Goal: Task Accomplishment & Management: Complete application form

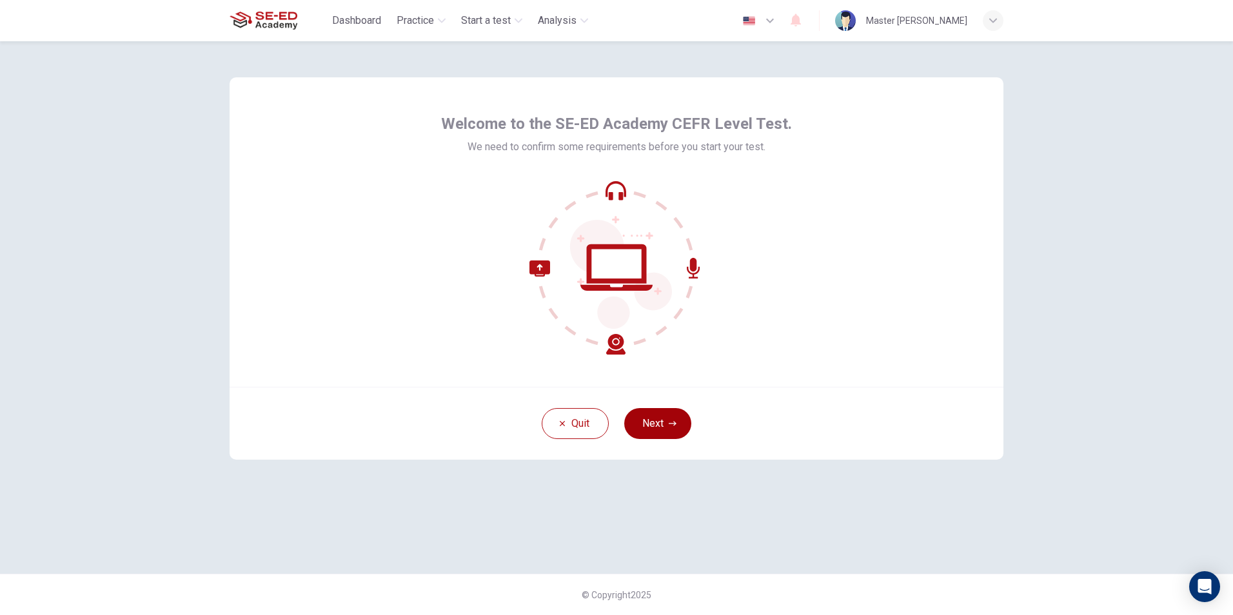
click at [665, 417] on button "Next" at bounding box center [657, 423] width 67 height 31
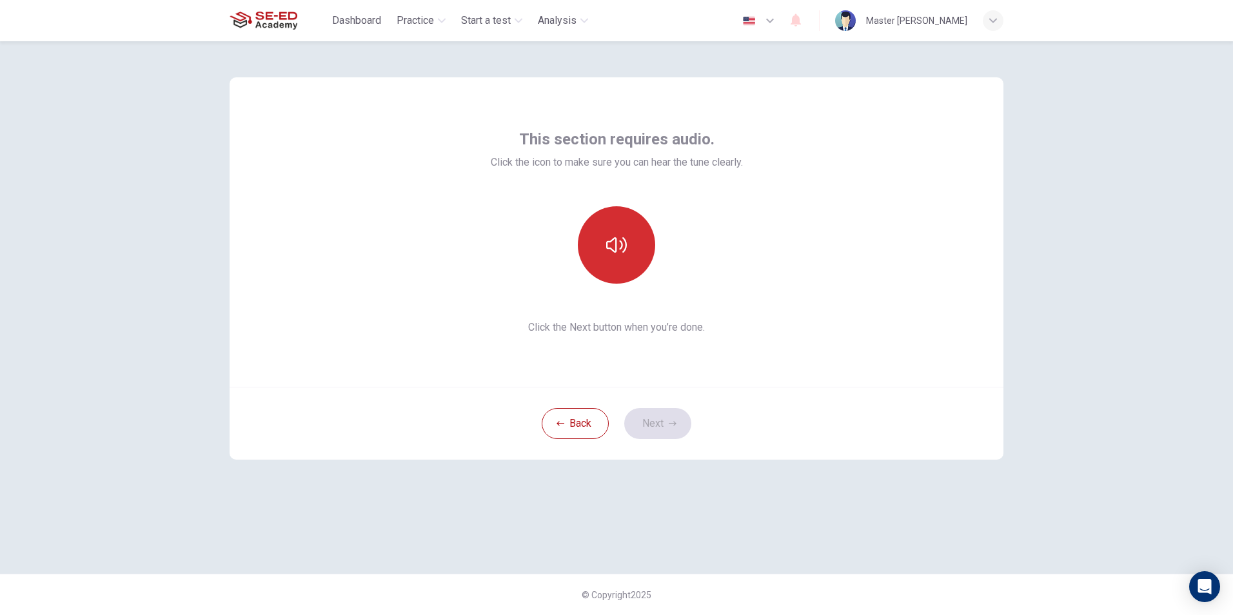
click at [633, 247] on button "button" at bounding box center [616, 244] width 77 height 77
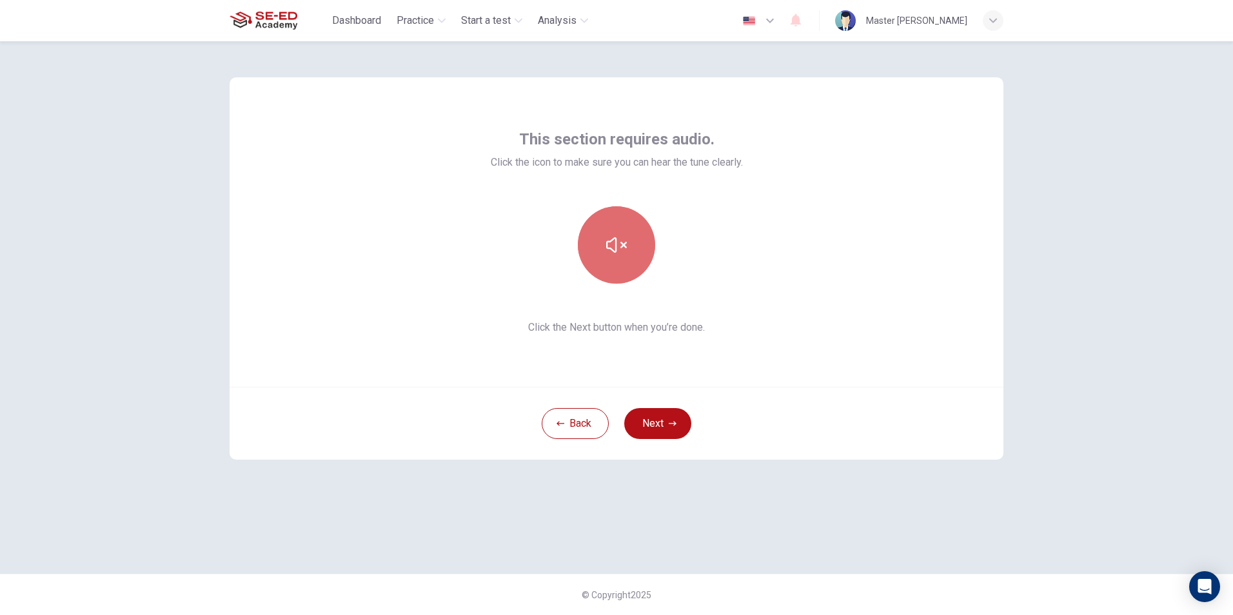
click at [633, 247] on button "button" at bounding box center [616, 244] width 77 height 77
click at [656, 424] on button "Next" at bounding box center [657, 423] width 67 height 31
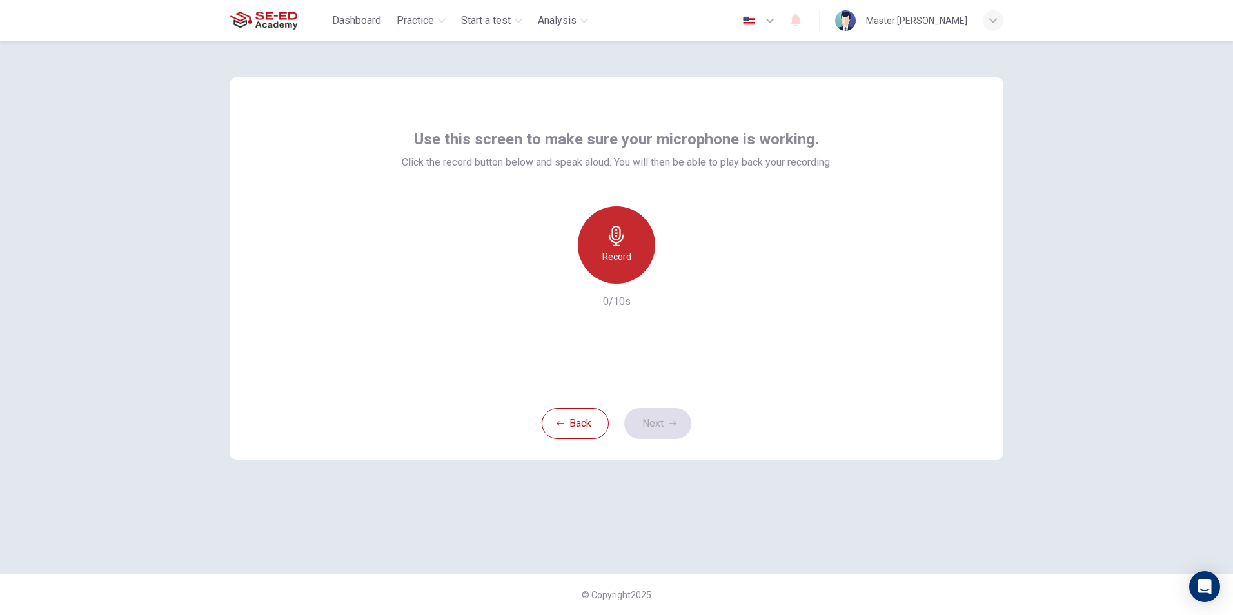
click at [628, 264] on div "Record" at bounding box center [616, 244] width 77 height 77
click at [651, 411] on button "Next" at bounding box center [657, 423] width 67 height 31
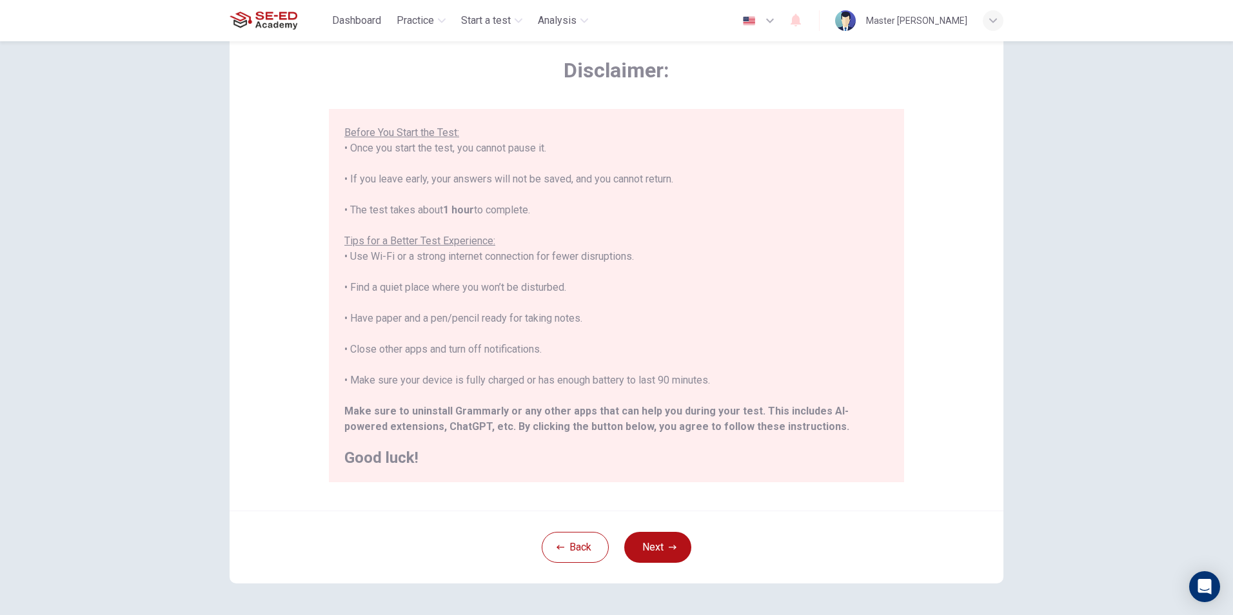
scroll to position [102, 0]
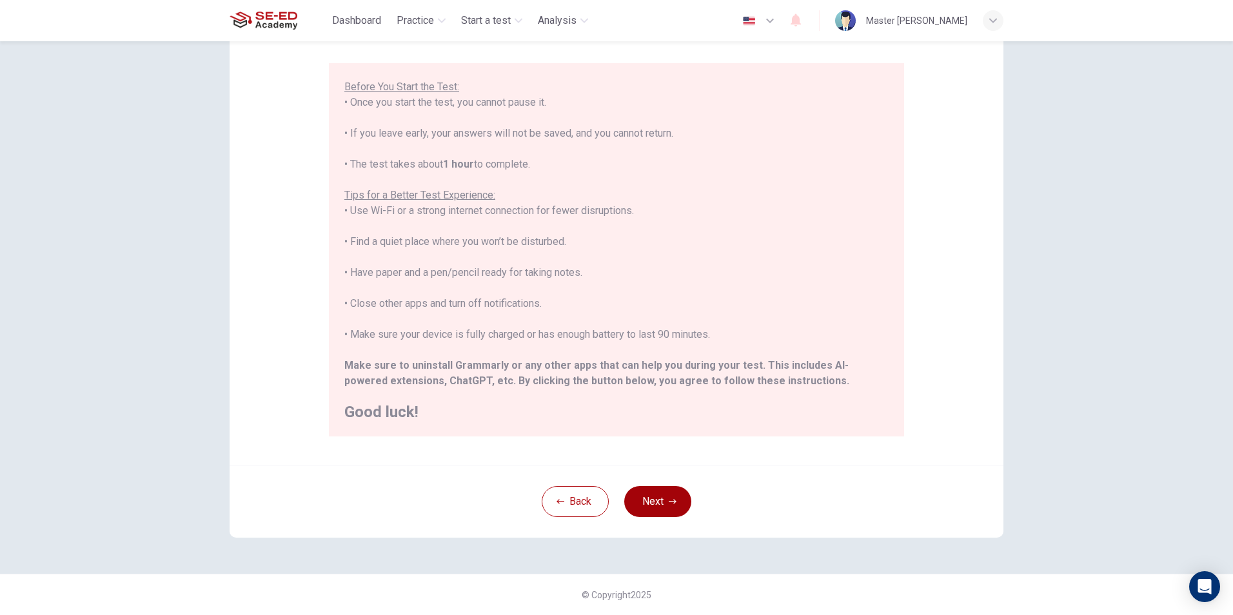
click at [651, 505] on button "Next" at bounding box center [657, 501] width 67 height 31
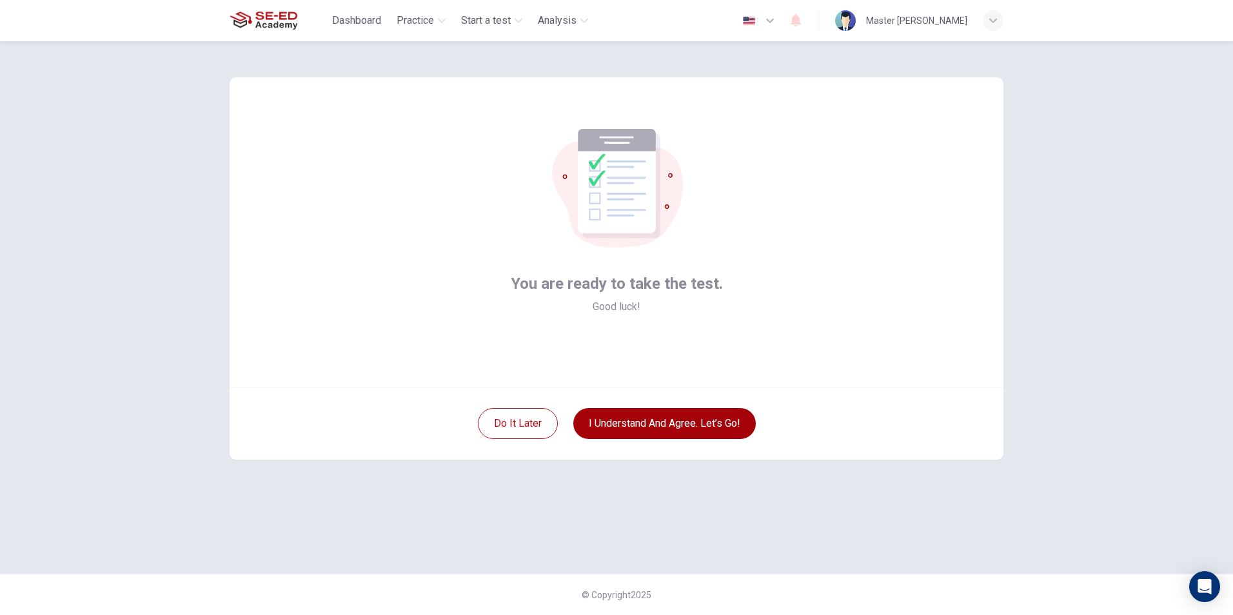
scroll to position [0, 0]
click at [653, 422] on button "I understand and agree. Let’s go!" at bounding box center [664, 423] width 183 height 31
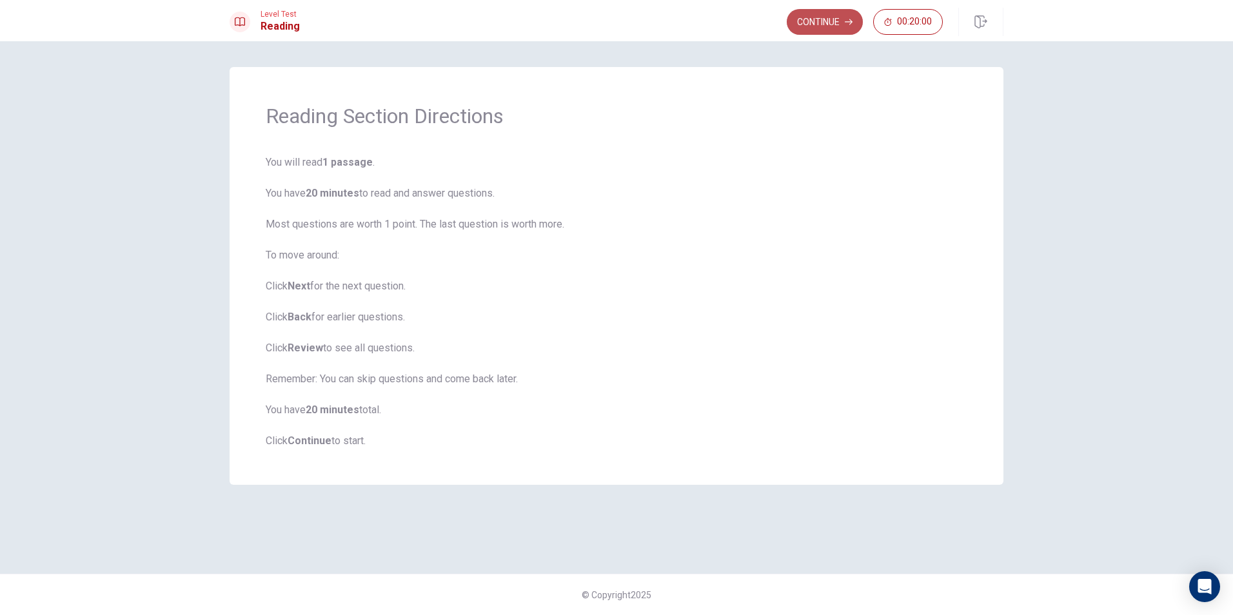
click at [816, 23] on button "Continue" at bounding box center [825, 22] width 76 height 26
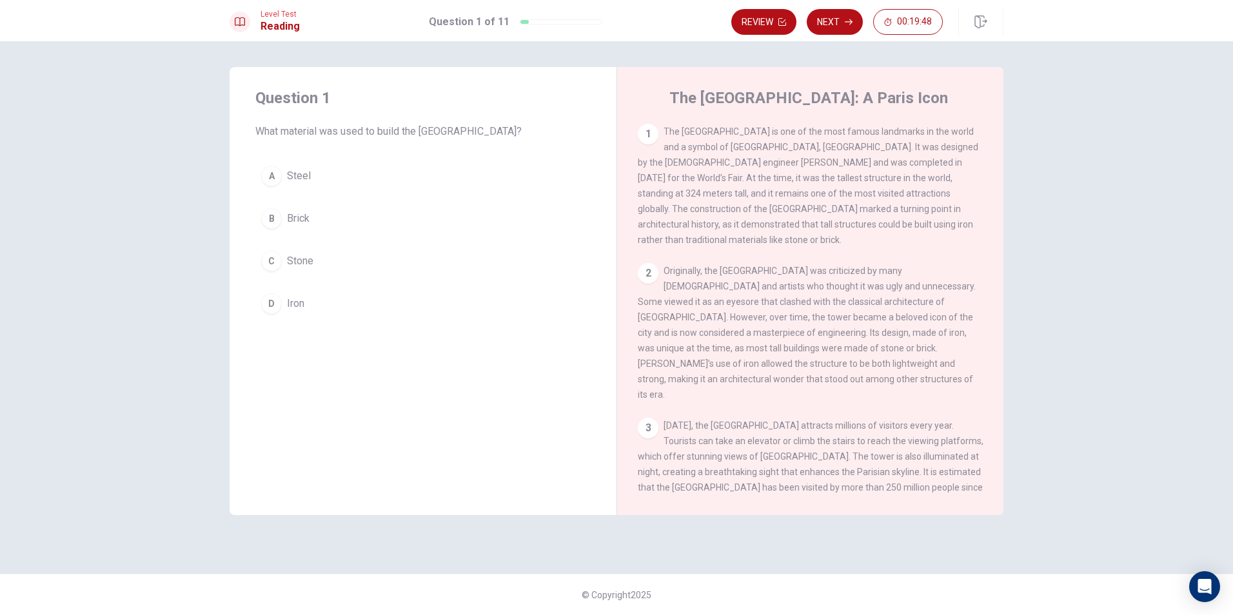
click at [279, 176] on div "A" at bounding box center [271, 176] width 21 height 21
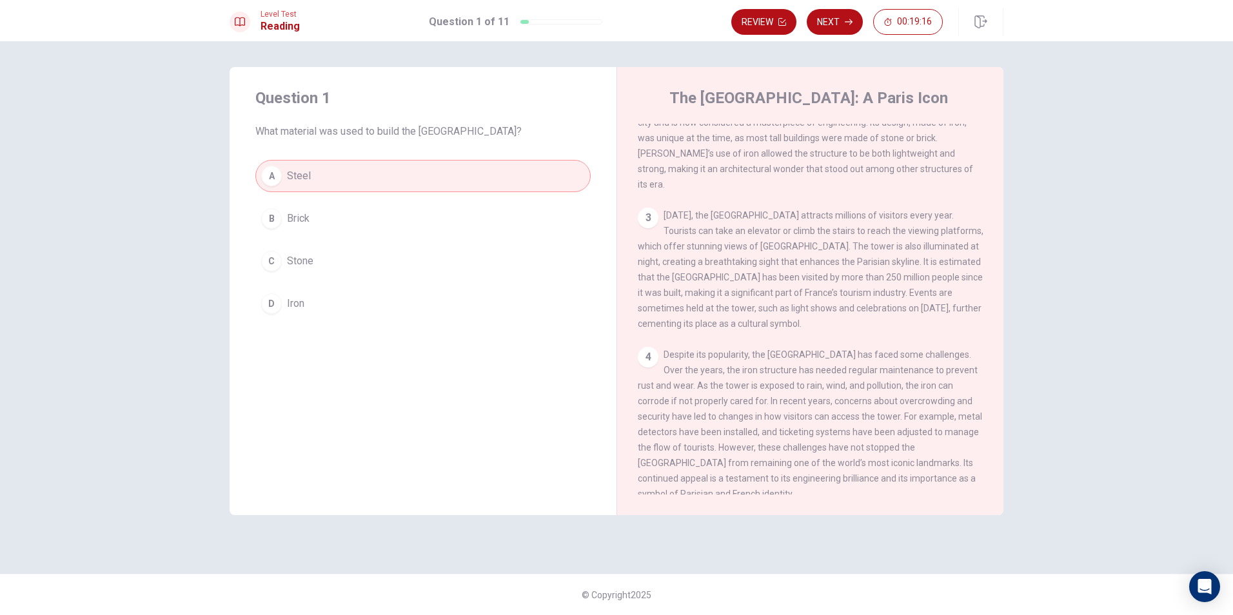
scroll to position [223, 0]
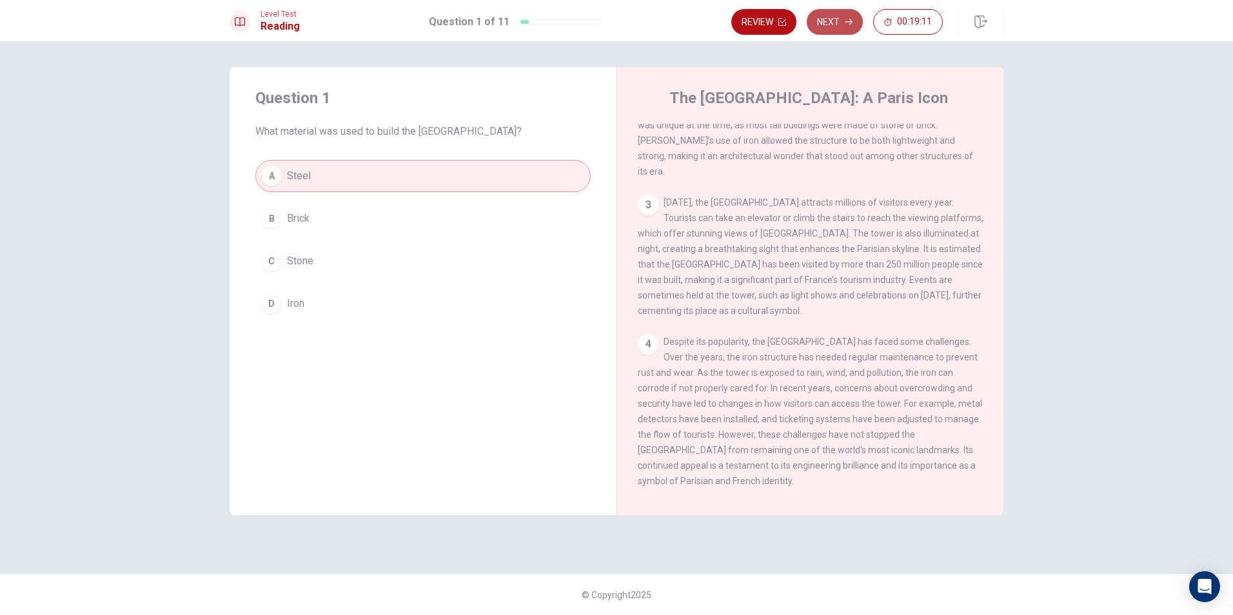
click at [837, 22] on button "Next" at bounding box center [835, 22] width 56 height 26
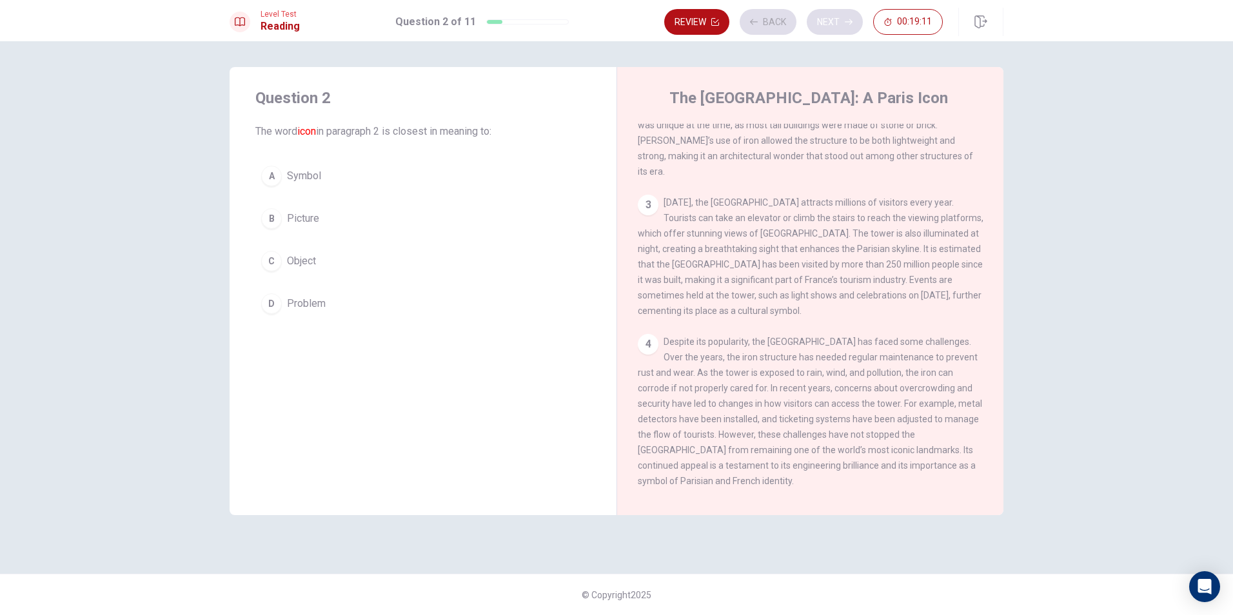
scroll to position [128, 0]
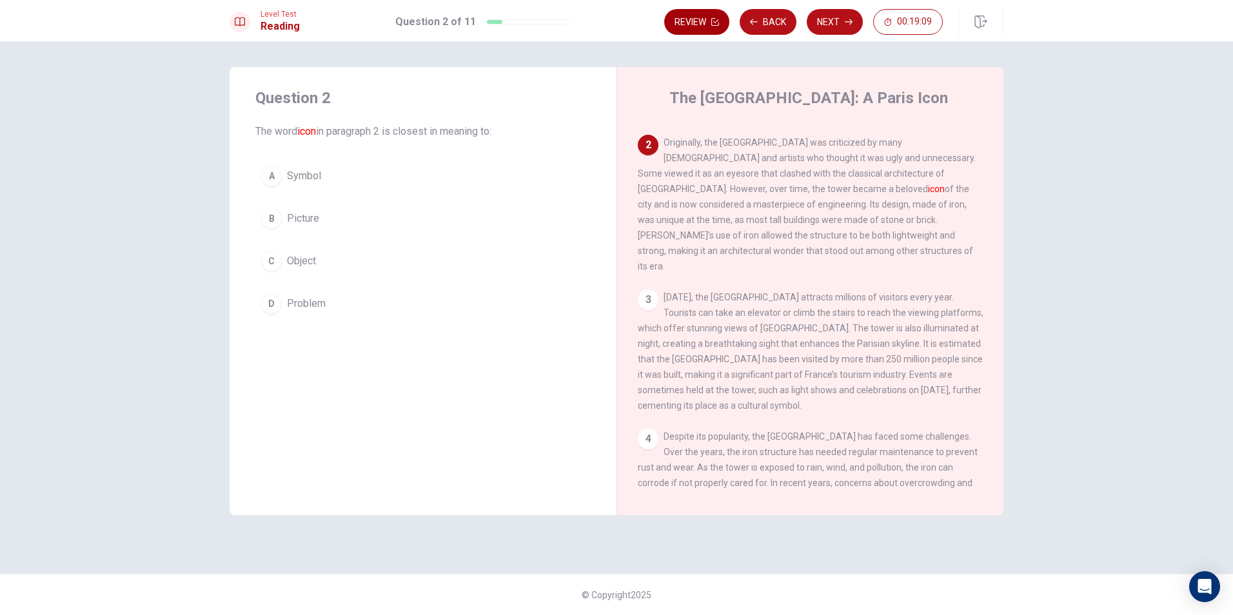
click at [697, 18] on button "Review" at bounding box center [696, 22] width 65 height 26
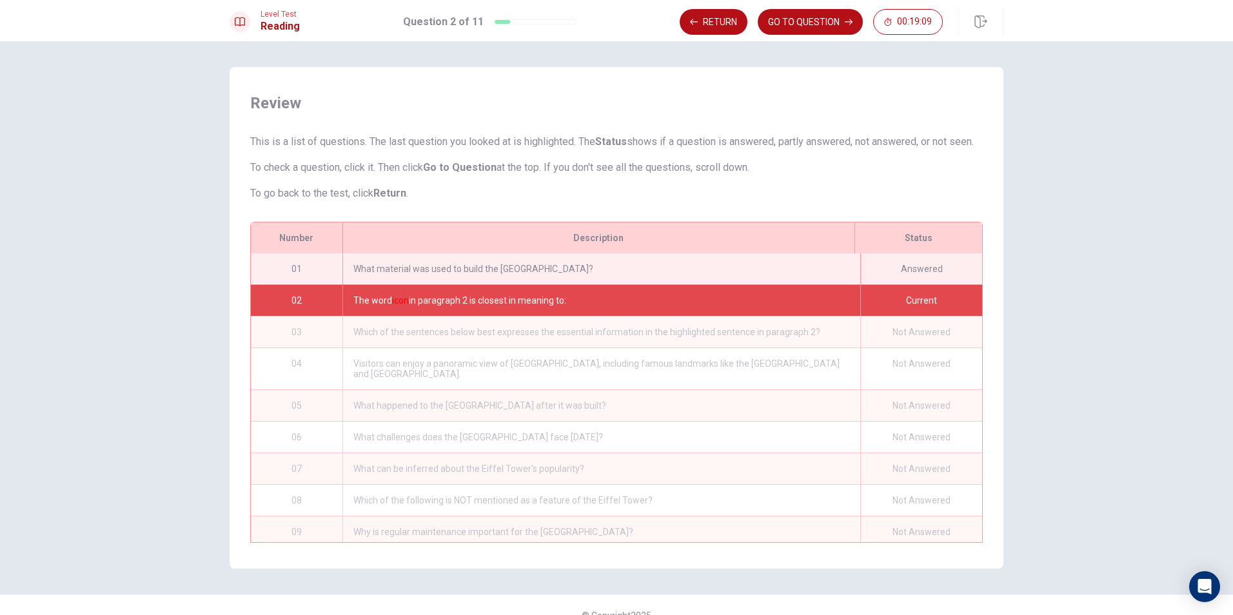
scroll to position [31, 0]
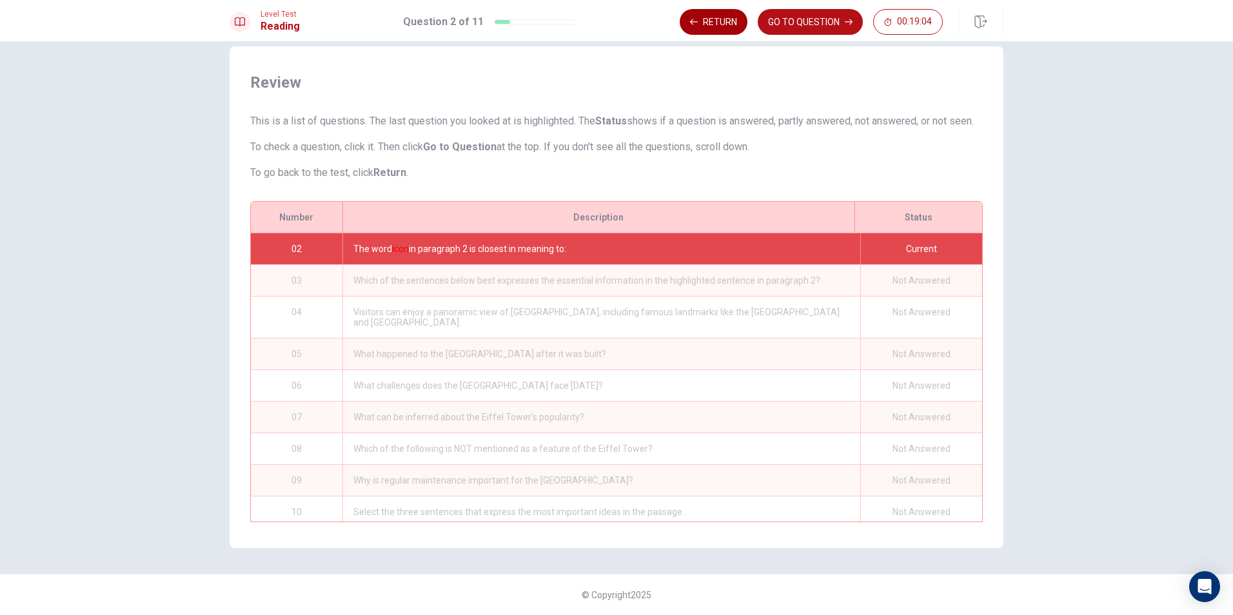
click at [720, 23] on button "Return" at bounding box center [714, 22] width 68 height 26
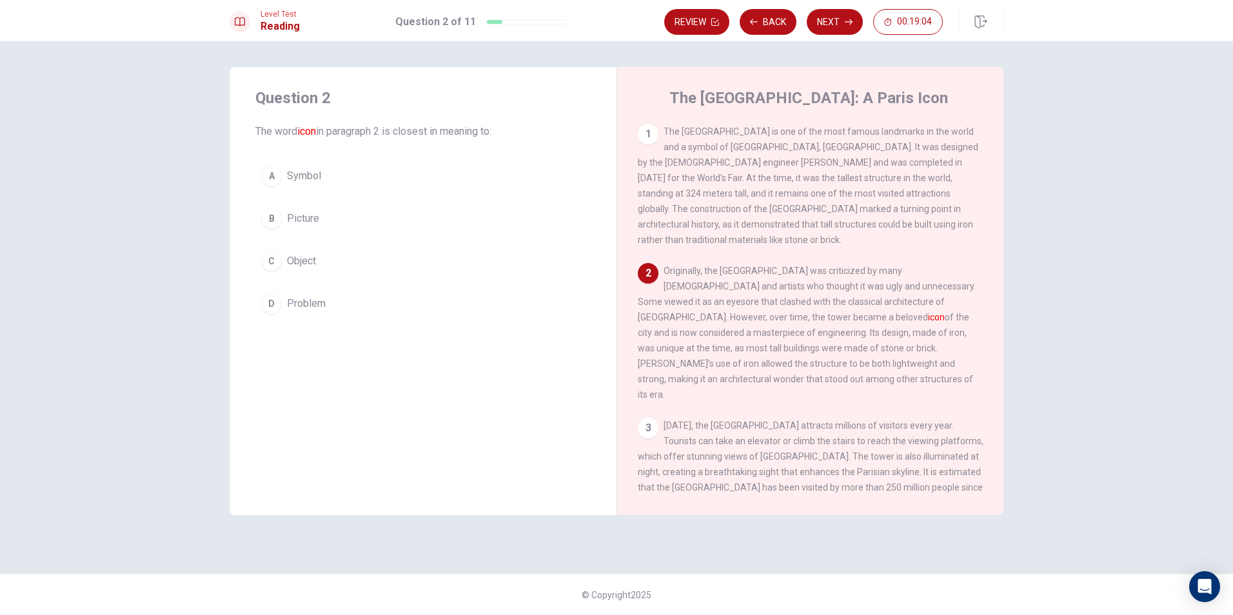
scroll to position [0, 0]
click at [773, 21] on button "Back" at bounding box center [768, 22] width 57 height 26
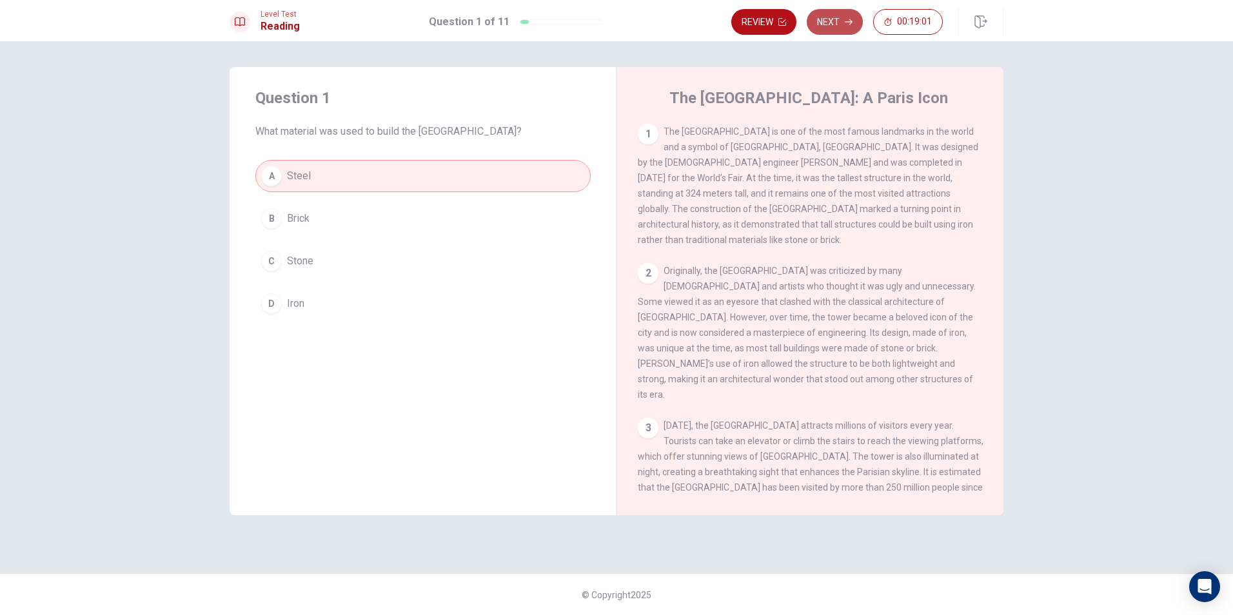
click at [826, 24] on button "Next" at bounding box center [835, 22] width 56 height 26
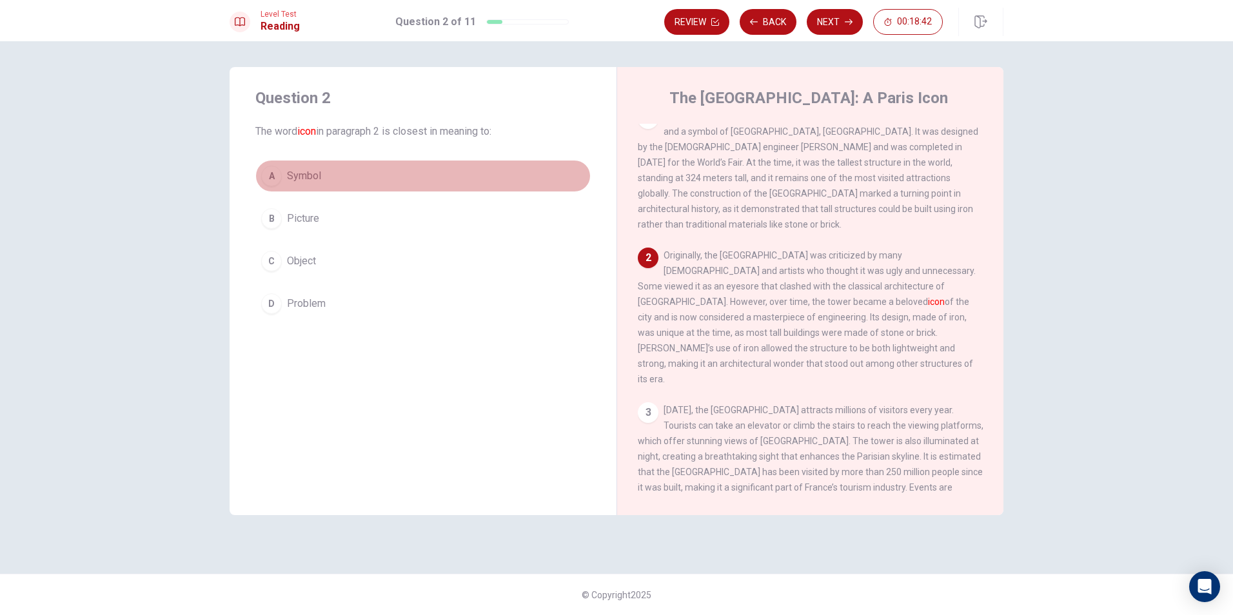
click at [275, 174] on div "A" at bounding box center [271, 176] width 21 height 21
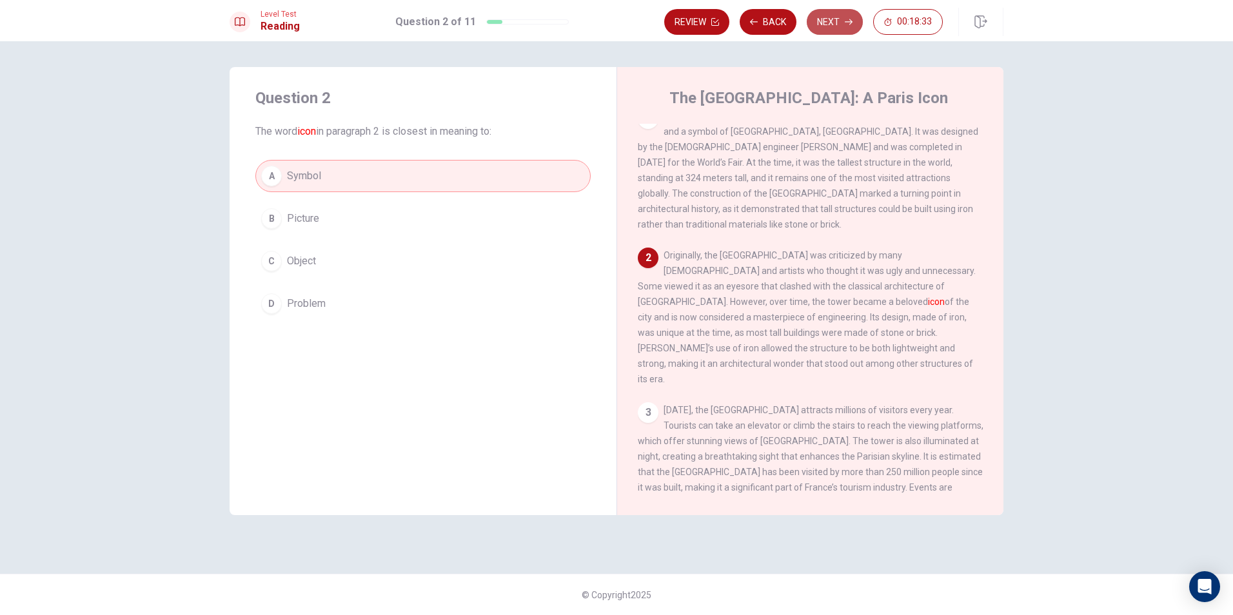
click at [828, 18] on button "Next" at bounding box center [835, 22] width 56 height 26
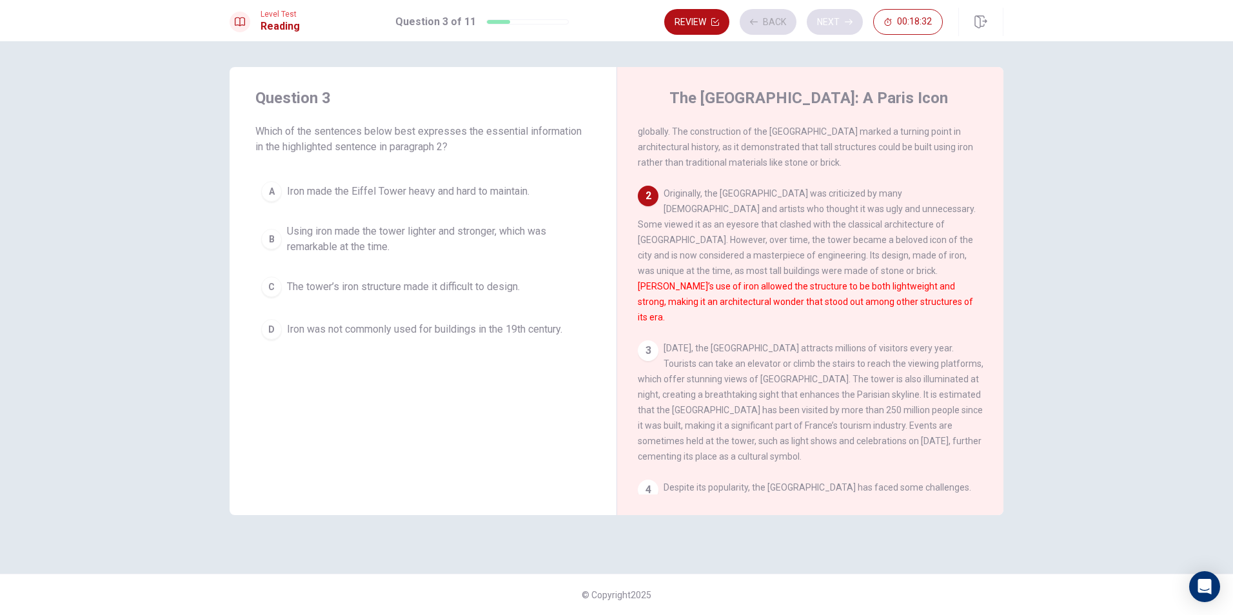
scroll to position [128, 0]
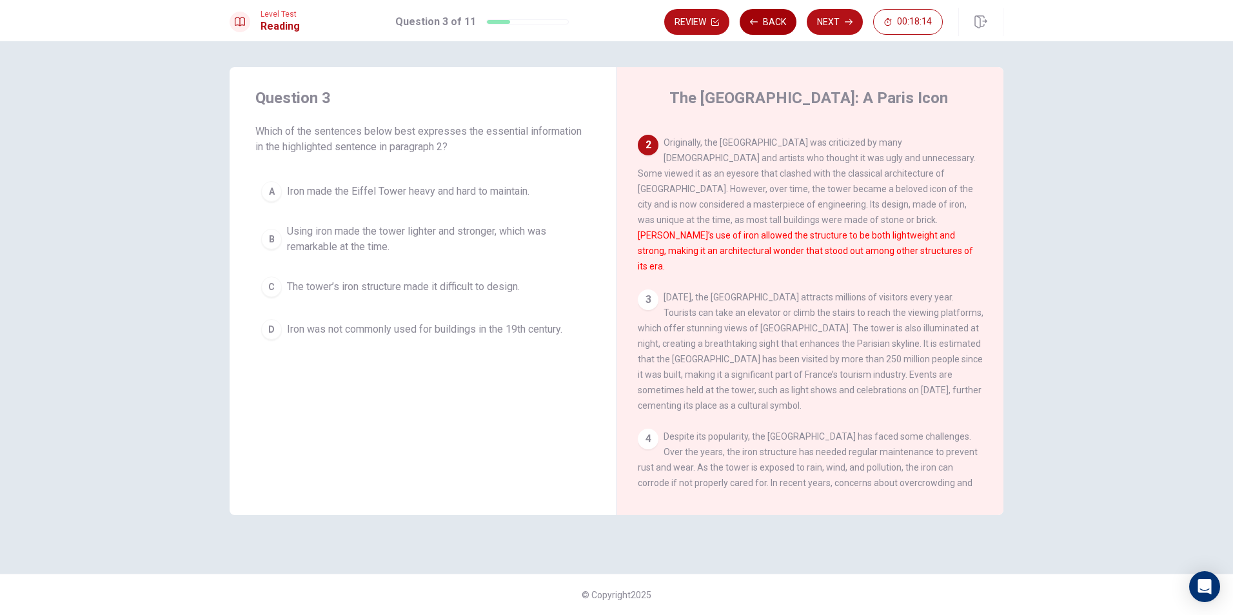
click at [754, 21] on icon "button" at bounding box center [754, 22] width 8 height 8
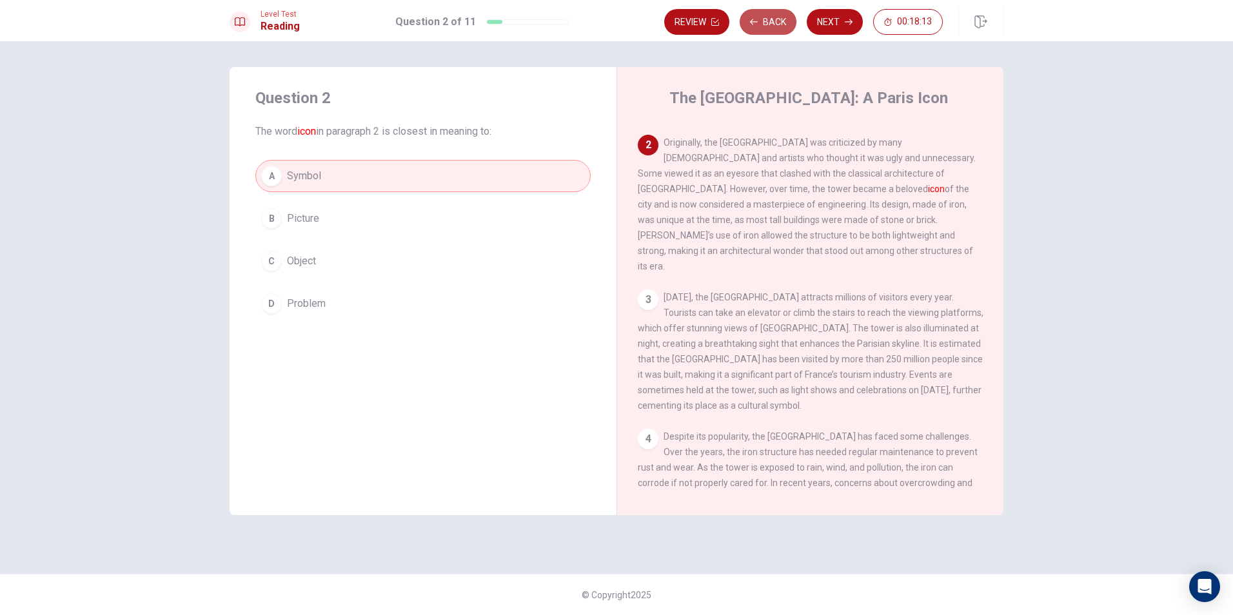
click at [754, 21] on icon "button" at bounding box center [754, 22] width 8 height 8
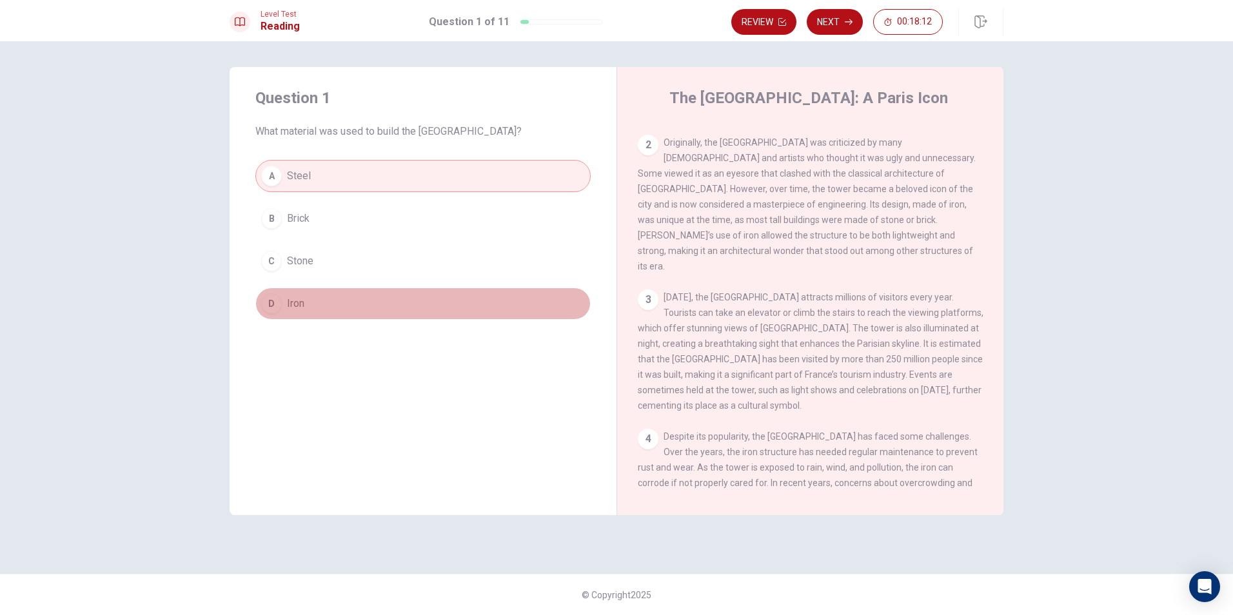
click at [279, 303] on div "D" at bounding box center [271, 303] width 21 height 21
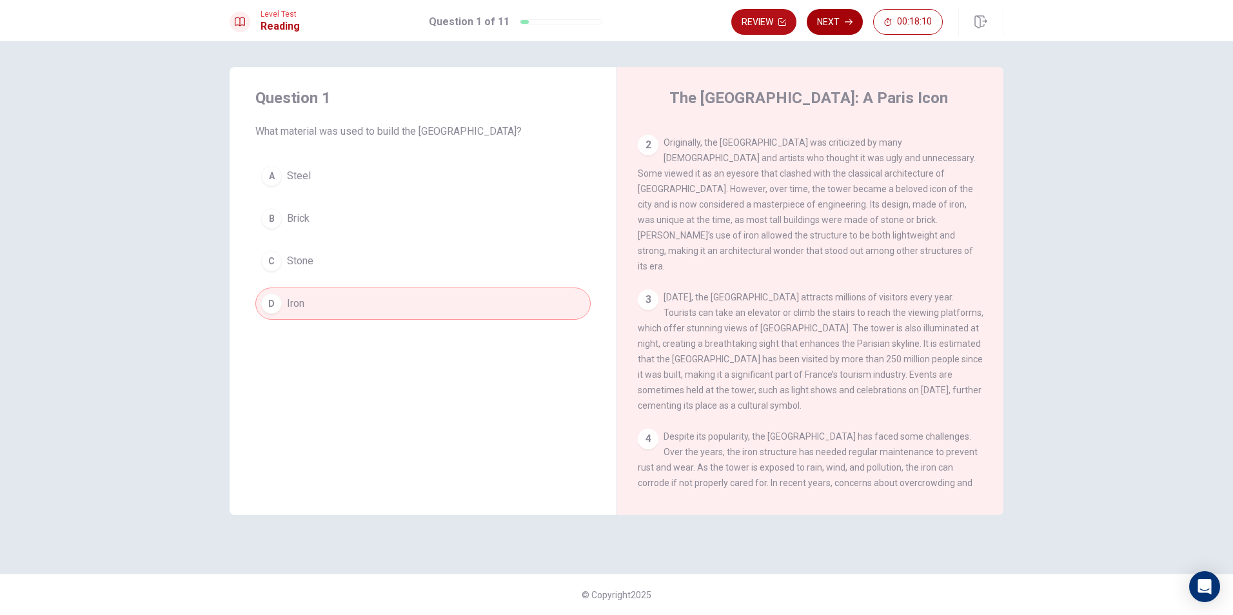
click at [844, 19] on button "Next" at bounding box center [835, 22] width 56 height 26
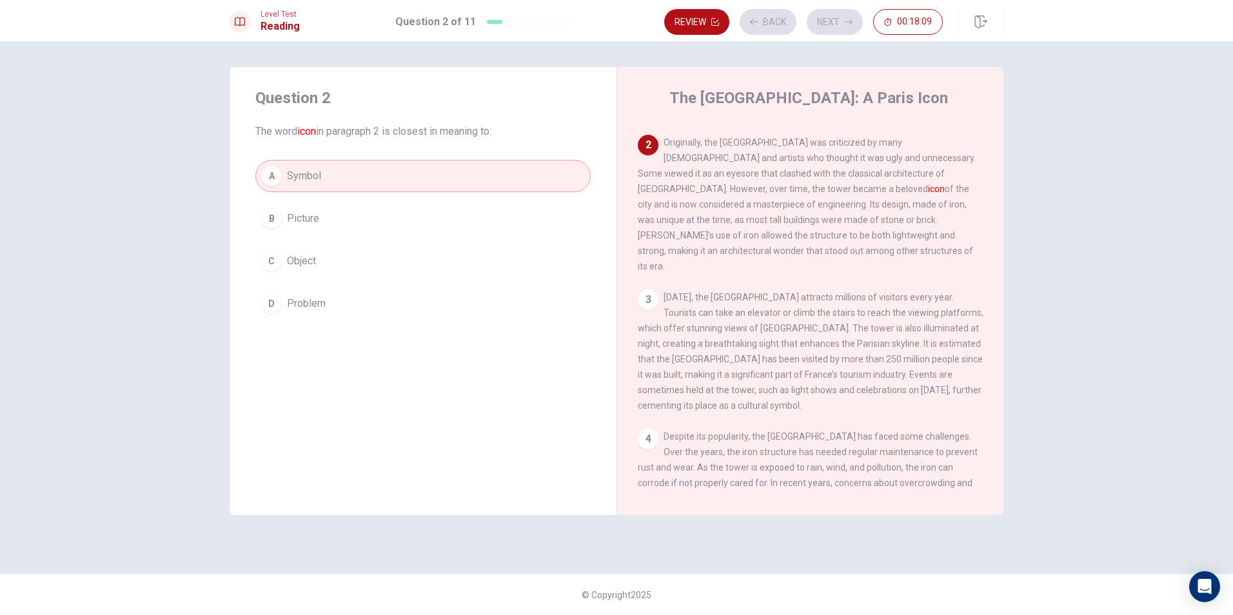
click at [842, 19] on div "Review Back Next 00:18:09" at bounding box center [803, 22] width 279 height 26
click at [830, 27] on button "Next" at bounding box center [835, 22] width 56 height 26
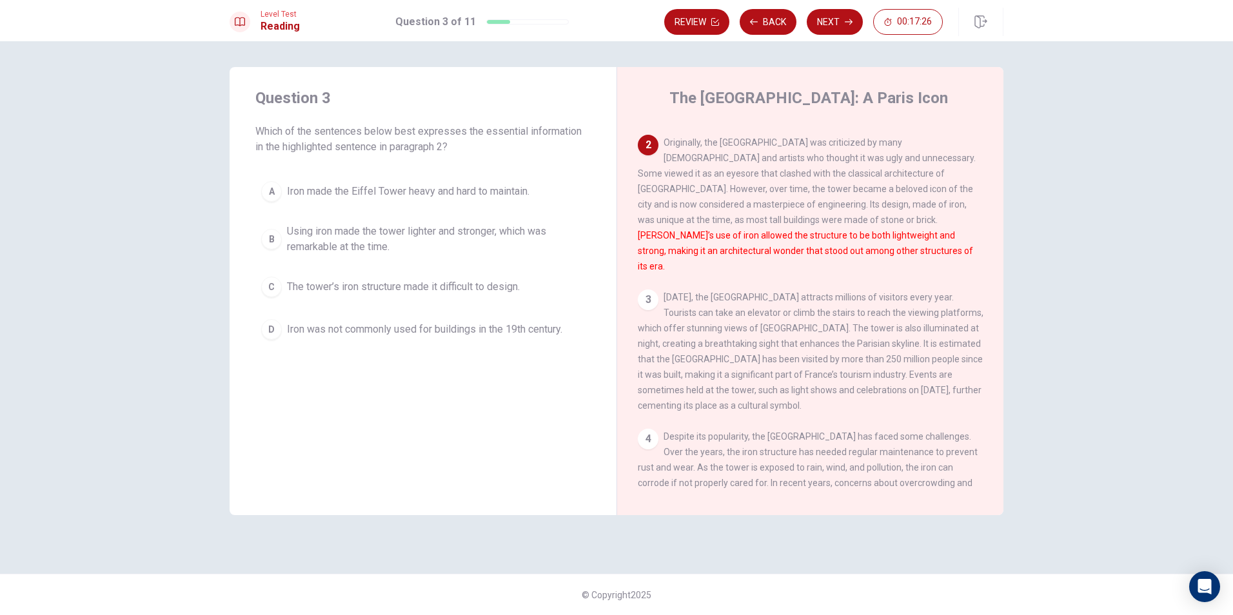
click at [276, 241] on div "B" at bounding box center [271, 239] width 21 height 21
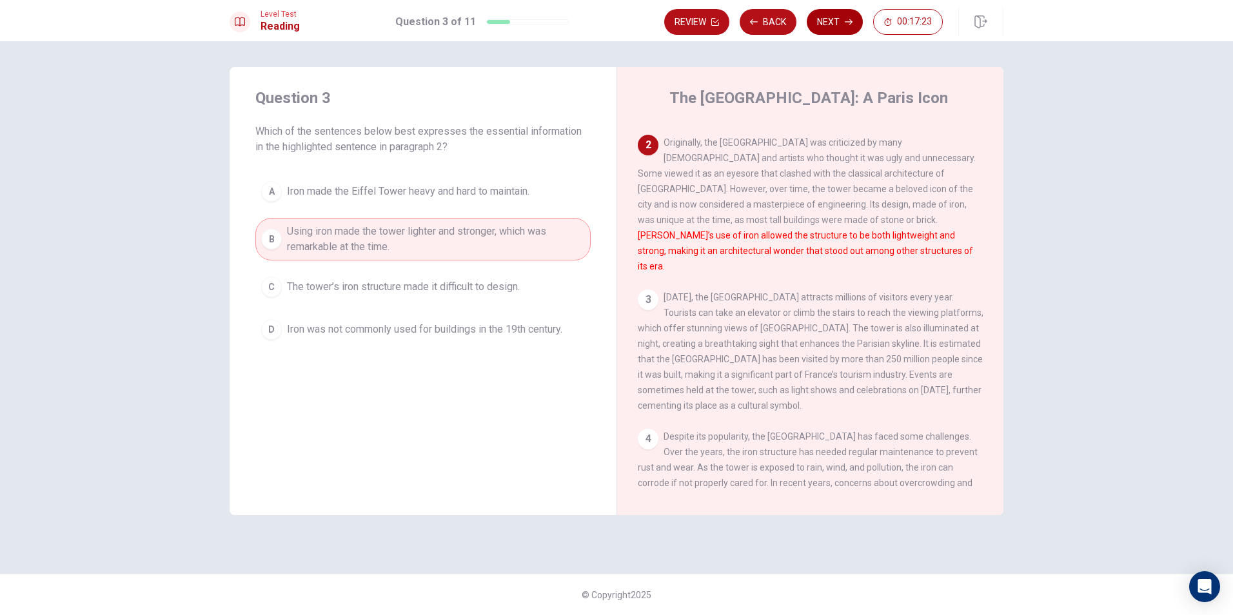
click at [845, 24] on icon "button" at bounding box center [849, 22] width 8 height 8
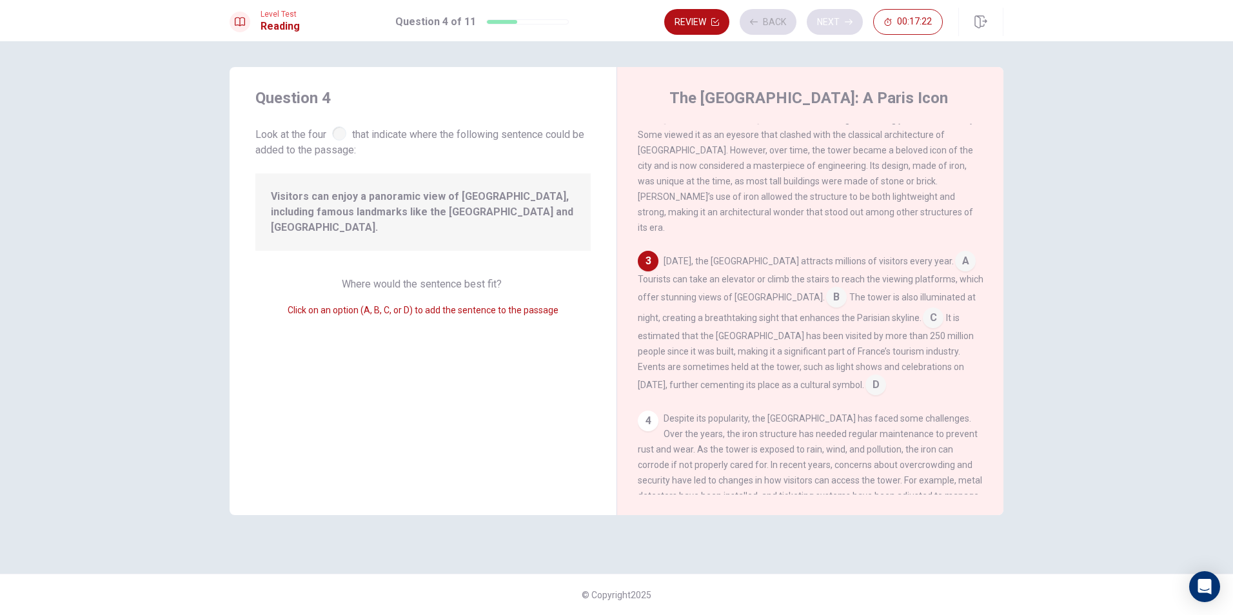
scroll to position [175, 0]
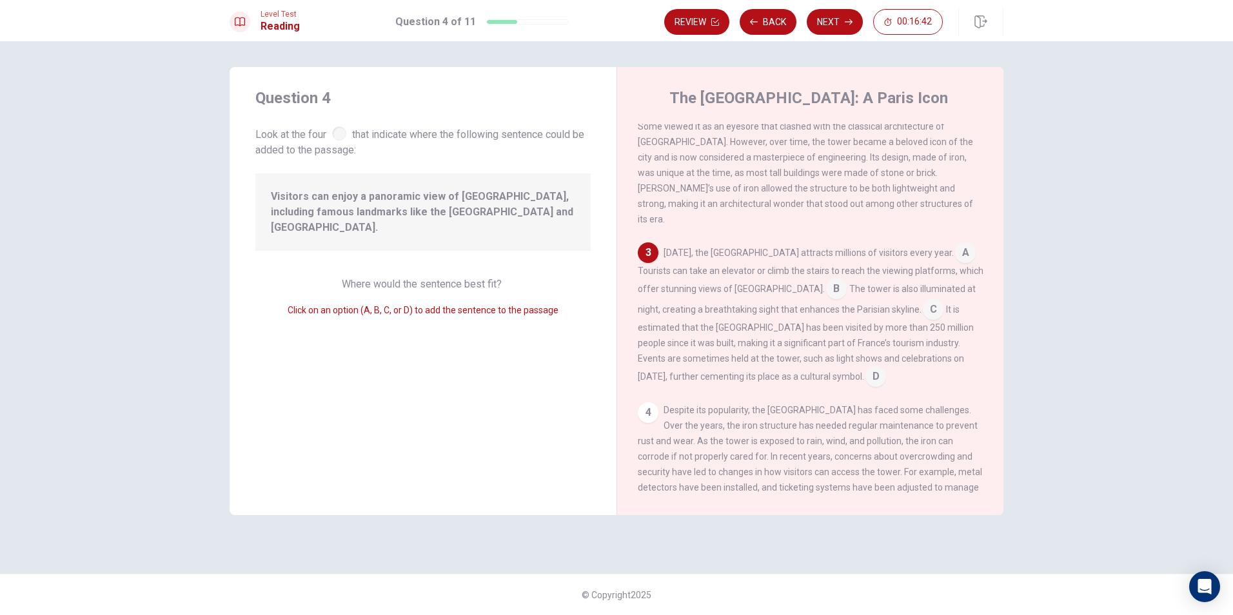
click at [865, 368] on input at bounding box center [875, 378] width 21 height 21
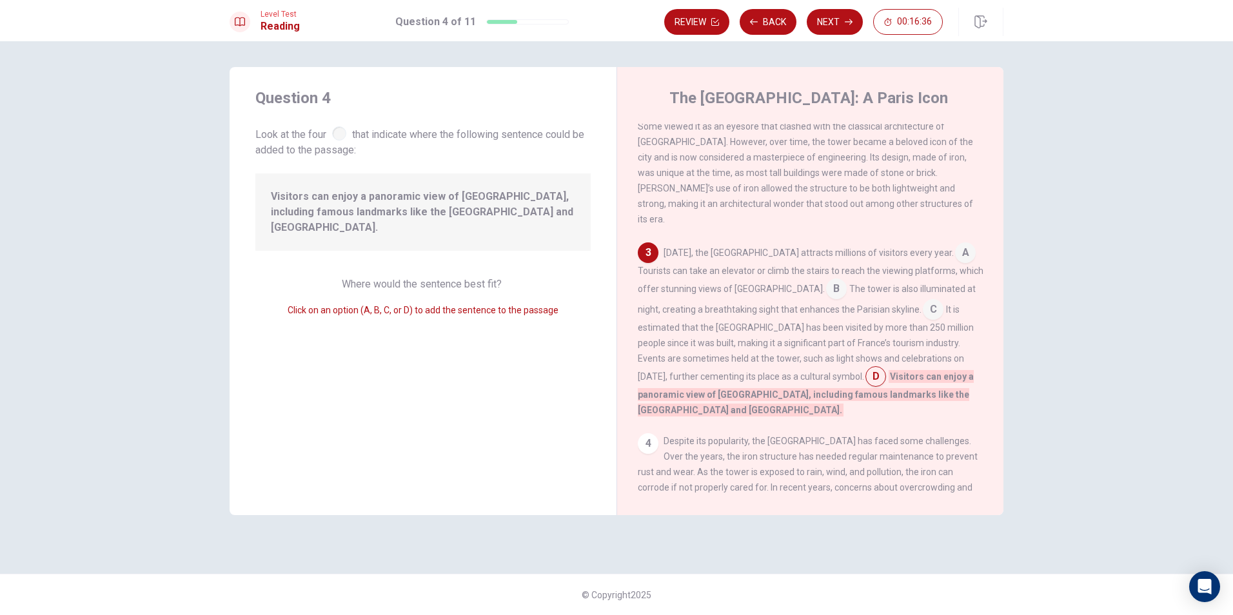
click at [923, 301] on input at bounding box center [933, 311] width 21 height 21
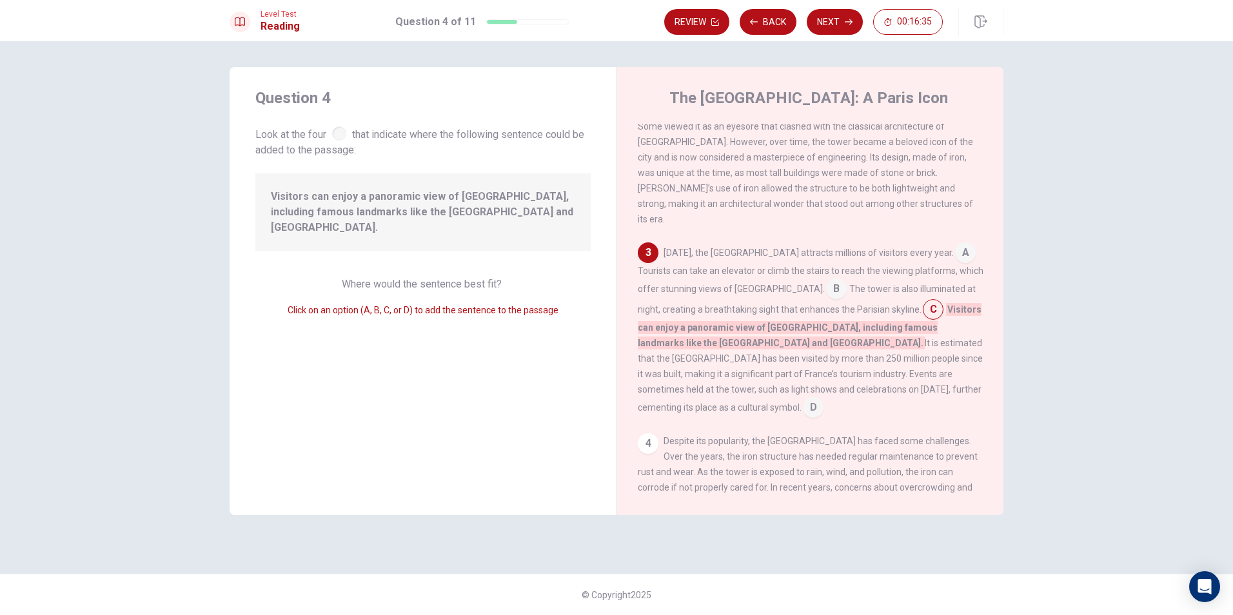
click at [824, 399] on input at bounding box center [813, 409] width 21 height 21
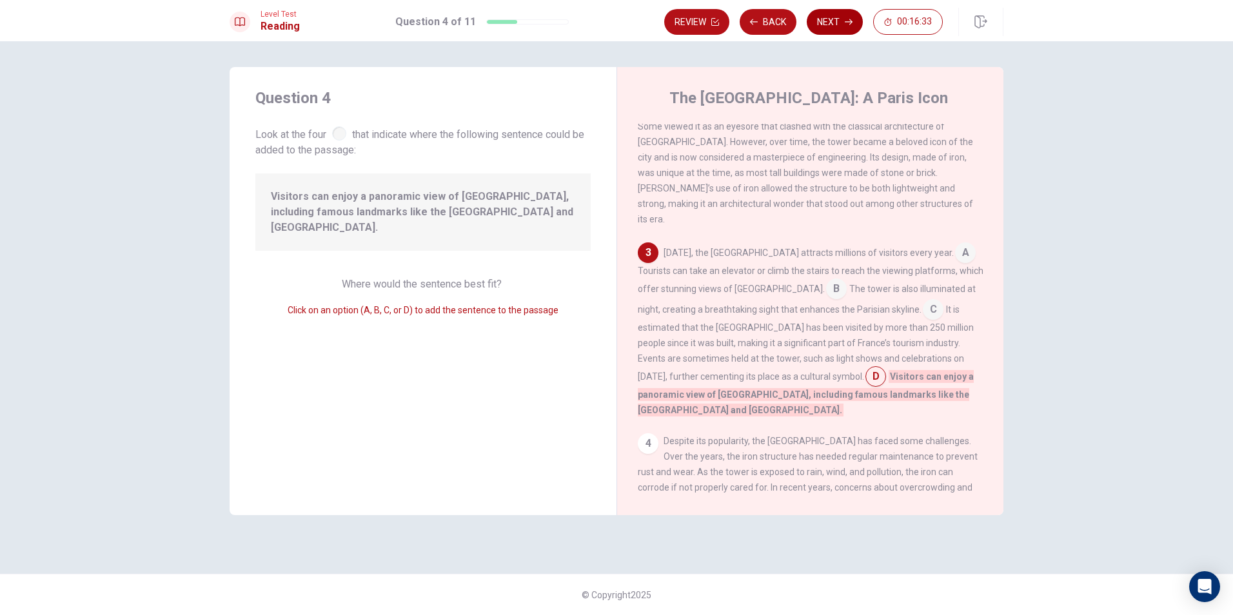
click at [824, 18] on button "Next" at bounding box center [835, 22] width 56 height 26
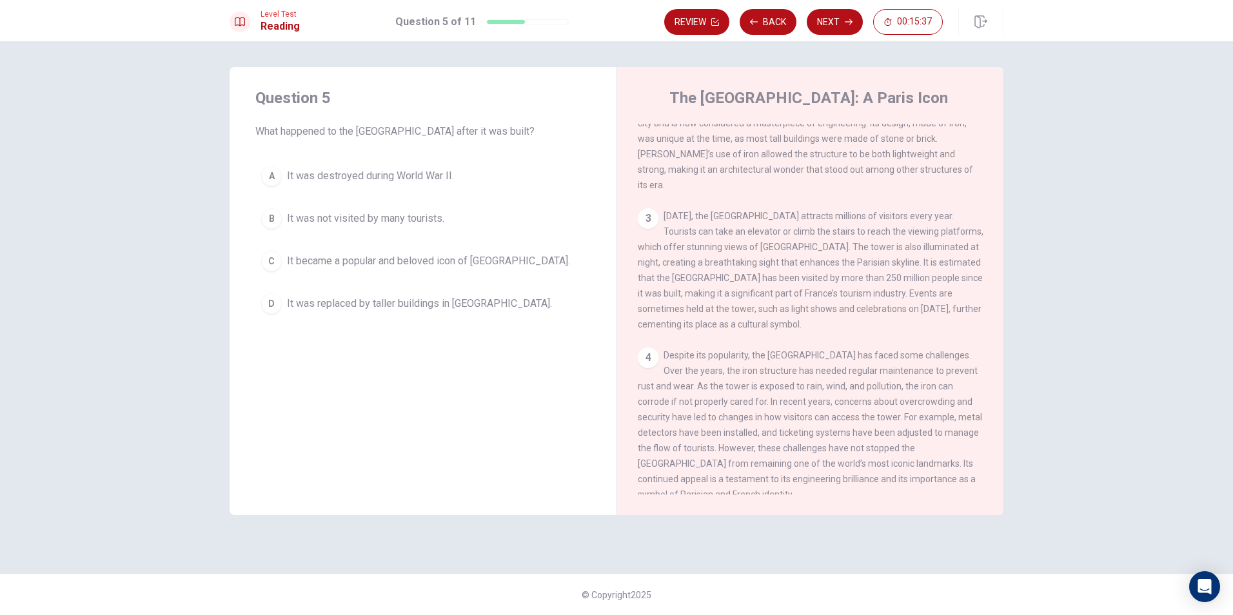
scroll to position [223, 0]
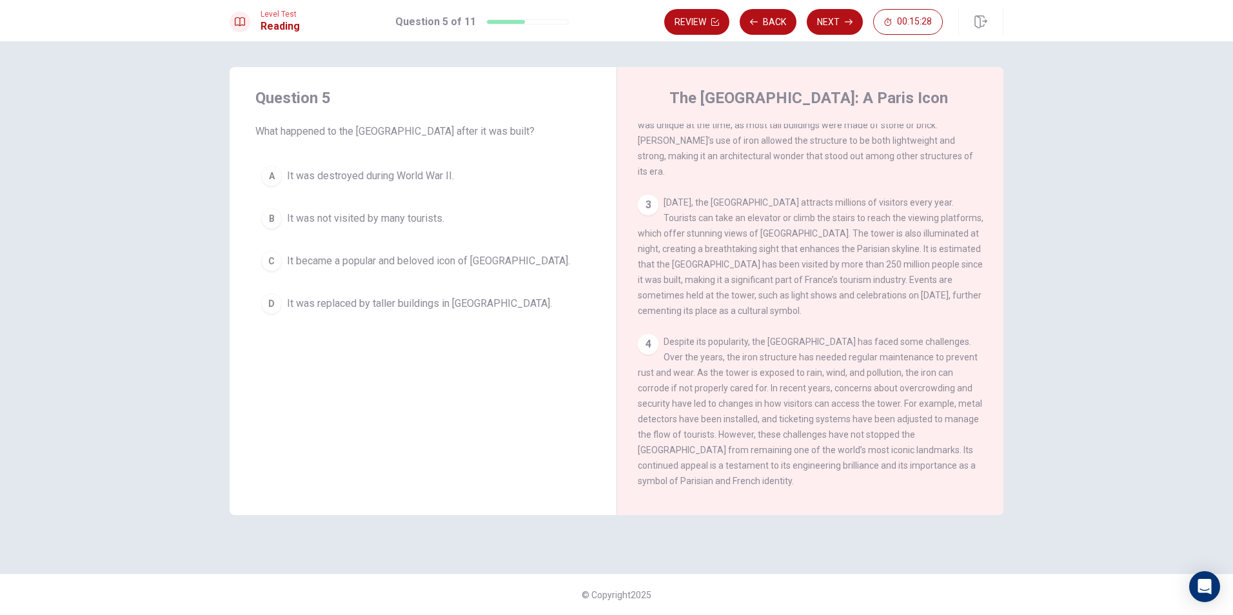
click at [313, 303] on span "It was replaced by taller buildings in [GEOGRAPHIC_DATA]." at bounding box center [419, 303] width 265 height 15
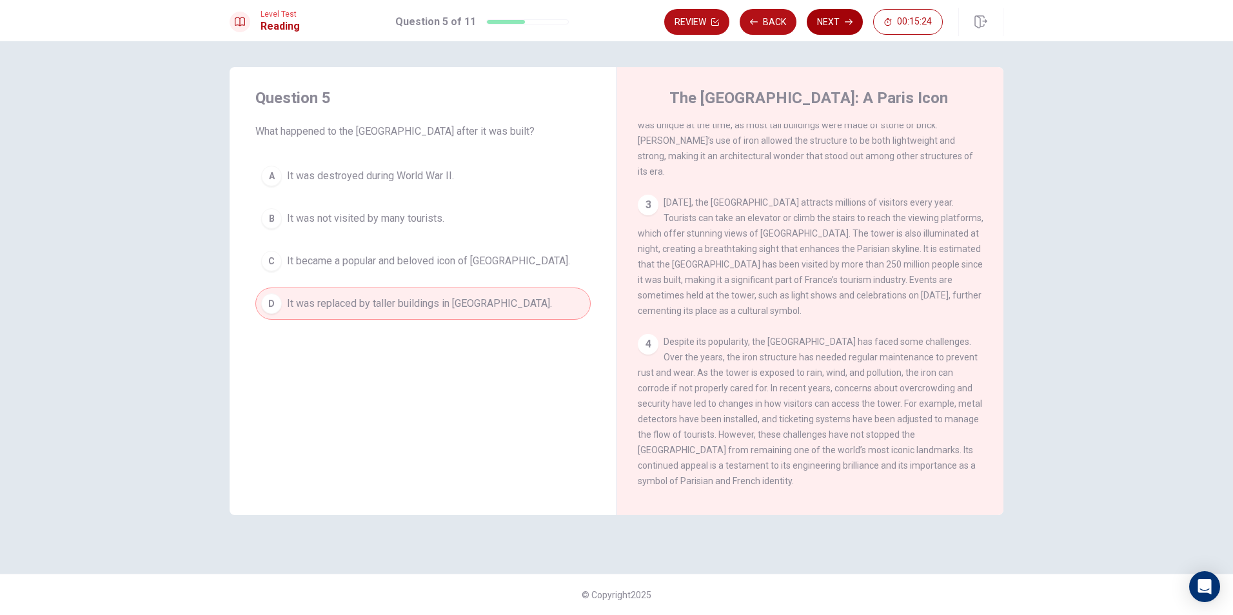
click at [835, 22] on button "Next" at bounding box center [835, 22] width 56 height 26
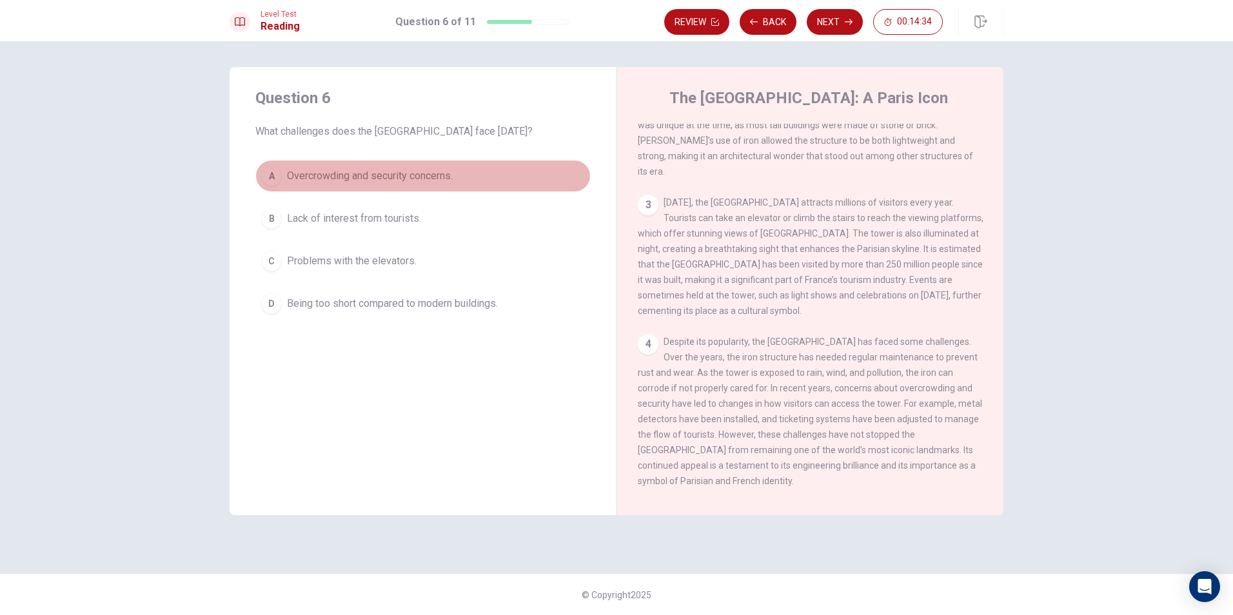
click at [275, 174] on div "A" at bounding box center [271, 176] width 21 height 21
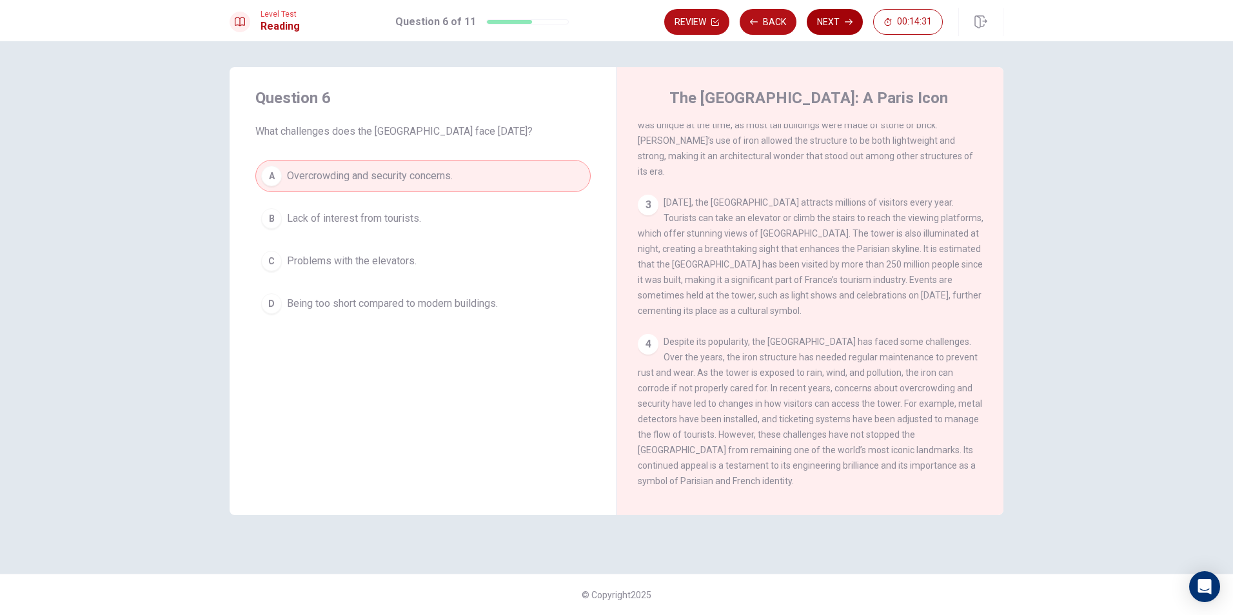
click at [837, 30] on button "Next" at bounding box center [835, 22] width 56 height 26
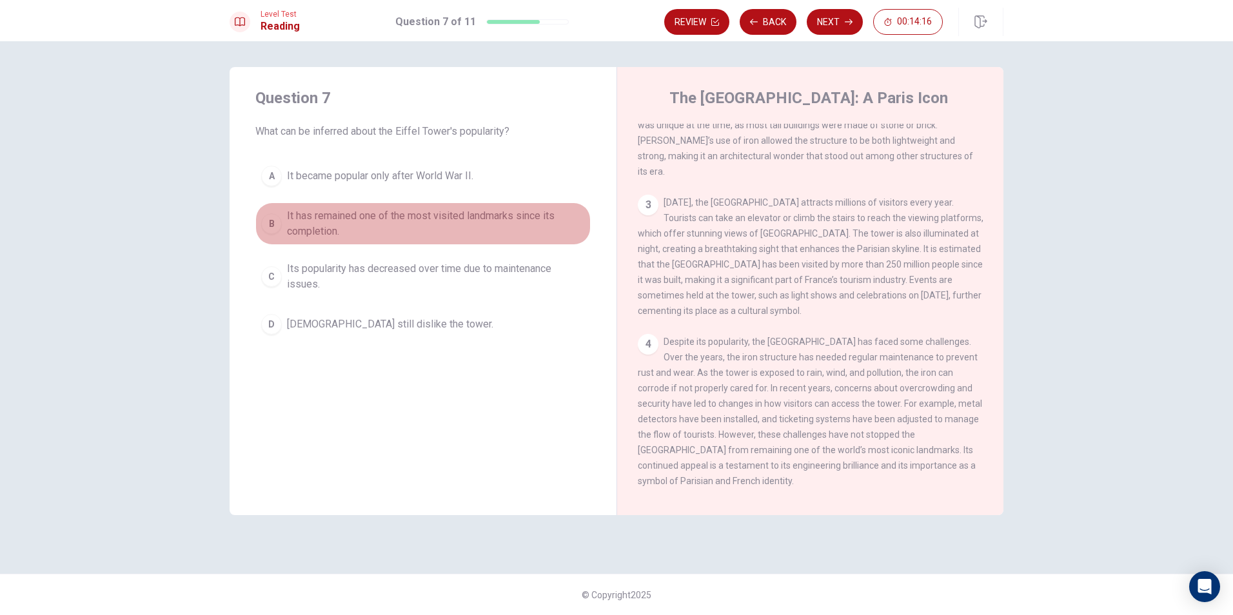
click at [275, 231] on div "B" at bounding box center [271, 223] width 21 height 21
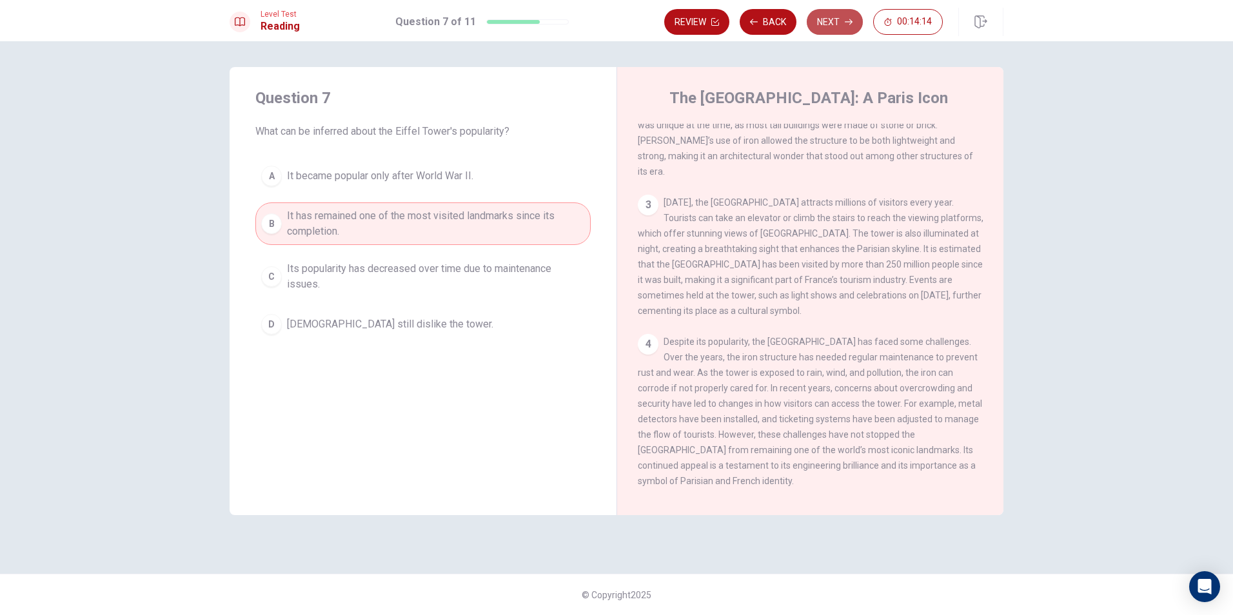
click at [841, 25] on button "Next" at bounding box center [835, 22] width 56 height 26
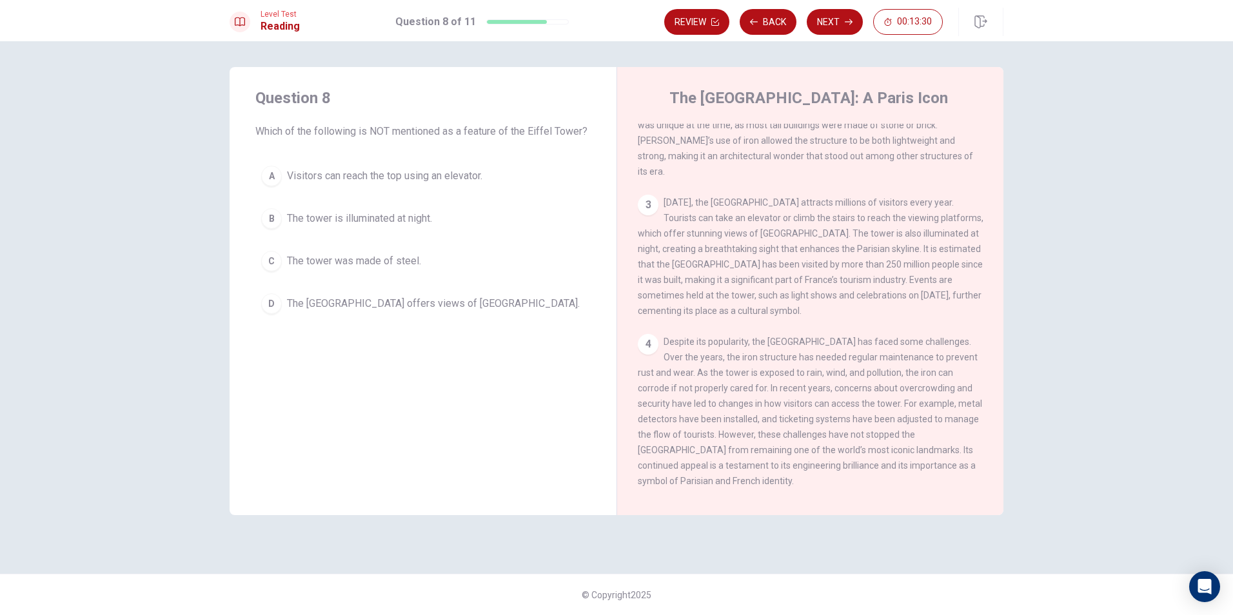
click at [376, 168] on button "A Visitors can reach the top using an elevator." at bounding box center [422, 176] width 335 height 32
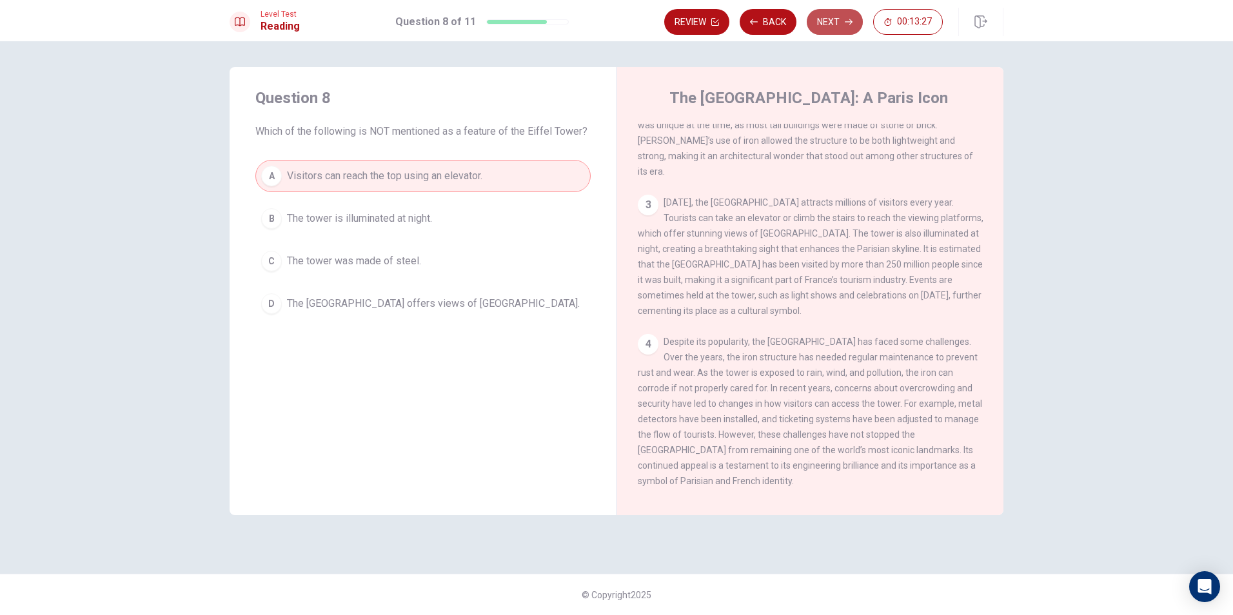
click at [840, 28] on button "Next" at bounding box center [835, 22] width 56 height 26
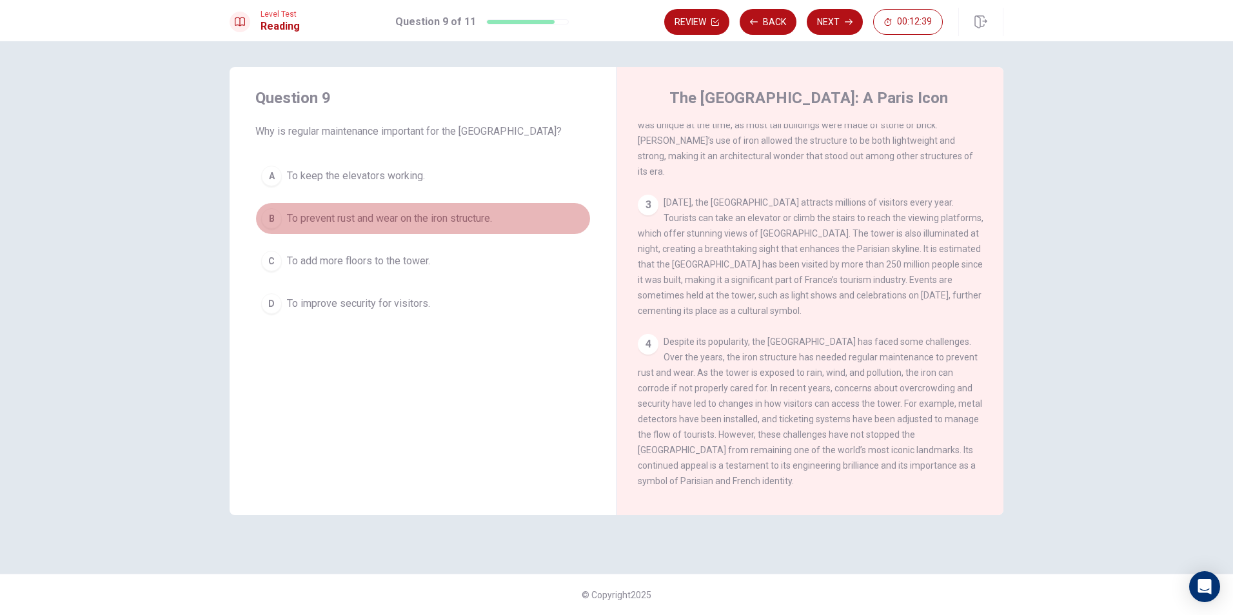
click at [425, 213] on span "To prevent rust and wear on the iron structure." at bounding box center [389, 218] width 205 height 15
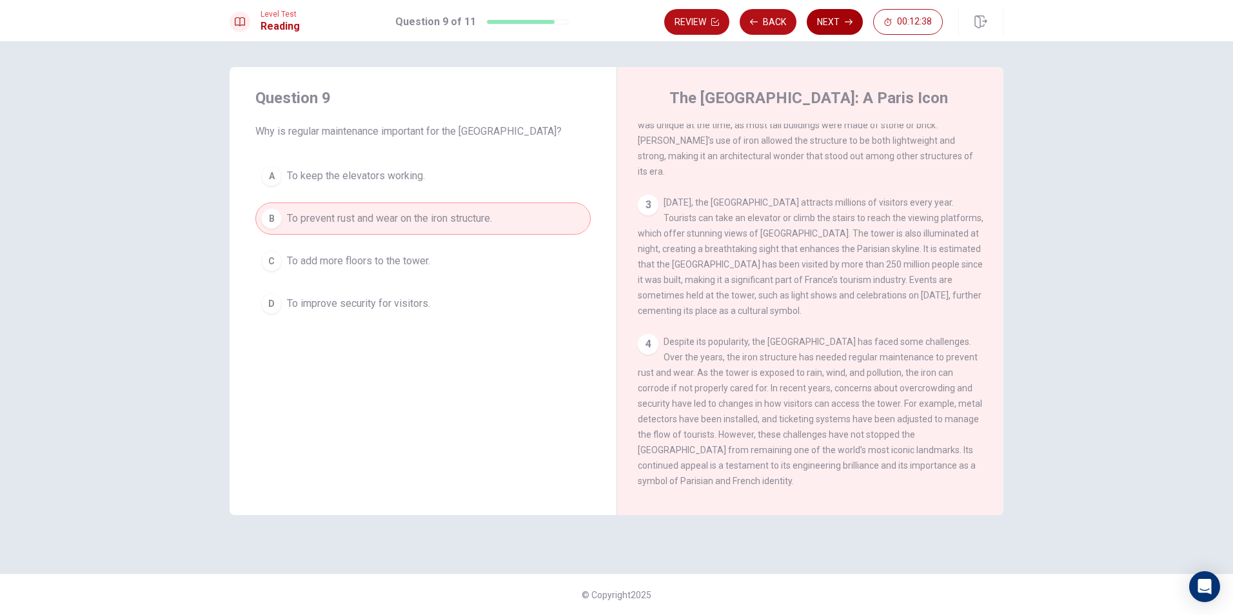
click at [828, 14] on button "Next" at bounding box center [835, 22] width 56 height 26
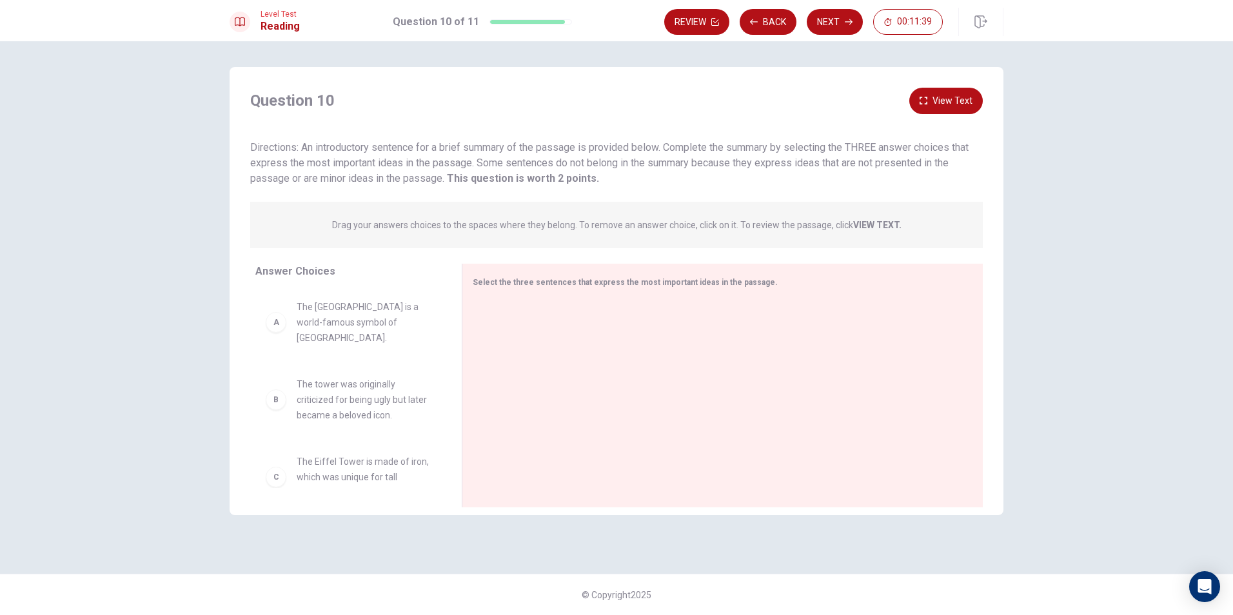
scroll to position [0, 0]
click at [281, 322] on div "A" at bounding box center [276, 323] width 21 height 21
click at [286, 322] on div "A The Eiffel Tower is a world-famous symbol of [GEOGRAPHIC_DATA]." at bounding box center [348, 323] width 165 height 46
click at [275, 324] on div "A" at bounding box center [276, 323] width 21 height 21
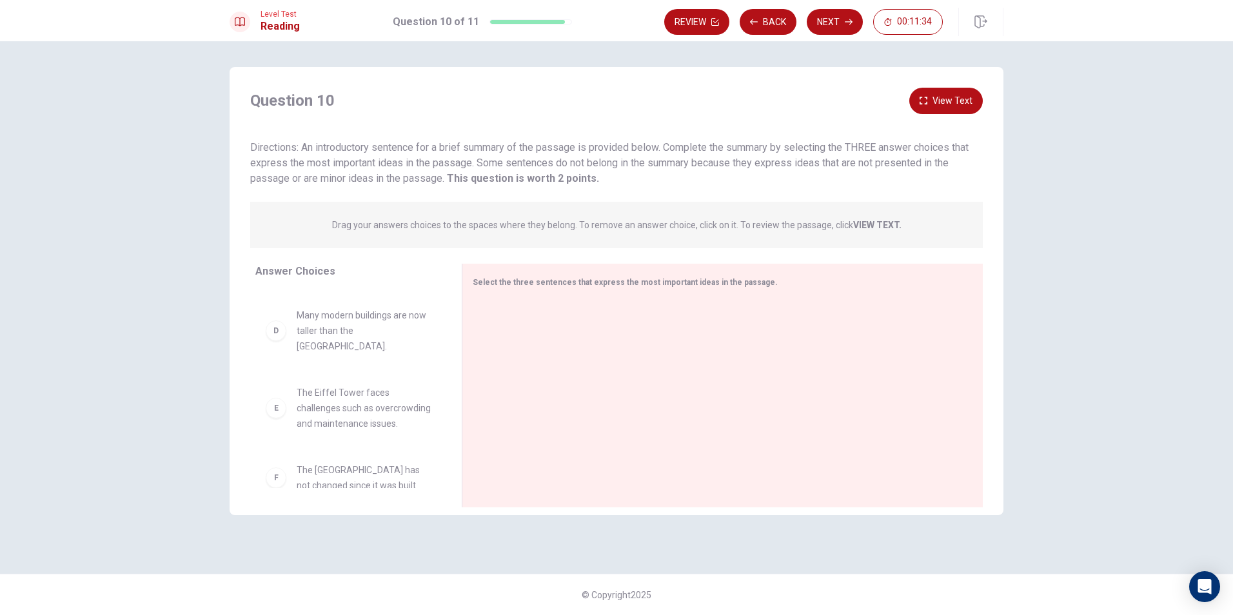
click at [282, 468] on div "F" at bounding box center [276, 478] width 21 height 21
click at [330, 385] on span "The Eiffel Tower faces challenges such as overcrowding and maintenance issues." at bounding box center [364, 408] width 134 height 46
click at [254, 393] on div "Answer Choices A The Eiffel Tower is a world-famous symbol of [GEOGRAPHIC_DATA]…" at bounding box center [346, 389] width 232 height 250
click at [958, 103] on button "View Text" at bounding box center [946, 101] width 74 height 26
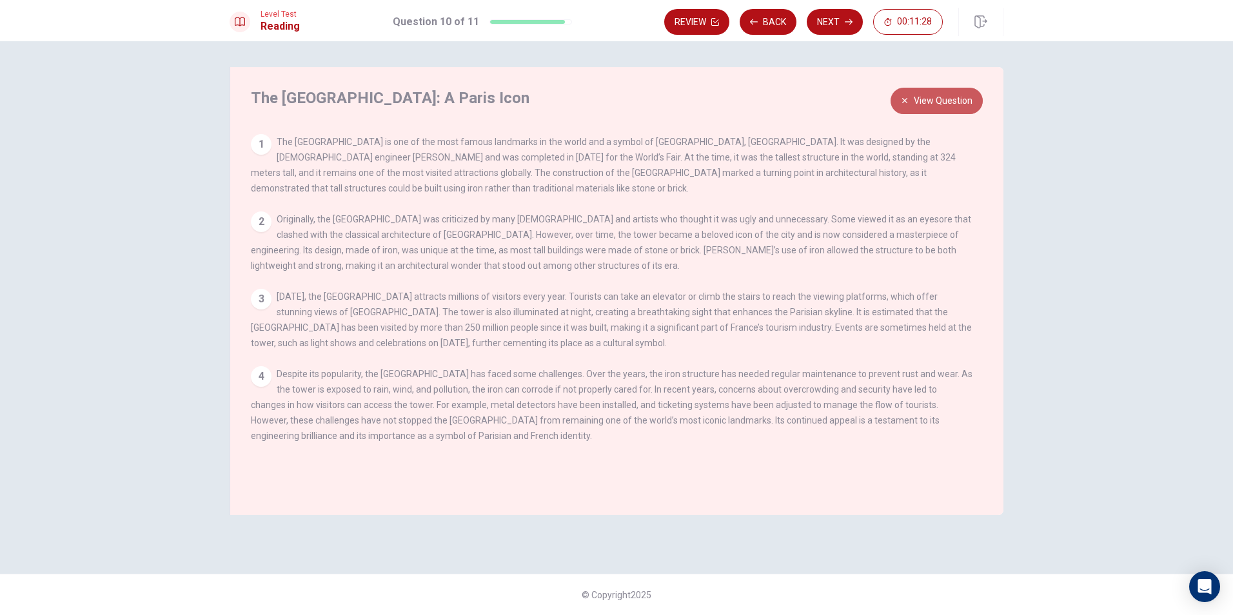
click at [922, 99] on button "View Question" at bounding box center [937, 101] width 92 height 26
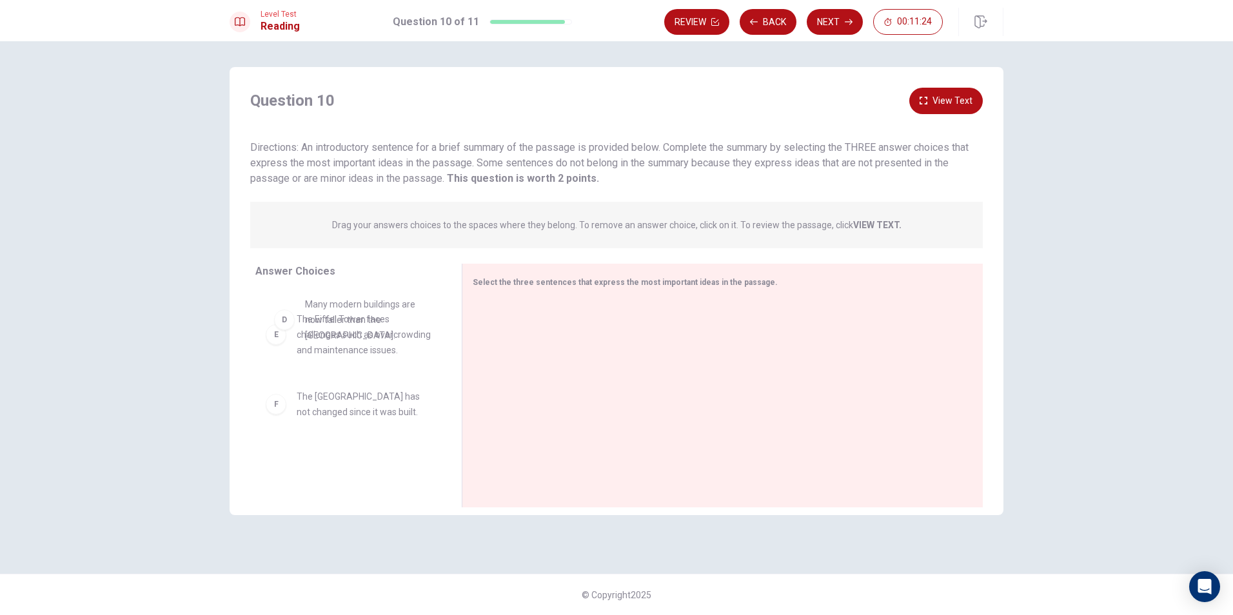
scroll to position [217, 0]
drag, startPoint x: 315, startPoint y: 313, endPoint x: 306, endPoint y: 371, distance: 58.8
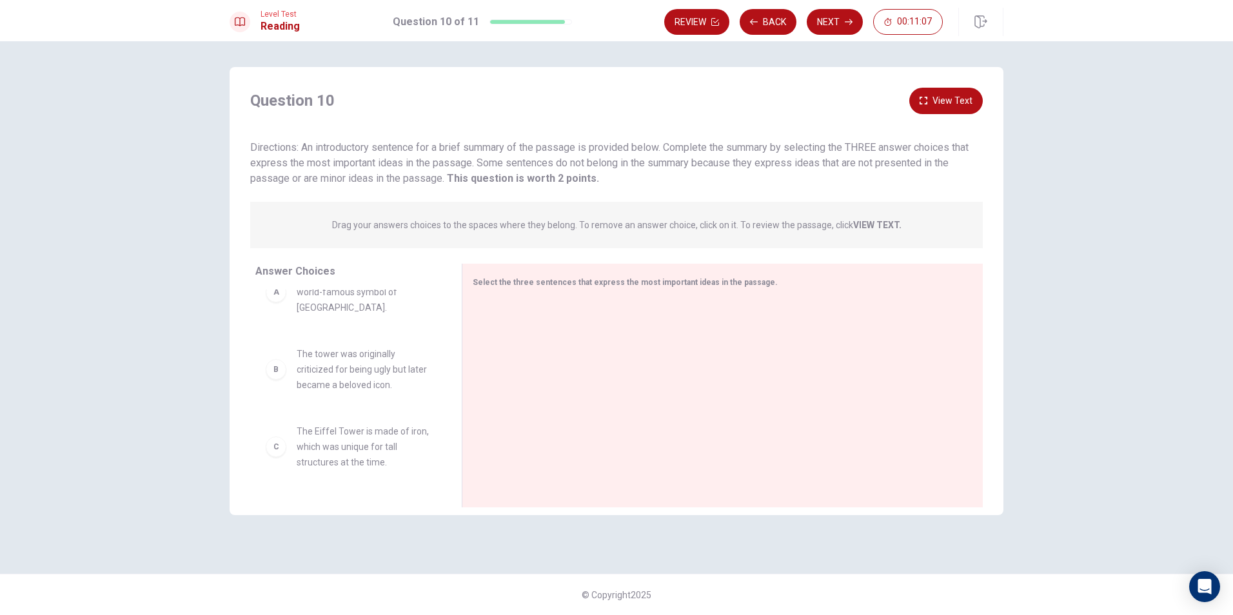
scroll to position [0, 0]
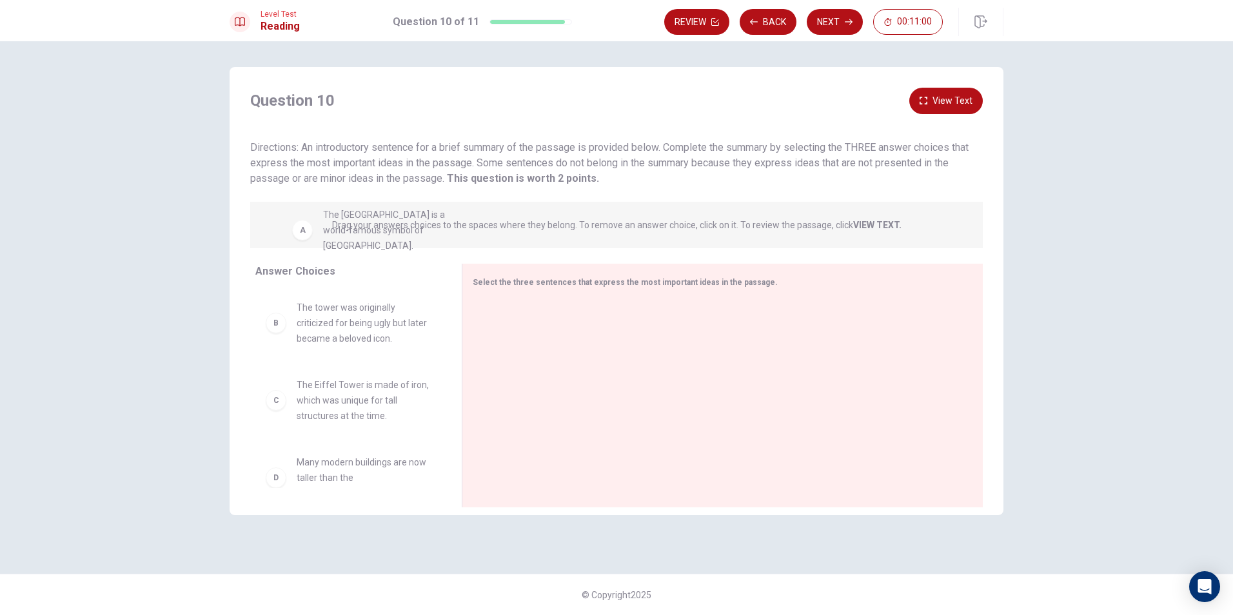
drag, startPoint x: 348, startPoint y: 326, endPoint x: 375, endPoint y: 228, distance: 101.7
drag, startPoint x: 338, startPoint y: 306, endPoint x: 494, endPoint y: 222, distance: 177.2
drag, startPoint x: 346, startPoint y: 317, endPoint x: 613, endPoint y: 304, distance: 268.0
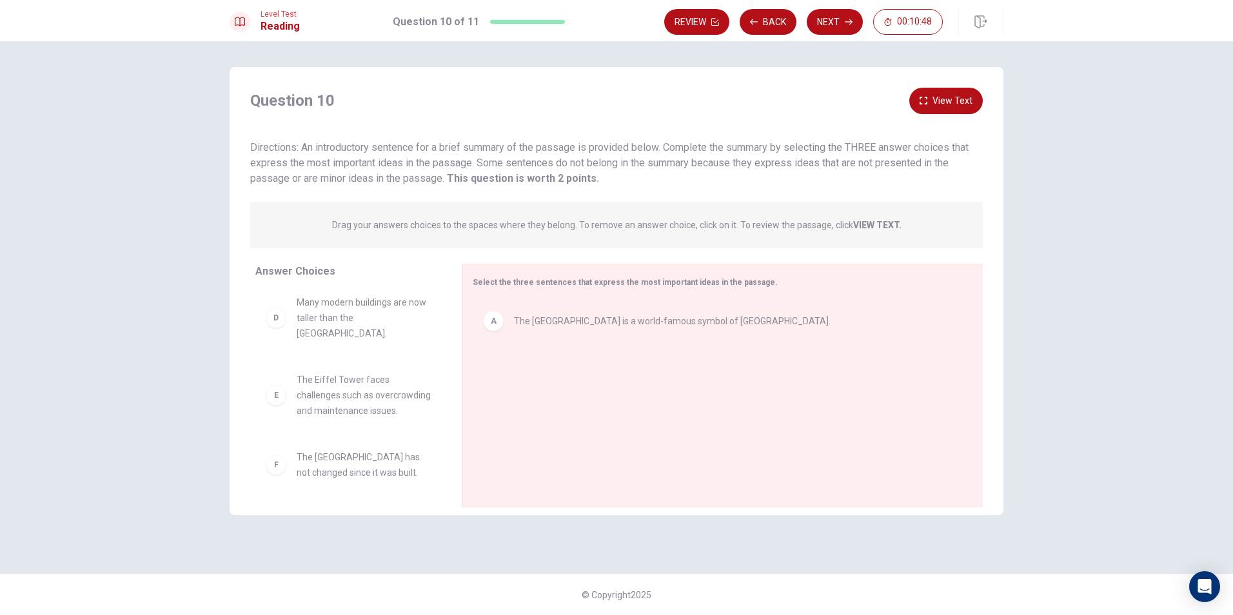
scroll to position [163, 0]
drag, startPoint x: 330, startPoint y: 467, endPoint x: 579, endPoint y: 365, distance: 269.6
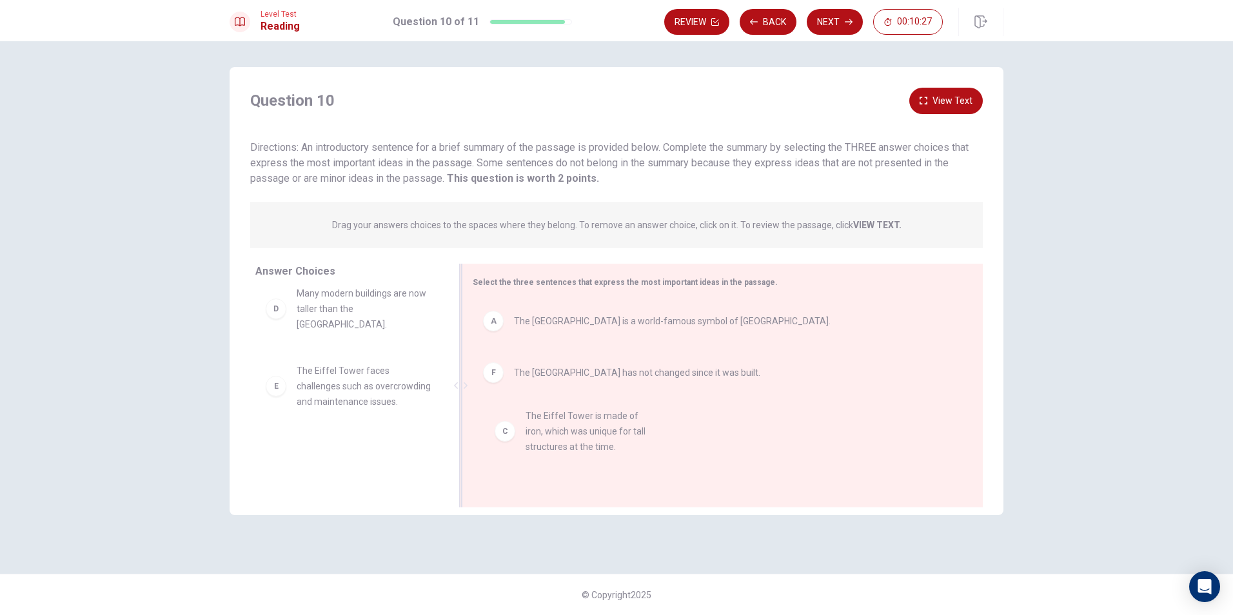
drag, startPoint x: 337, startPoint y: 311, endPoint x: 570, endPoint y: 444, distance: 268.0
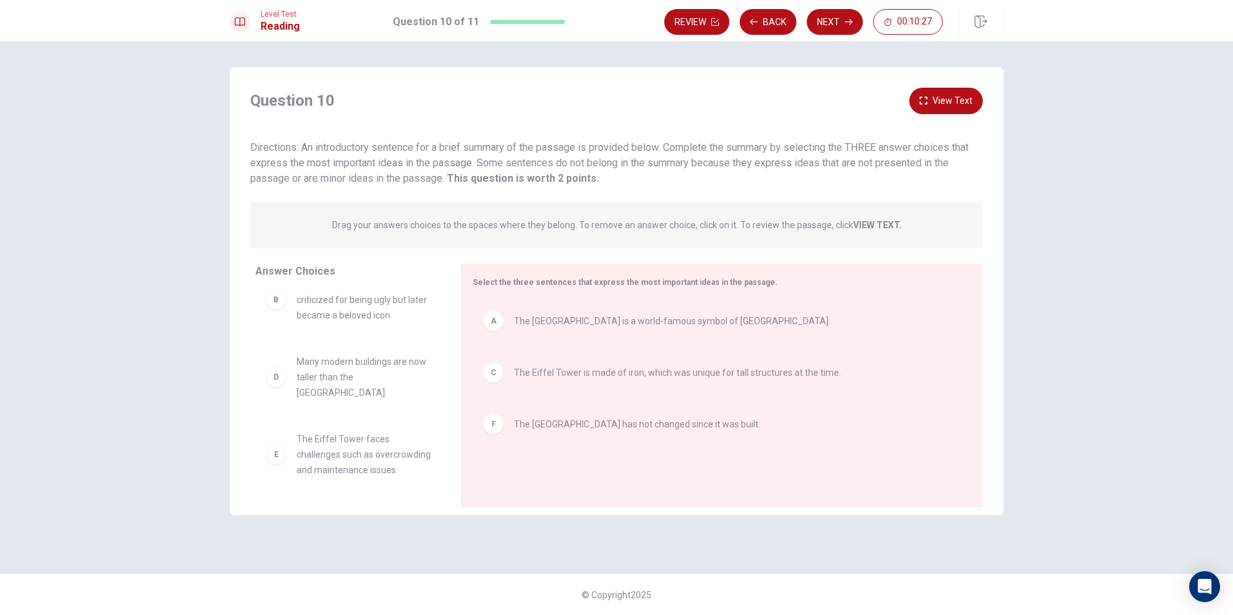
scroll to position [23, 0]
click at [829, 17] on button "Next" at bounding box center [835, 22] width 56 height 26
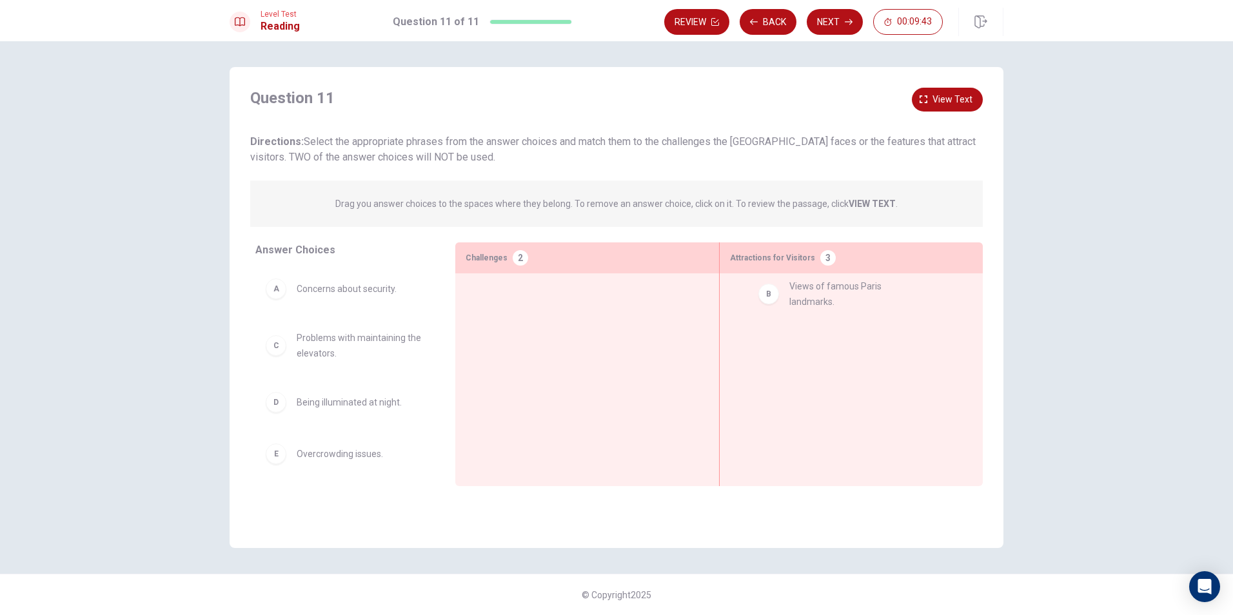
drag, startPoint x: 310, startPoint y: 348, endPoint x: 810, endPoint y: 297, distance: 503.1
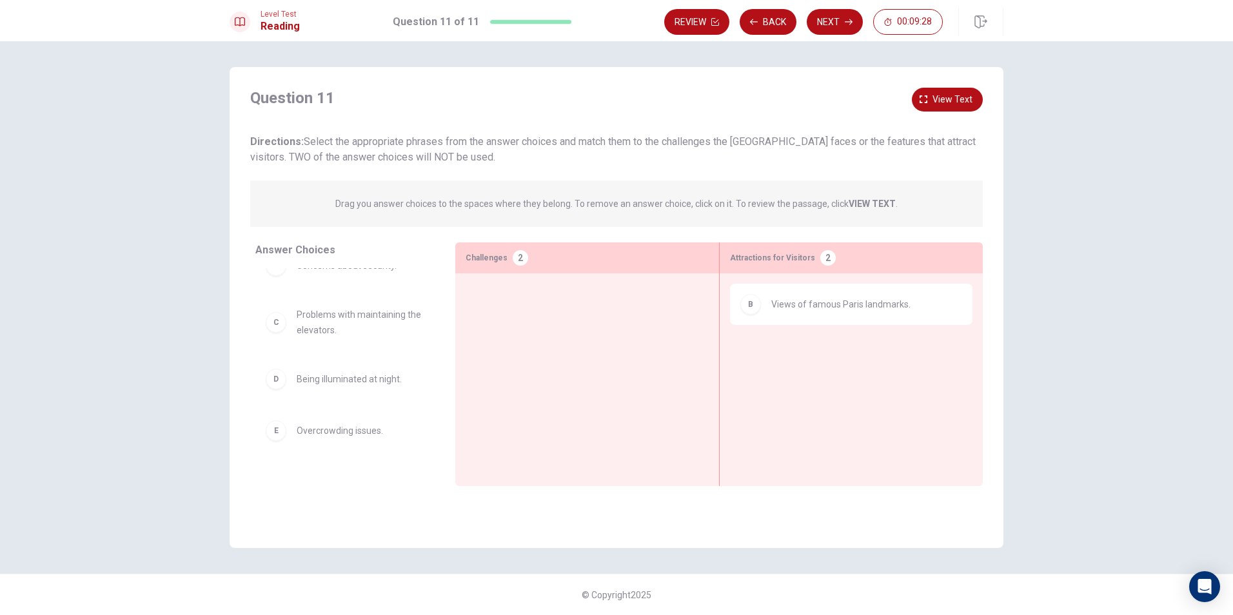
scroll to position [0, 0]
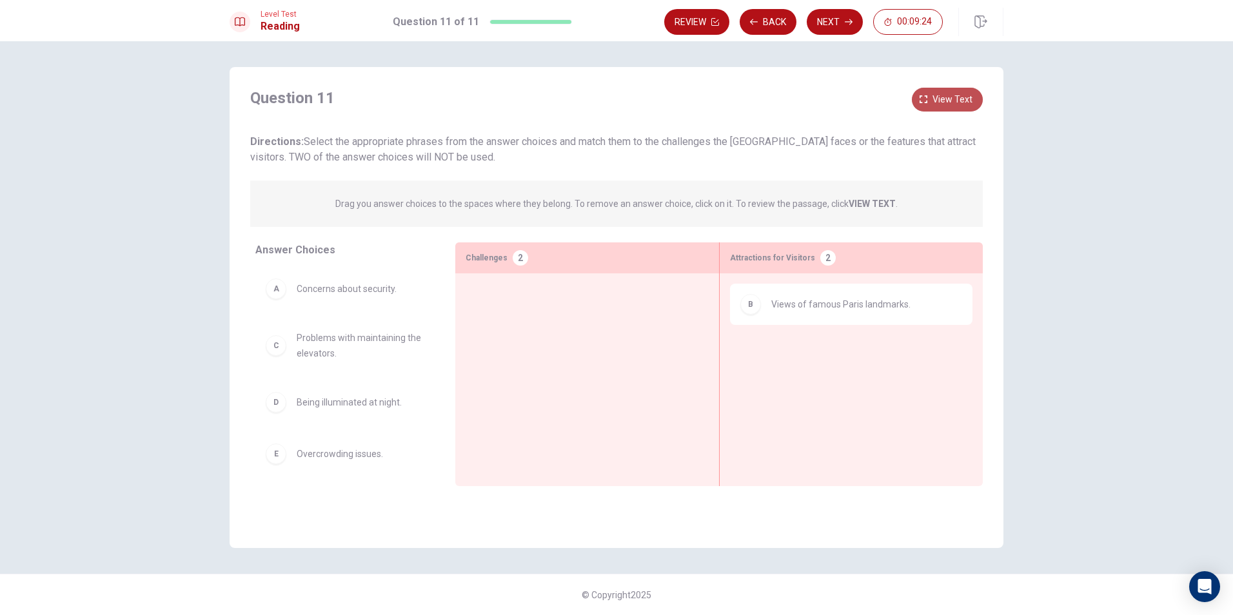
click at [942, 92] on span "View text" at bounding box center [952, 100] width 40 height 16
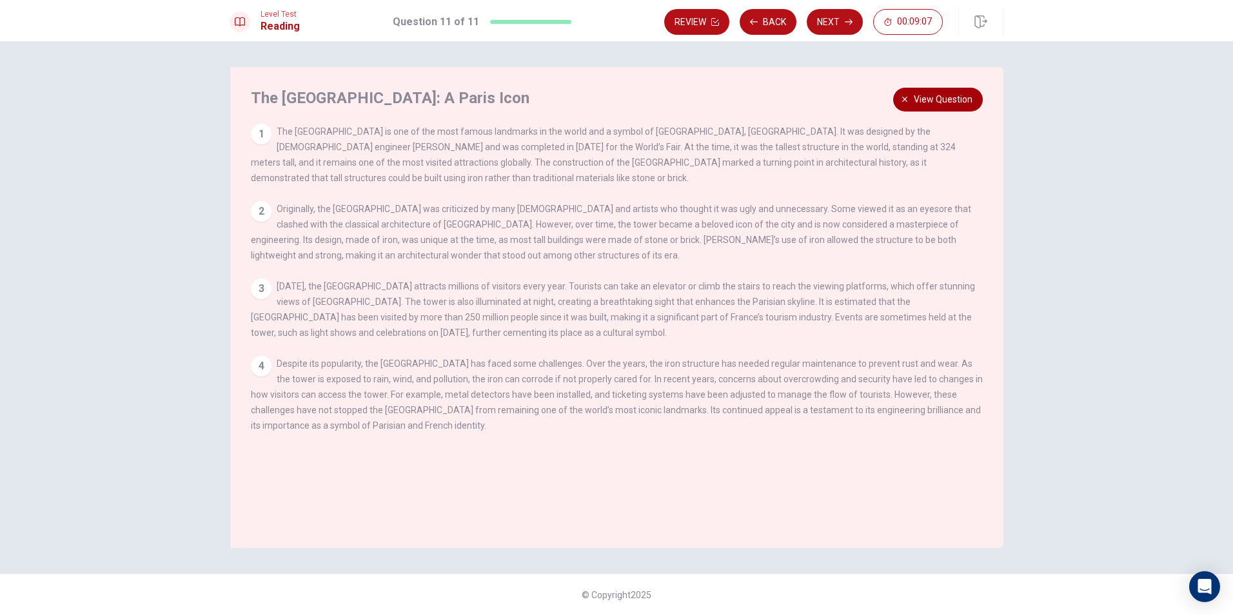
click at [942, 99] on span "View question" at bounding box center [943, 100] width 59 height 16
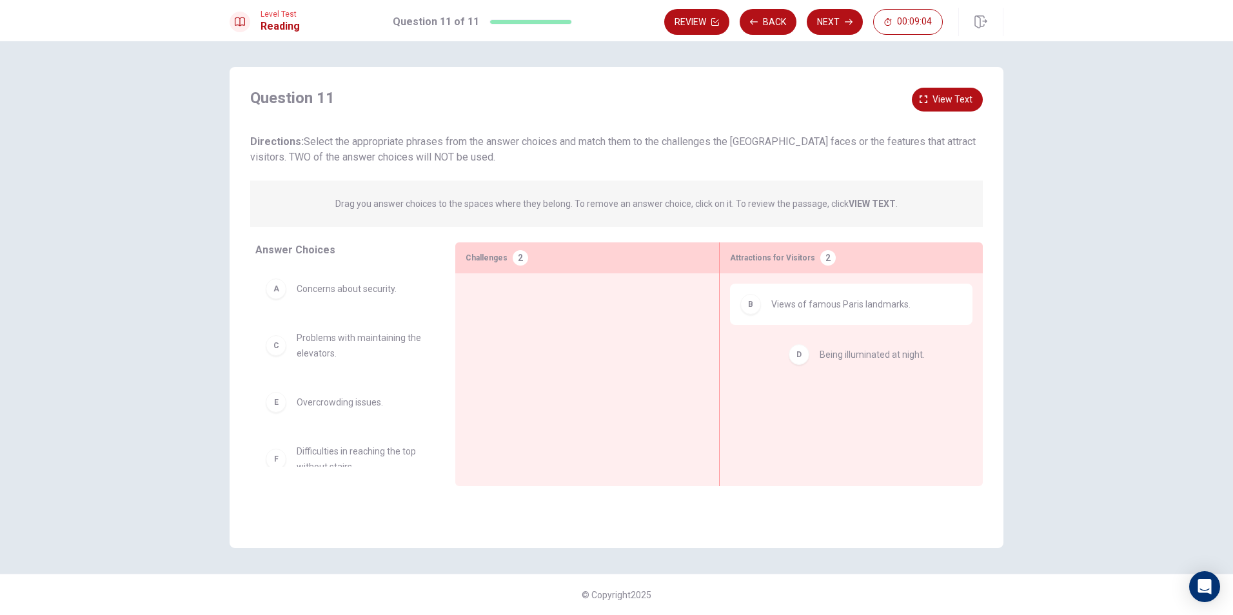
drag, startPoint x: 362, startPoint y: 409, endPoint x: 881, endPoint y: 361, distance: 520.7
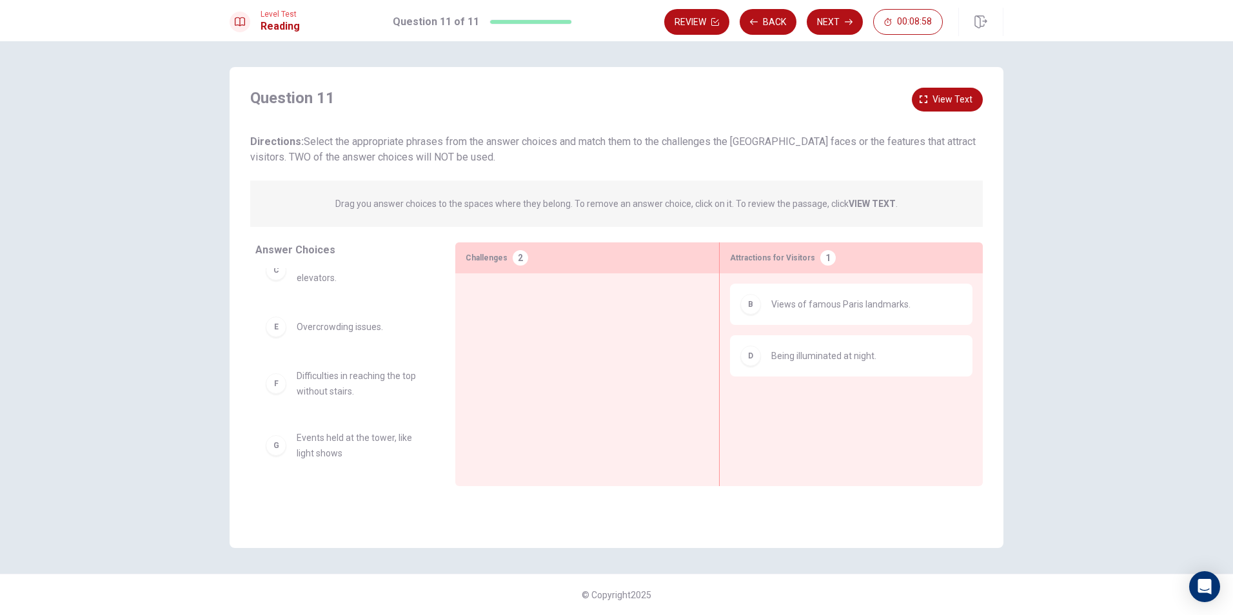
scroll to position [80, 0]
drag, startPoint x: 328, startPoint y: 451, endPoint x: 860, endPoint y: 423, distance: 532.7
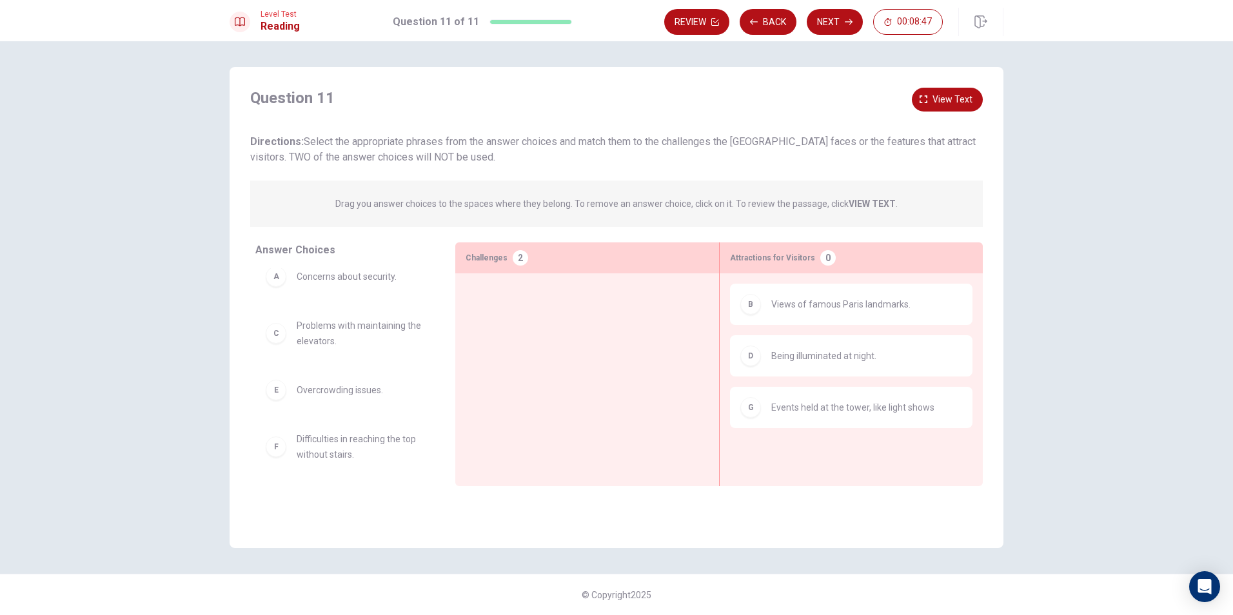
scroll to position [18, 0]
drag, startPoint x: 330, startPoint y: 444, endPoint x: 551, endPoint y: 315, distance: 256.3
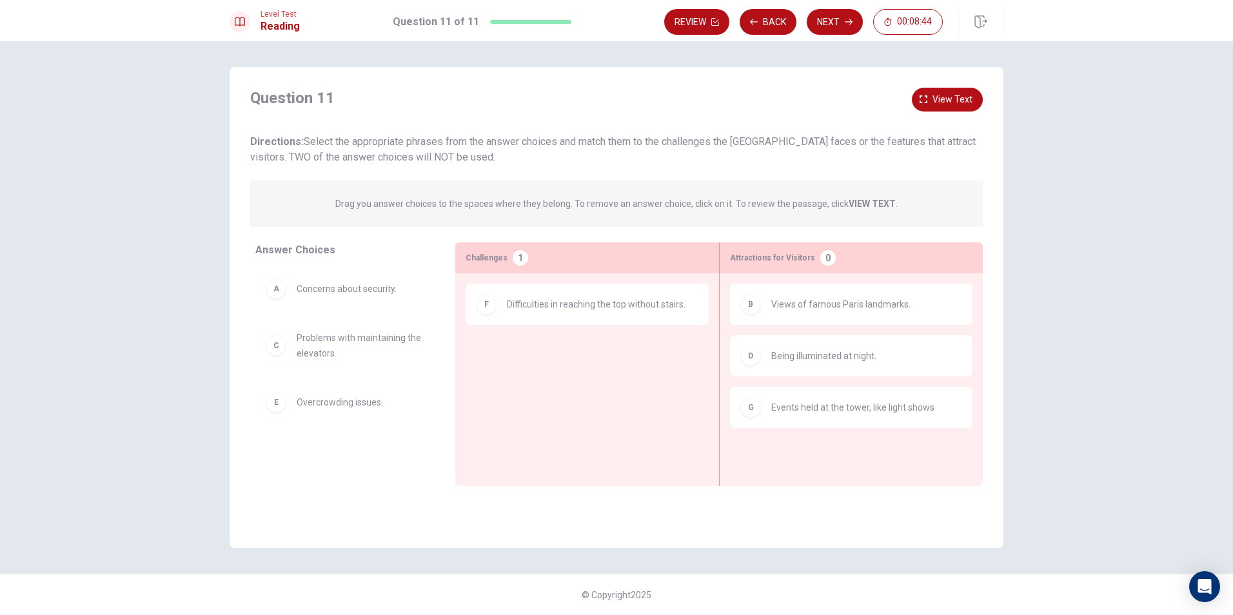
scroll to position [0, 0]
drag, startPoint x: 295, startPoint y: 413, endPoint x: 536, endPoint y: 350, distance: 249.3
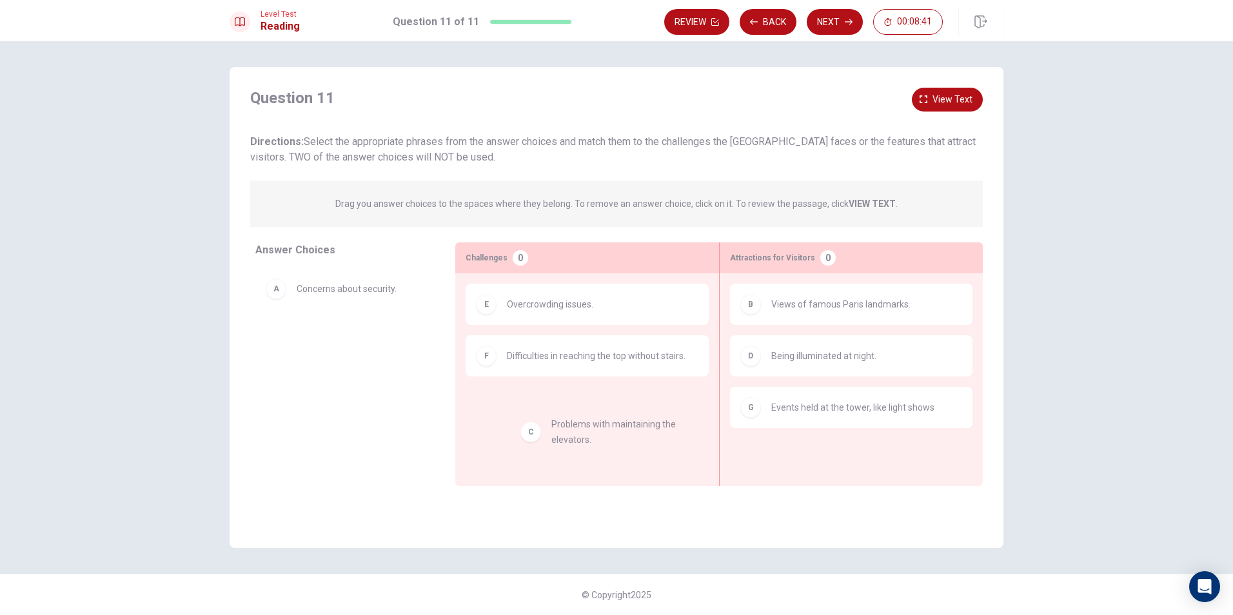
drag, startPoint x: 293, startPoint y: 344, endPoint x: 560, endPoint y: 431, distance: 280.2
click at [831, 25] on button "Next" at bounding box center [835, 22] width 56 height 26
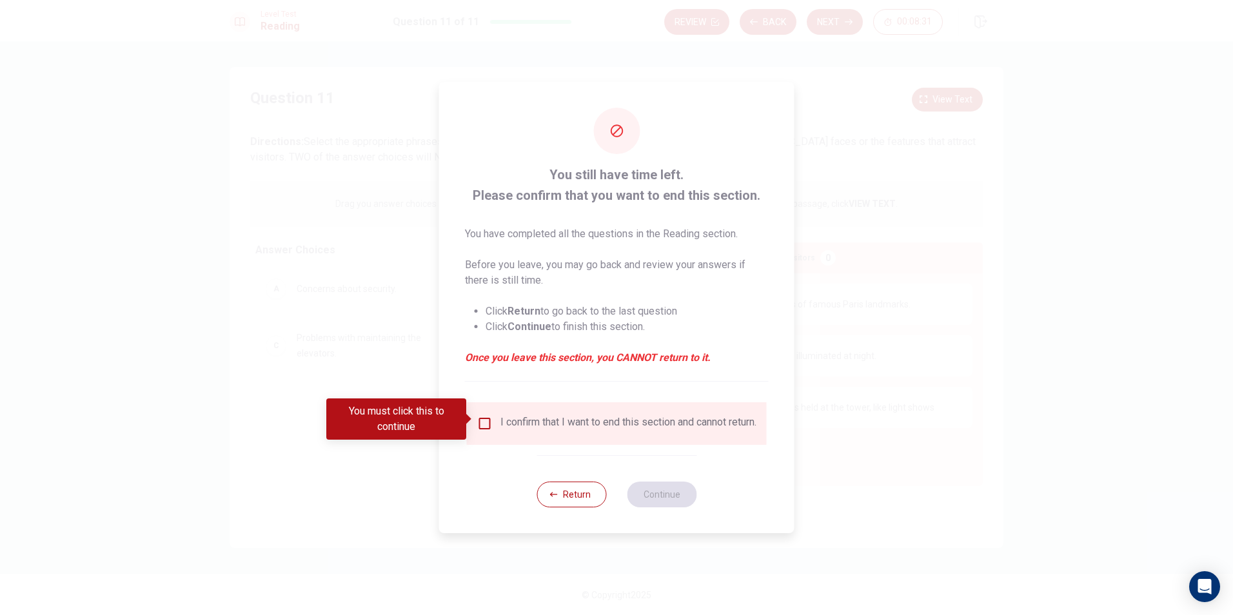
click at [482, 416] on input "You must click this to continue" at bounding box center [484, 423] width 15 height 15
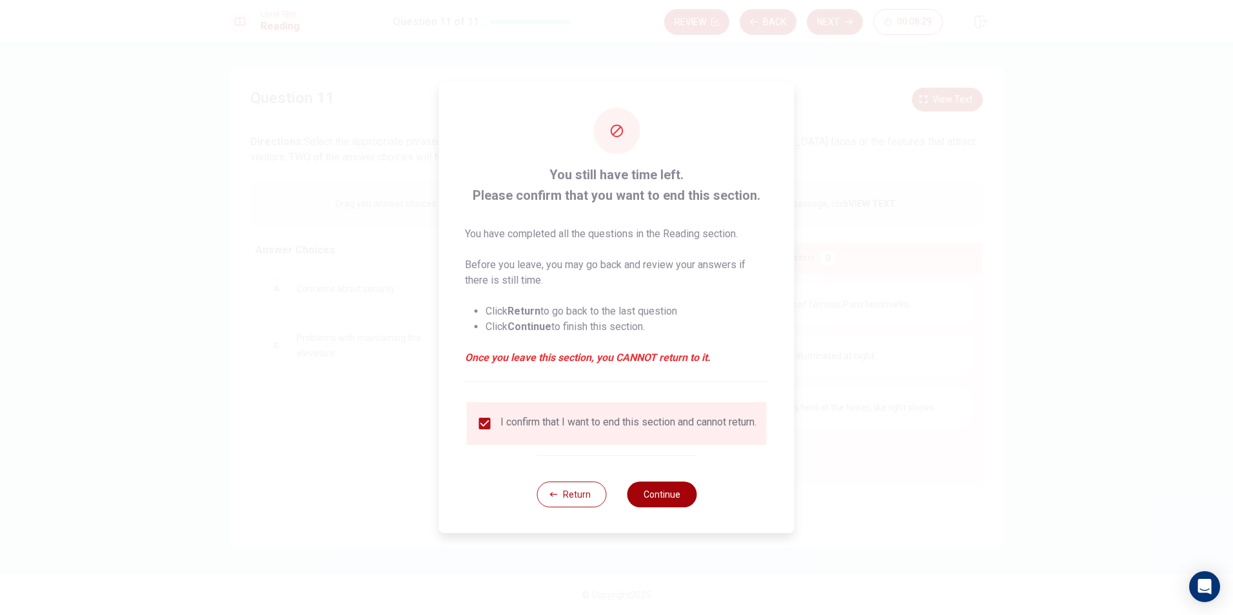
click at [652, 497] on button "Continue" at bounding box center [662, 495] width 70 height 26
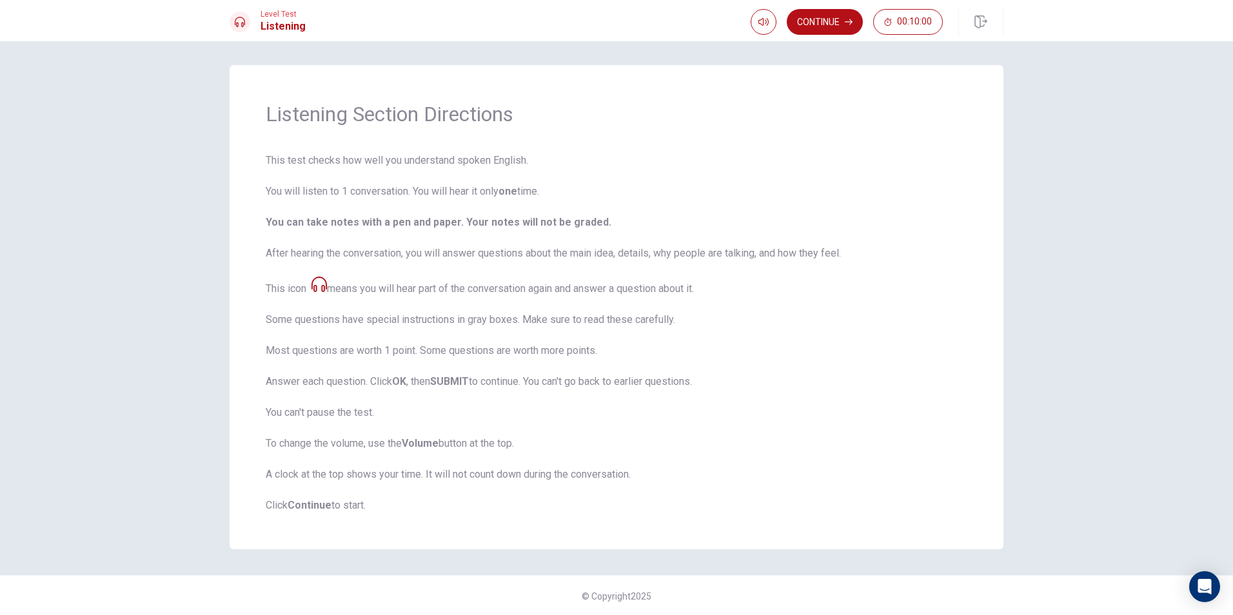
scroll to position [3, 0]
click at [765, 17] on icon "button" at bounding box center [763, 22] width 10 height 10
type input "1"
drag, startPoint x: 785, startPoint y: 47, endPoint x: 794, endPoint y: 58, distance: 14.2
click at [794, 58] on body "This site uses cookies, as explained in our Privacy Policy . If you agree to th…" at bounding box center [616, 307] width 1233 height 615
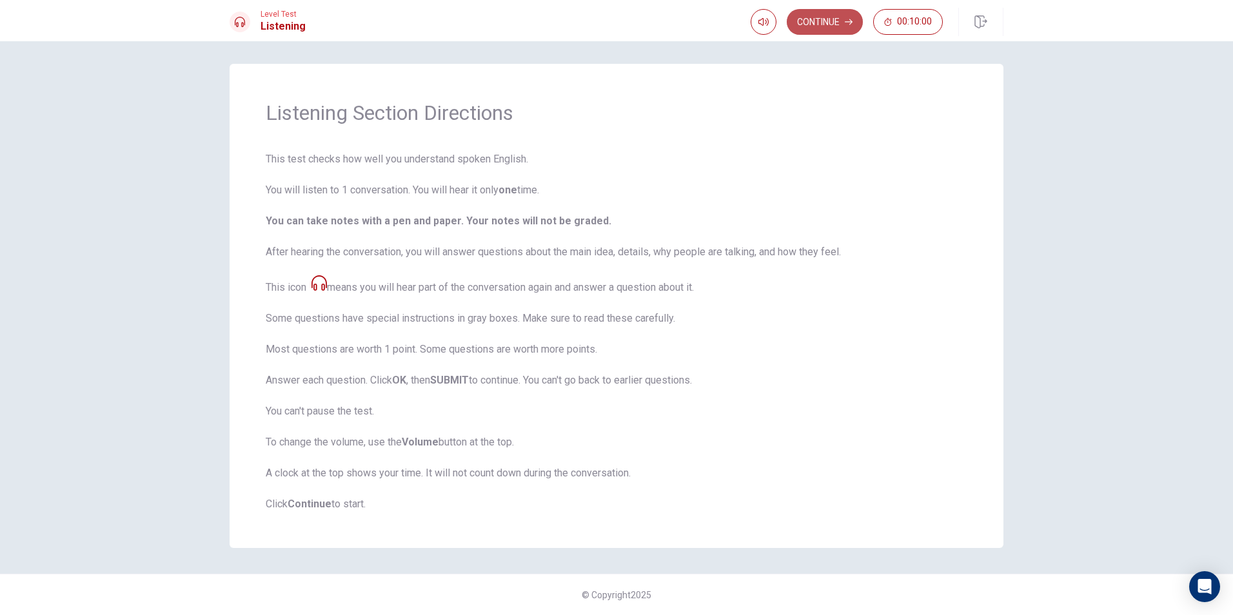
click at [814, 22] on button "Continue" at bounding box center [825, 22] width 76 height 26
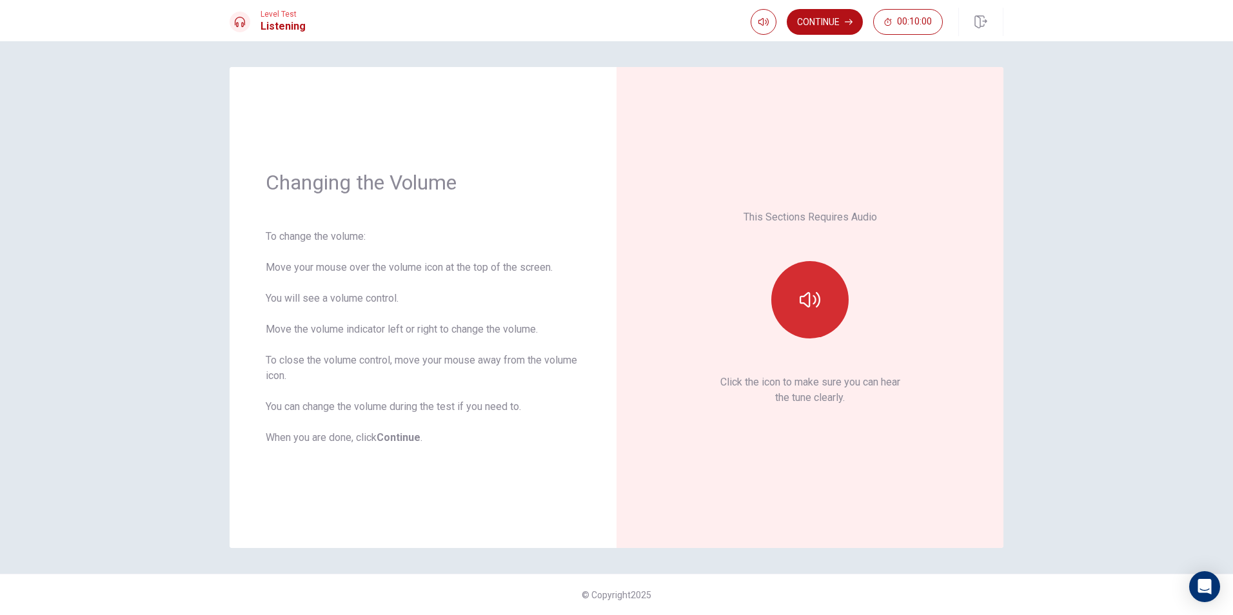
click at [821, 307] on button "button" at bounding box center [809, 299] width 77 height 77
click at [822, 306] on button "button" at bounding box center [809, 299] width 77 height 77
click at [821, 306] on button "button" at bounding box center [809, 299] width 77 height 77
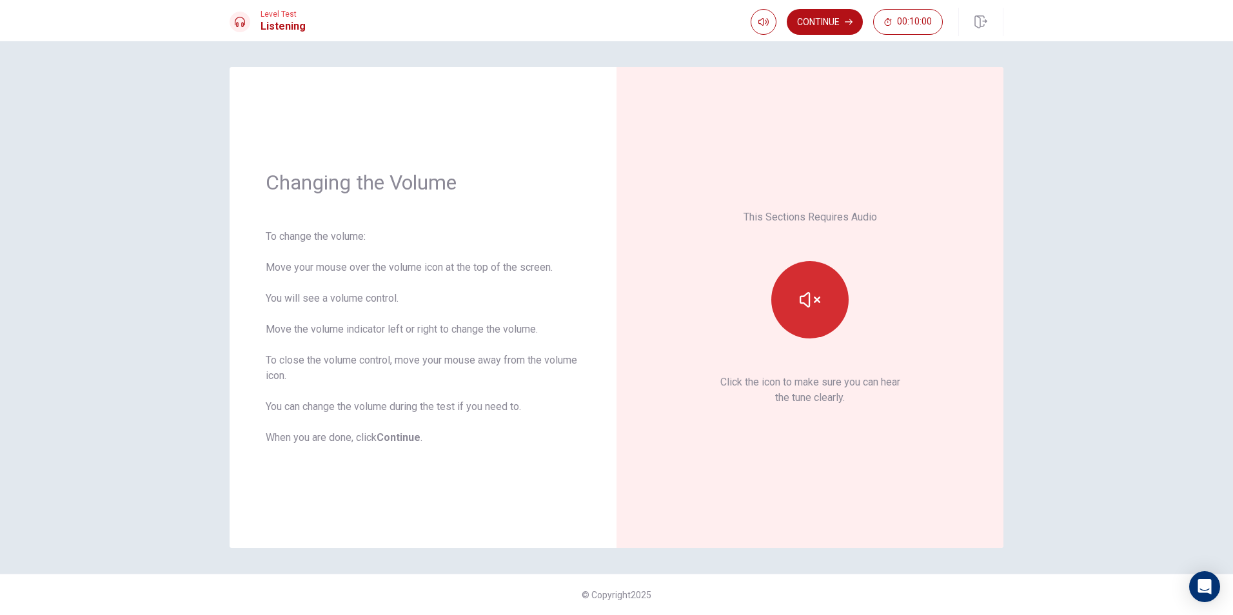
click at [821, 306] on button "button" at bounding box center [809, 299] width 77 height 77
click at [838, 16] on button "Continue" at bounding box center [825, 22] width 76 height 26
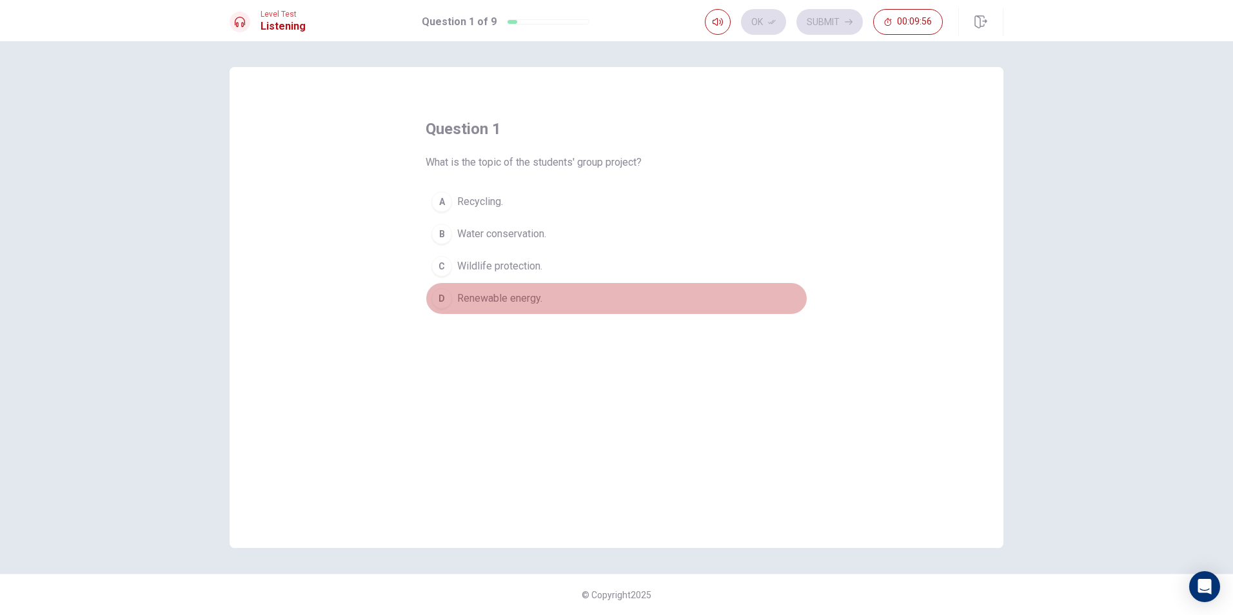
click at [457, 308] on button "D Renewable energy." at bounding box center [617, 298] width 382 height 32
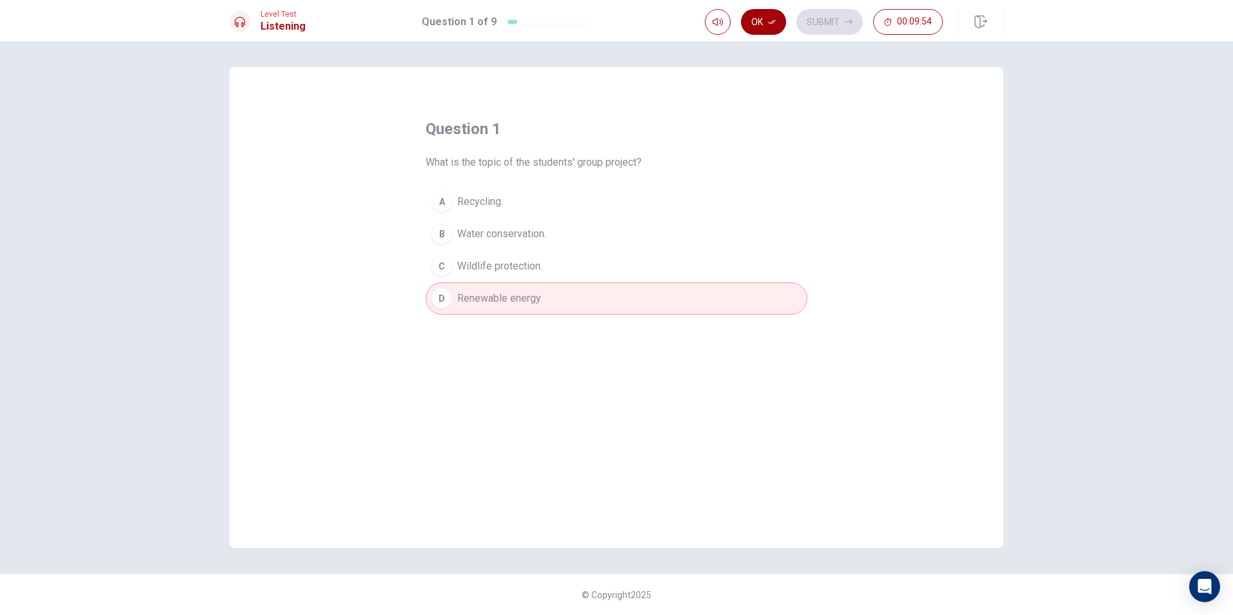
click at [769, 19] on icon "button" at bounding box center [772, 22] width 8 height 8
click at [830, 14] on button "Submit" at bounding box center [829, 22] width 66 height 26
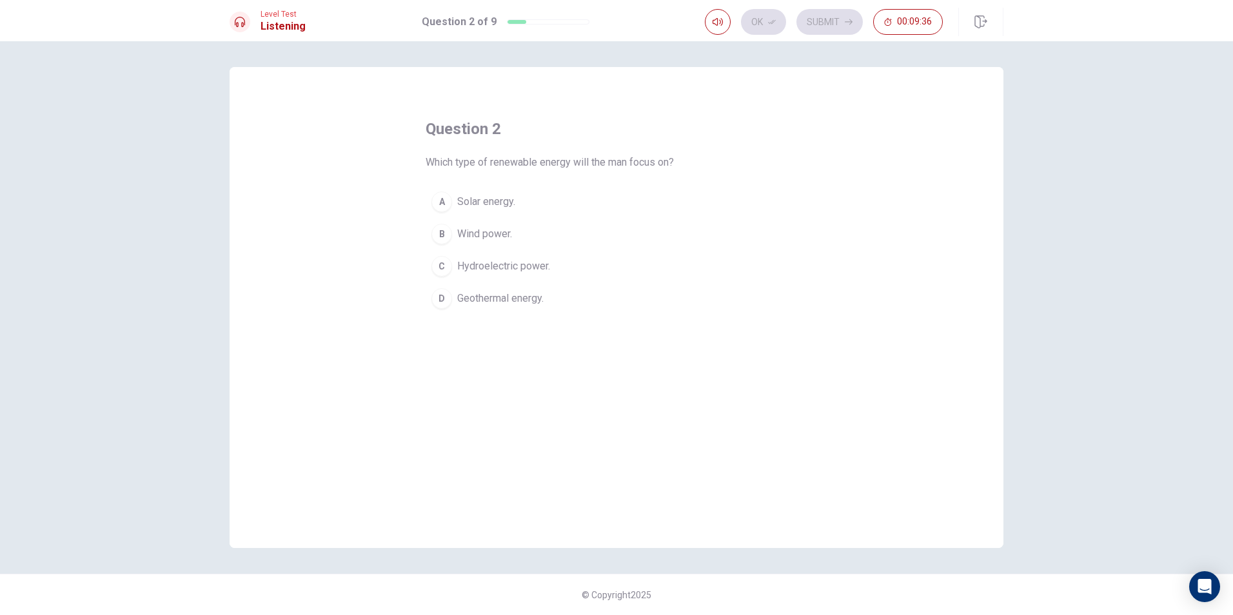
click at [478, 233] on span "Wind power." at bounding box center [484, 233] width 55 height 15
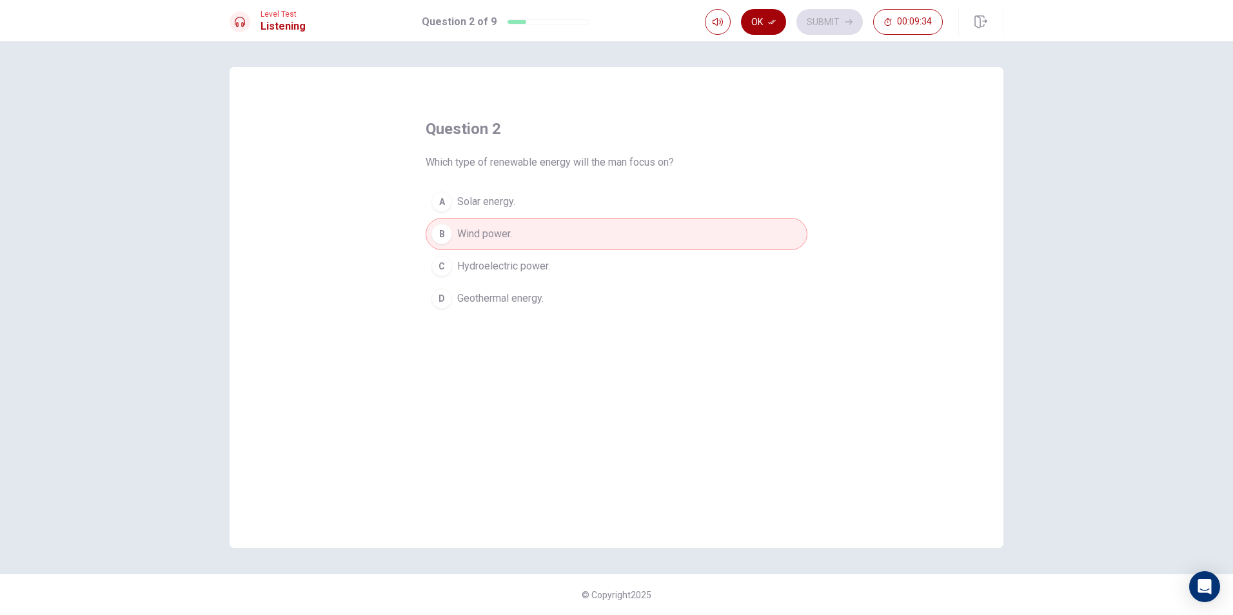
click at [760, 23] on button "Ok" at bounding box center [763, 22] width 45 height 26
click at [826, 21] on button "Submit" at bounding box center [829, 22] width 66 height 26
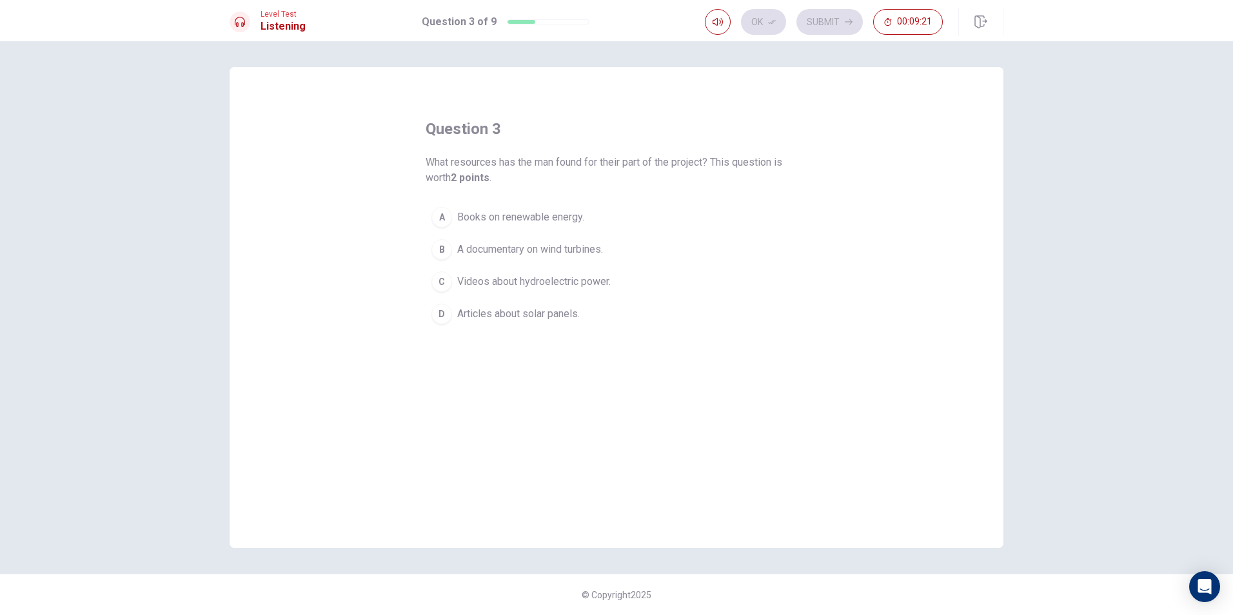
drag, startPoint x: 437, startPoint y: 309, endPoint x: 445, endPoint y: 308, distance: 8.4
click at [437, 308] on div "D" at bounding box center [441, 314] width 21 height 21
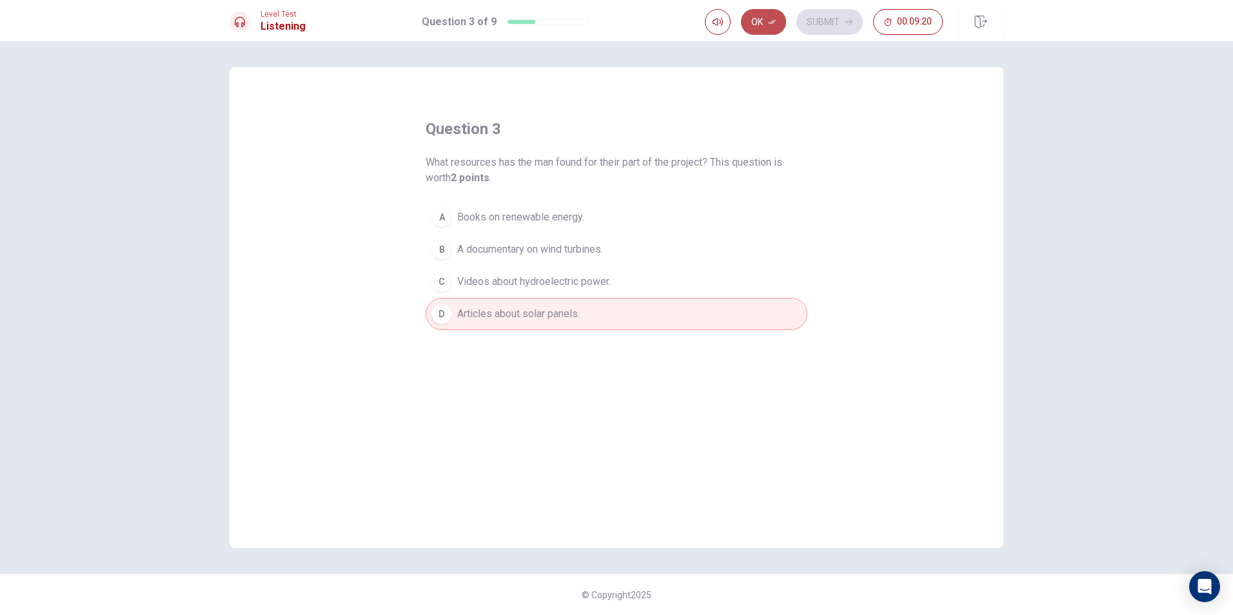
click at [760, 23] on button "Ok" at bounding box center [763, 22] width 45 height 26
click at [840, 22] on button "Submit" at bounding box center [829, 22] width 66 height 26
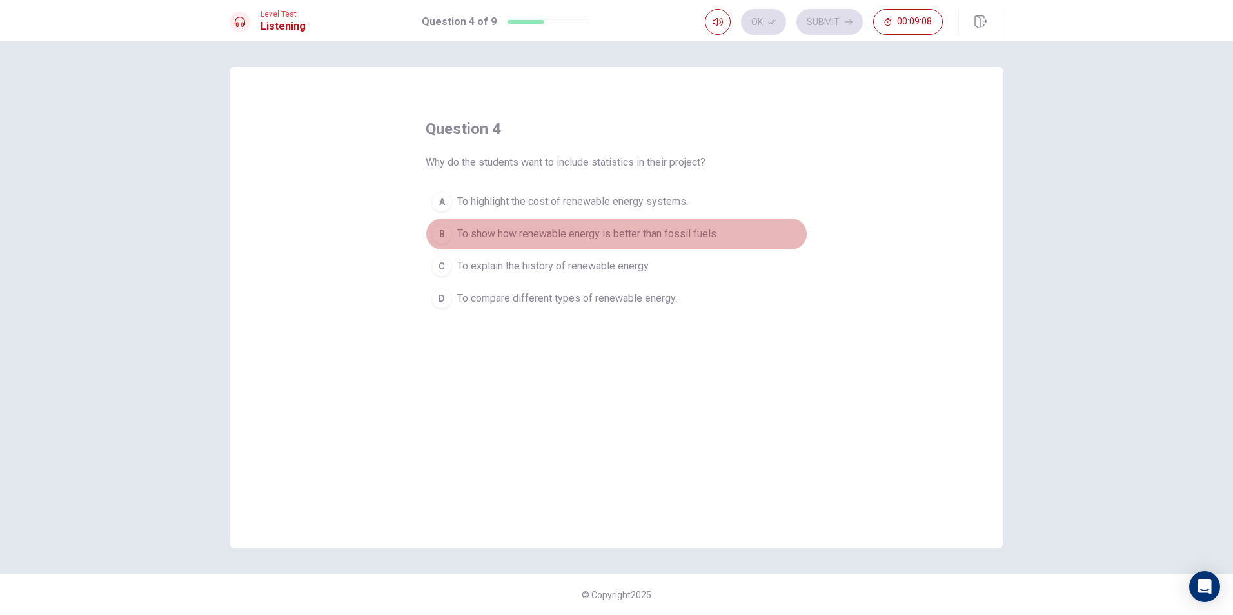
click at [439, 237] on div "B" at bounding box center [441, 234] width 21 height 21
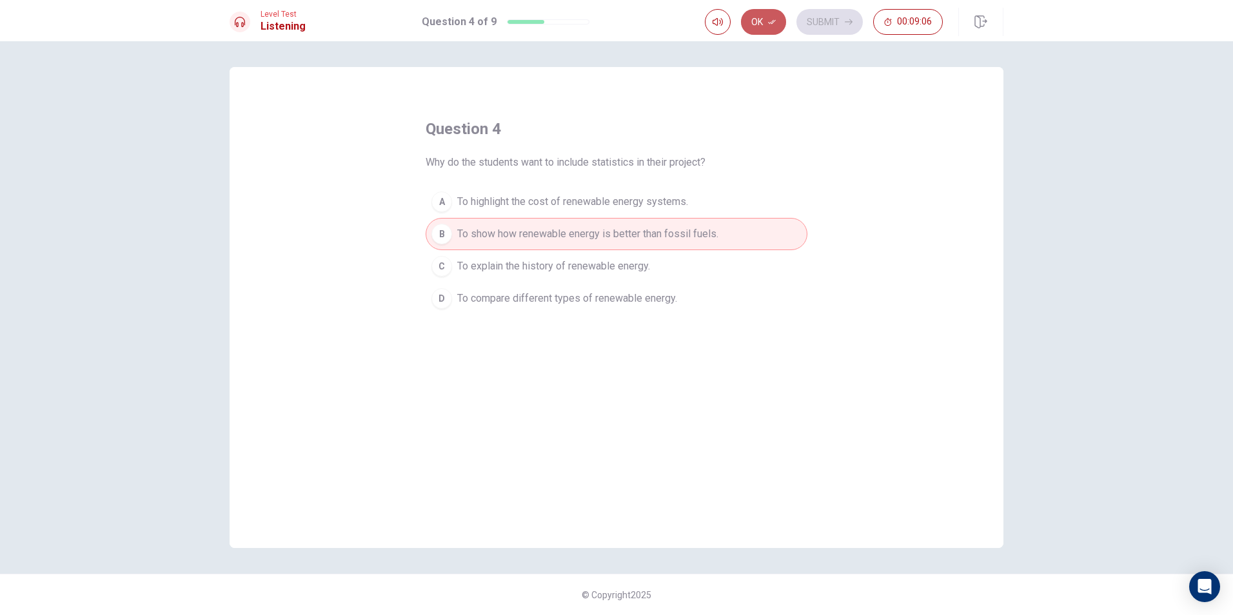
drag, startPoint x: 770, startPoint y: 25, endPoint x: 780, endPoint y: 17, distance: 12.9
click at [770, 24] on icon "button" at bounding box center [772, 22] width 8 height 8
click at [842, 26] on button "Submit" at bounding box center [829, 22] width 66 height 26
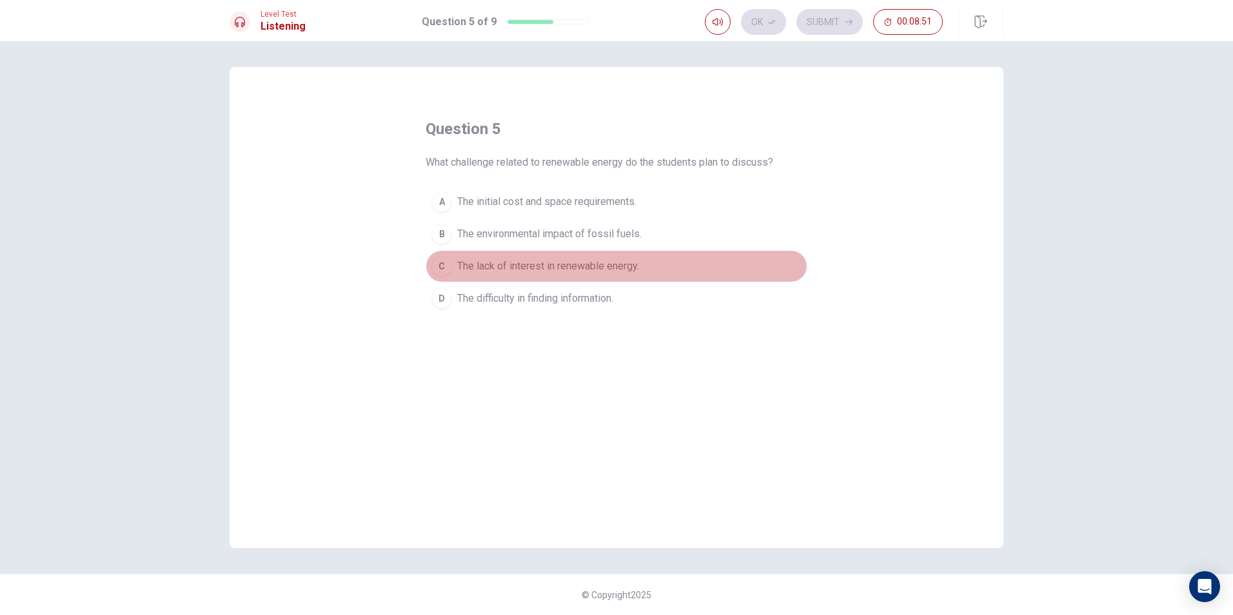
click at [451, 265] on div "C" at bounding box center [441, 266] width 21 height 21
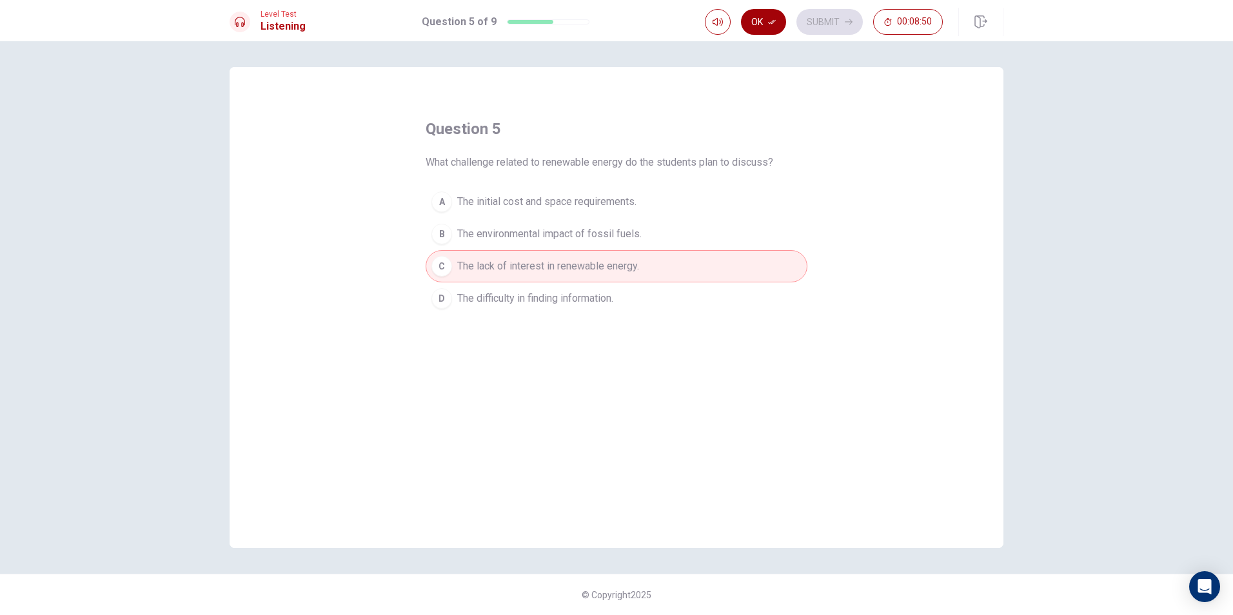
click at [747, 18] on button "Ok" at bounding box center [763, 22] width 45 height 26
click at [836, 19] on button "Submit" at bounding box center [829, 22] width 66 height 26
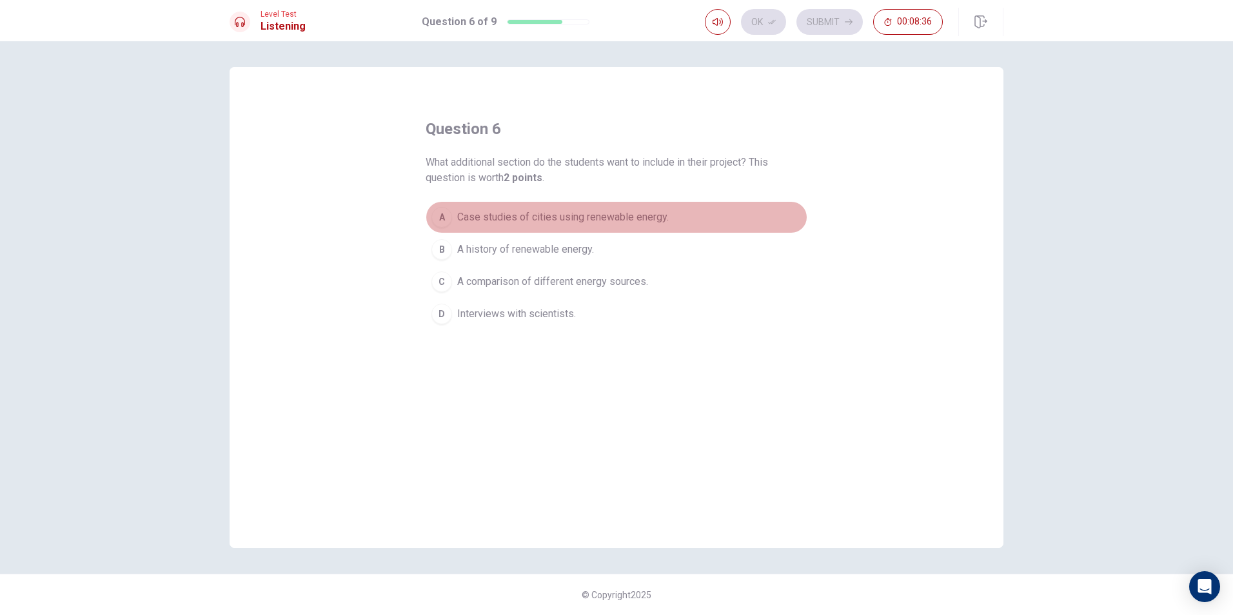
click at [440, 219] on div "A" at bounding box center [441, 217] width 21 height 21
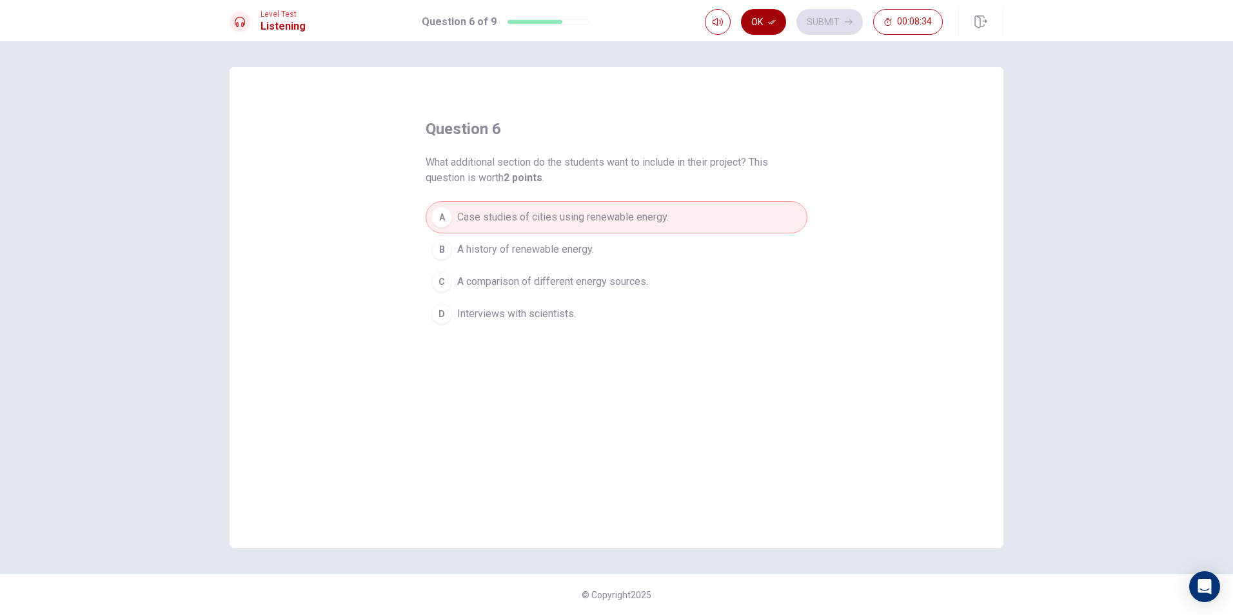
click at [767, 23] on button "Ok" at bounding box center [763, 22] width 45 height 26
click at [818, 17] on button "Submit" at bounding box center [829, 22] width 66 height 26
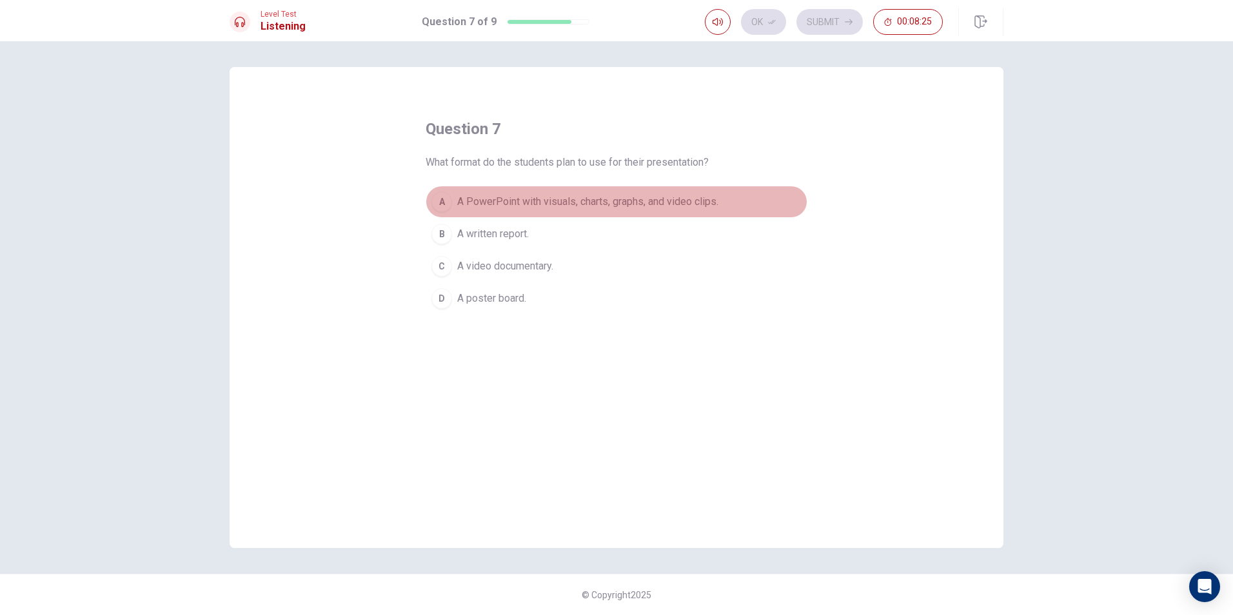
click at [448, 197] on div "A" at bounding box center [441, 202] width 21 height 21
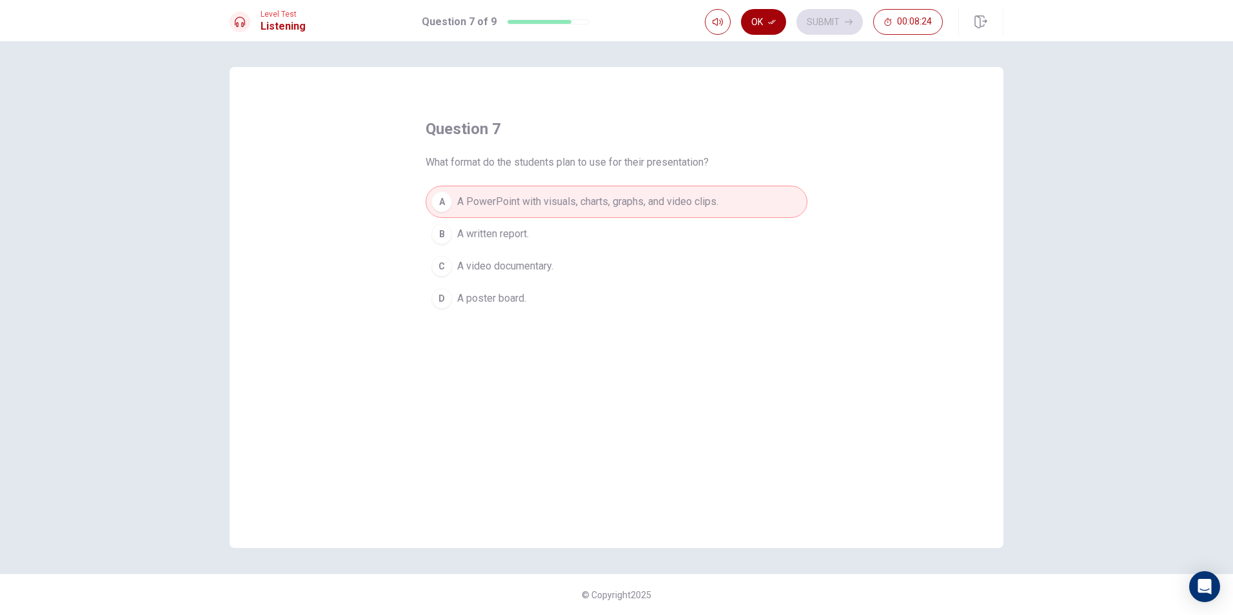
click at [760, 25] on button "Ok" at bounding box center [763, 22] width 45 height 26
click at [832, 17] on button "Submit" at bounding box center [829, 22] width 66 height 26
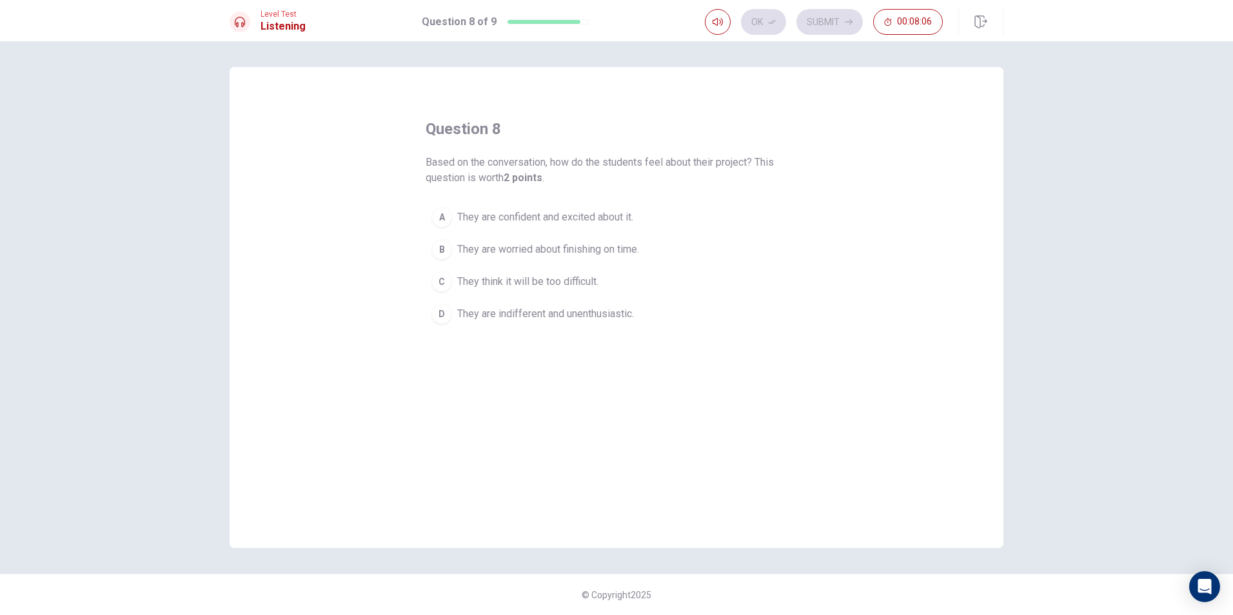
click at [436, 223] on div "A" at bounding box center [441, 217] width 21 height 21
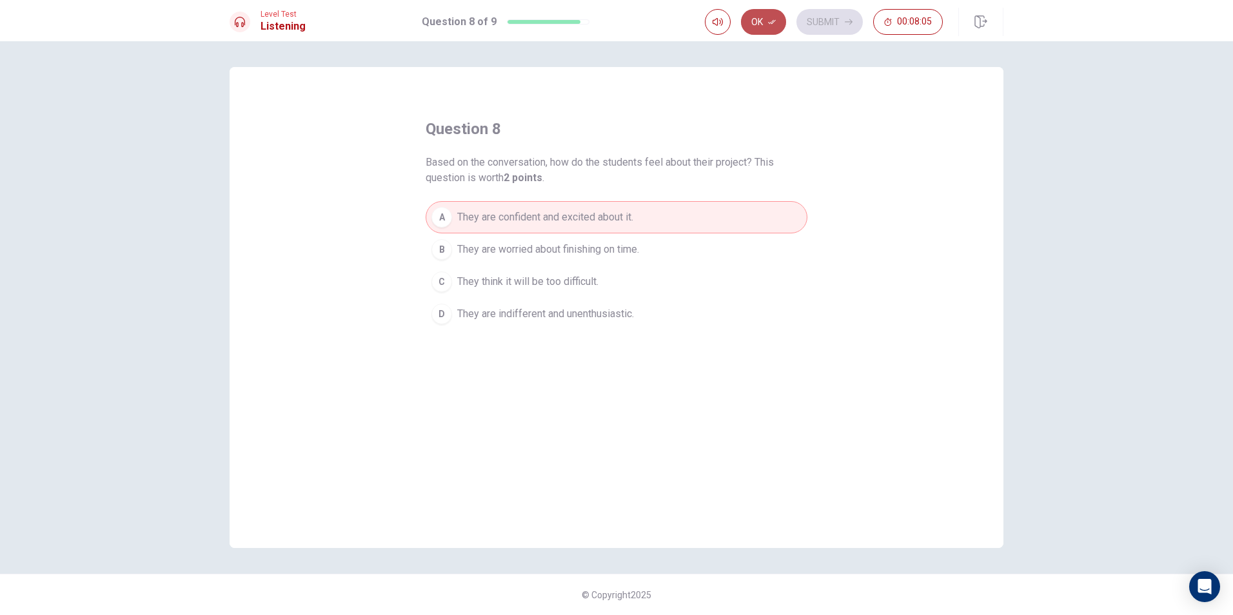
click at [769, 24] on icon "button" at bounding box center [772, 22] width 8 height 8
click at [821, 17] on button "Submit" at bounding box center [829, 22] width 66 height 26
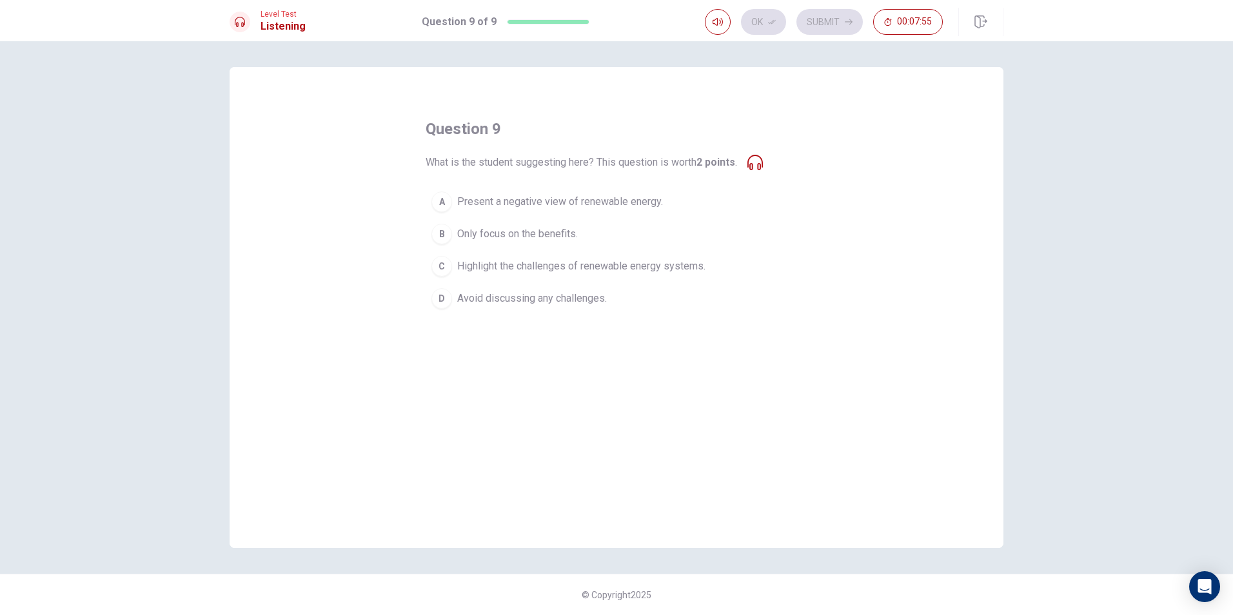
click at [513, 266] on span "Highlight the challenges of renewable energy systems." at bounding box center [581, 266] width 248 height 15
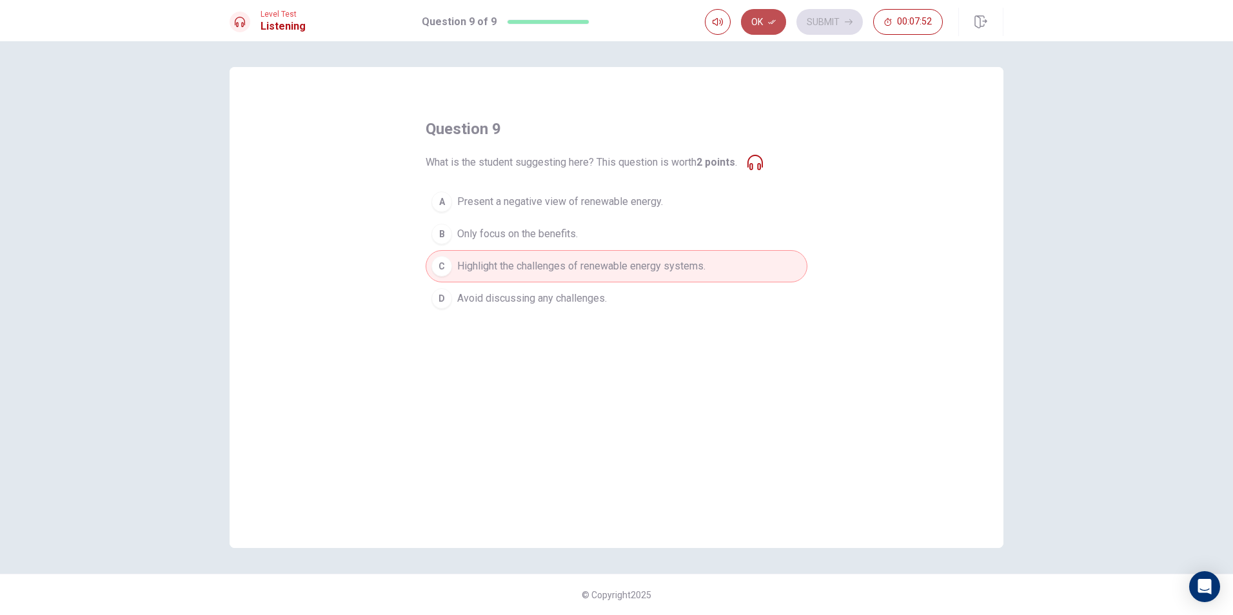
click at [763, 16] on button "Ok" at bounding box center [763, 22] width 45 height 26
click at [837, 23] on button "Submit" at bounding box center [829, 22] width 66 height 26
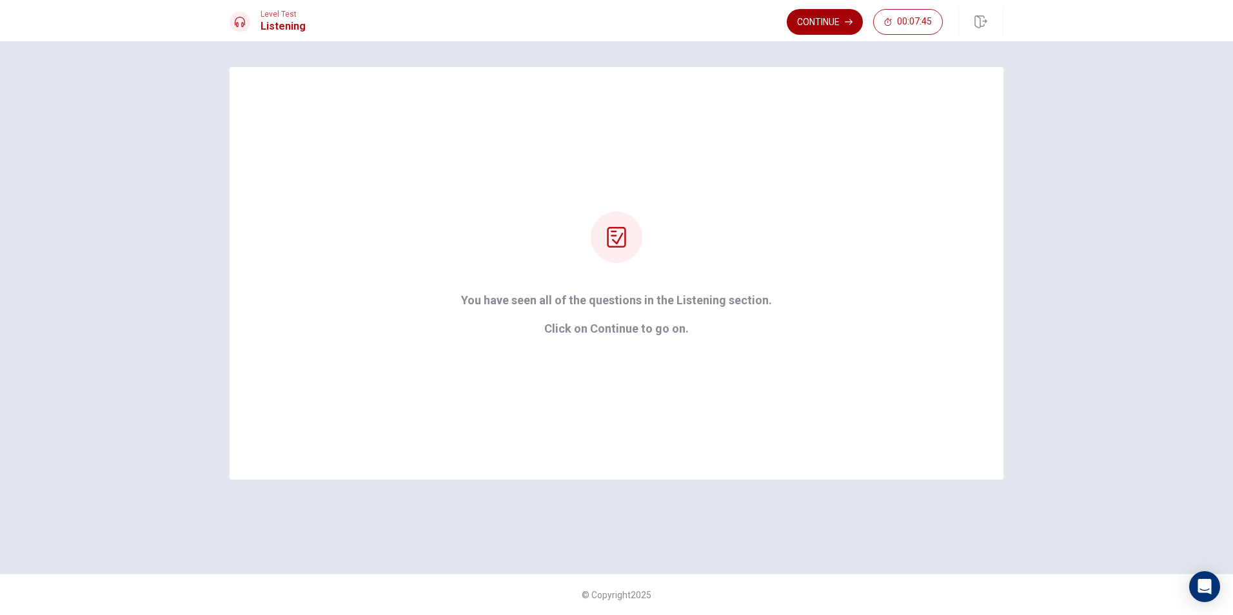
click at [811, 19] on button "Continue" at bounding box center [825, 22] width 76 height 26
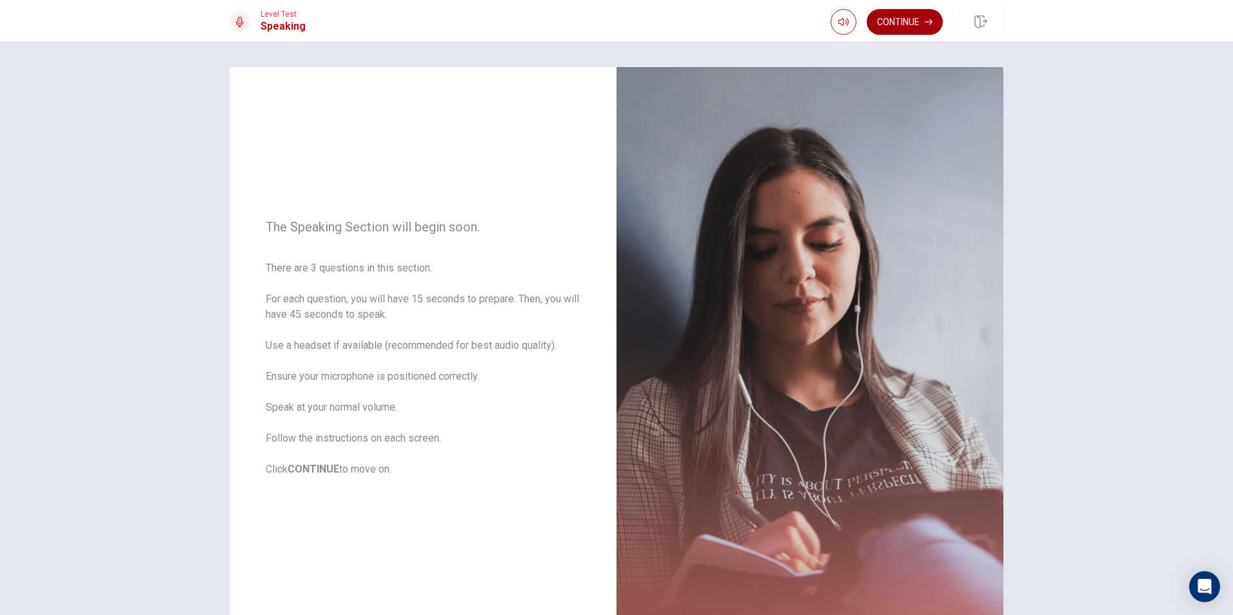
click at [894, 21] on button "Continue" at bounding box center [905, 22] width 76 height 26
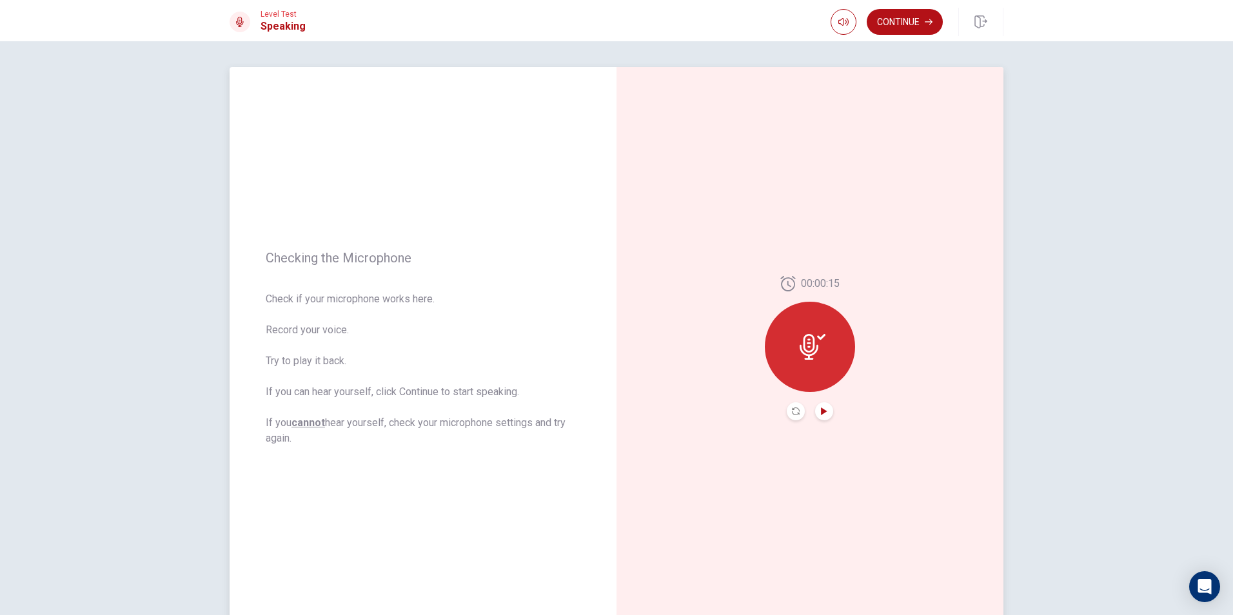
click at [820, 408] on icon "Play Audio" at bounding box center [824, 412] width 8 height 8
click at [800, 410] on button "Record Again" at bounding box center [796, 411] width 18 height 18
click at [824, 346] on div "Stop Recording" at bounding box center [810, 356] width 90 height 90
click at [808, 344] on icon at bounding box center [813, 347] width 26 height 26
click at [795, 410] on icon "Record Again" at bounding box center [796, 412] width 8 height 8
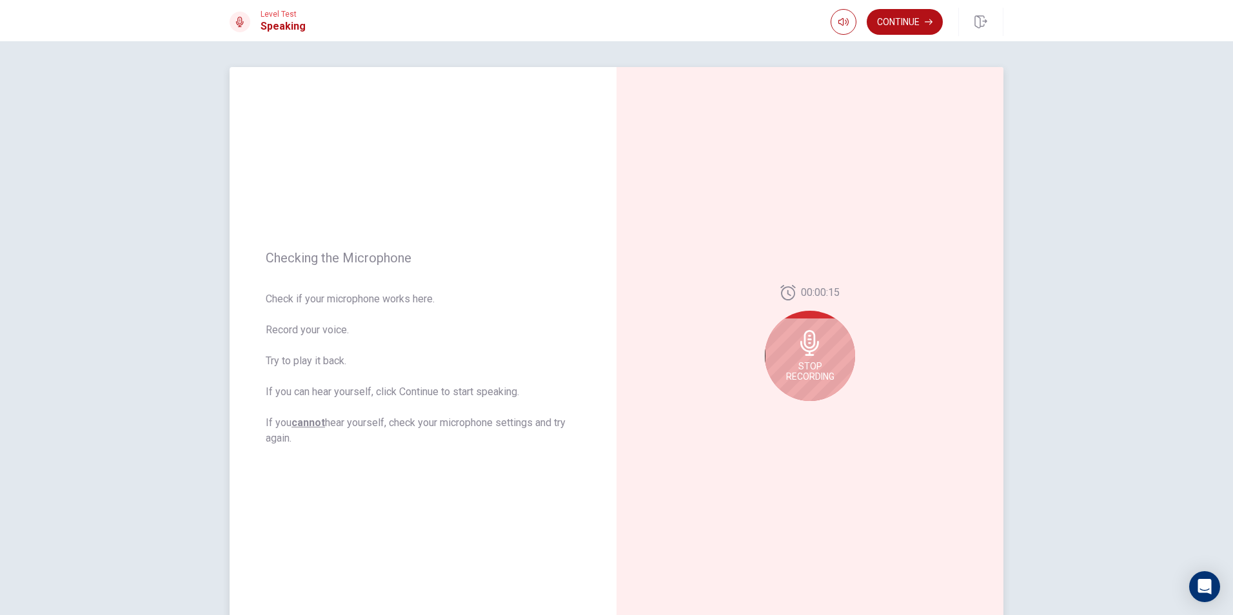
click at [813, 350] on icon at bounding box center [809, 343] width 19 height 26
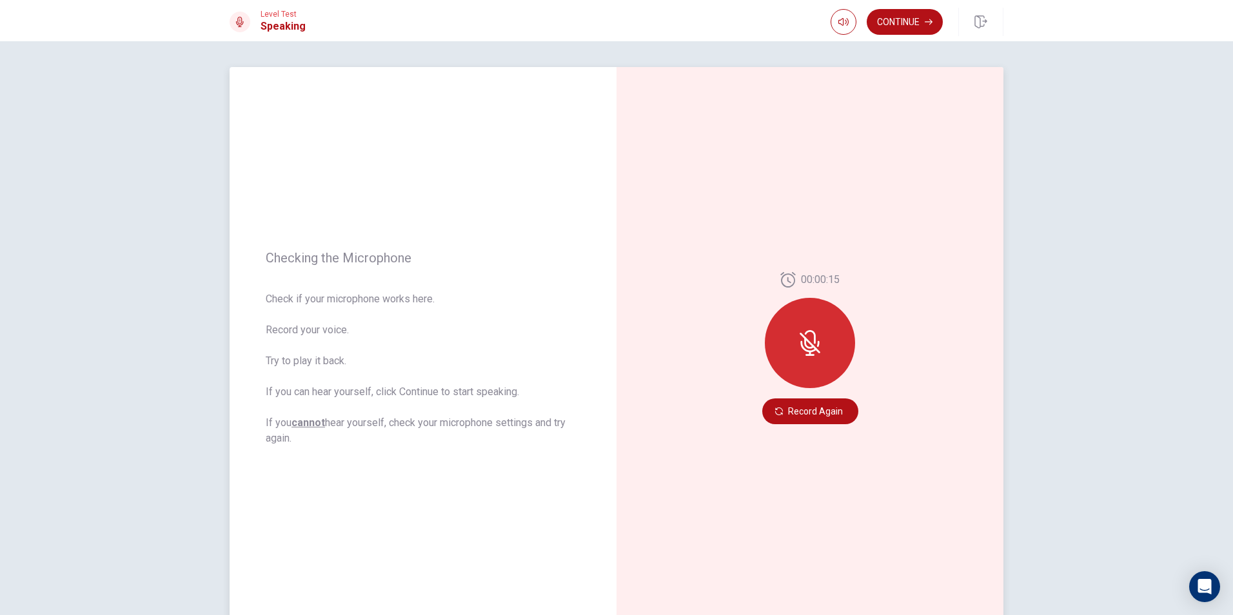
click at [794, 419] on button "Record Again" at bounding box center [810, 412] width 96 height 26
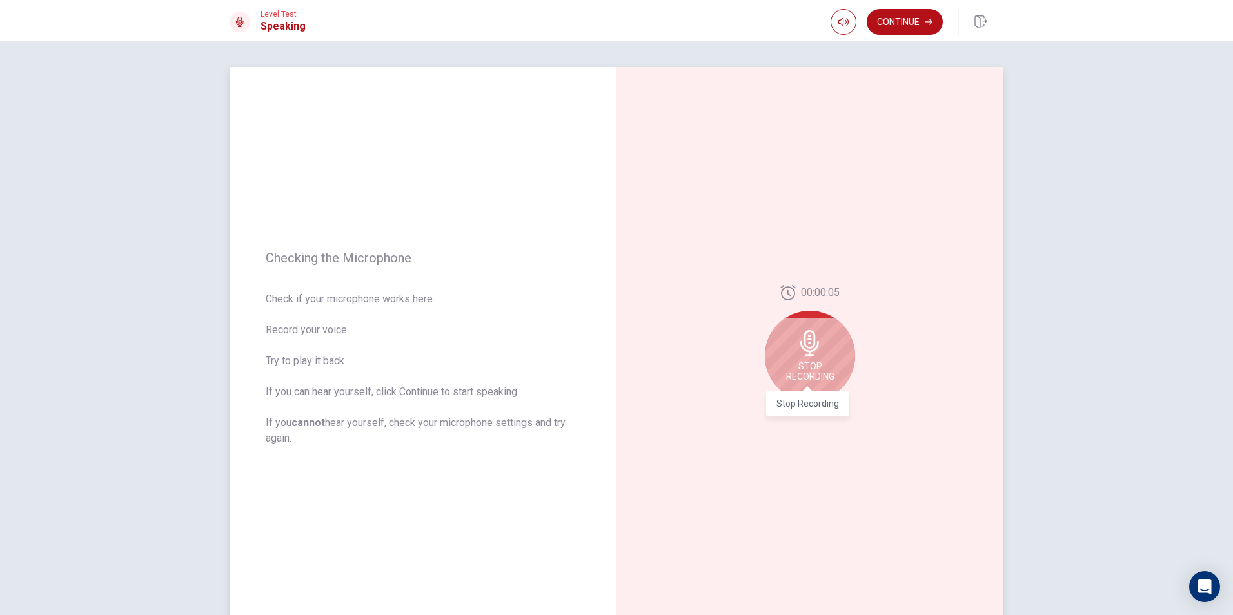
click at [822, 370] on span "Stop Recording" at bounding box center [810, 371] width 48 height 21
click at [816, 412] on button "Play Audio" at bounding box center [824, 411] width 18 height 18
click at [796, 413] on button "Record Again" at bounding box center [796, 411] width 18 height 18
click at [791, 346] on div "Stop Recording" at bounding box center [810, 356] width 90 height 90
click at [823, 414] on icon "Play Audio" at bounding box center [824, 412] width 8 height 8
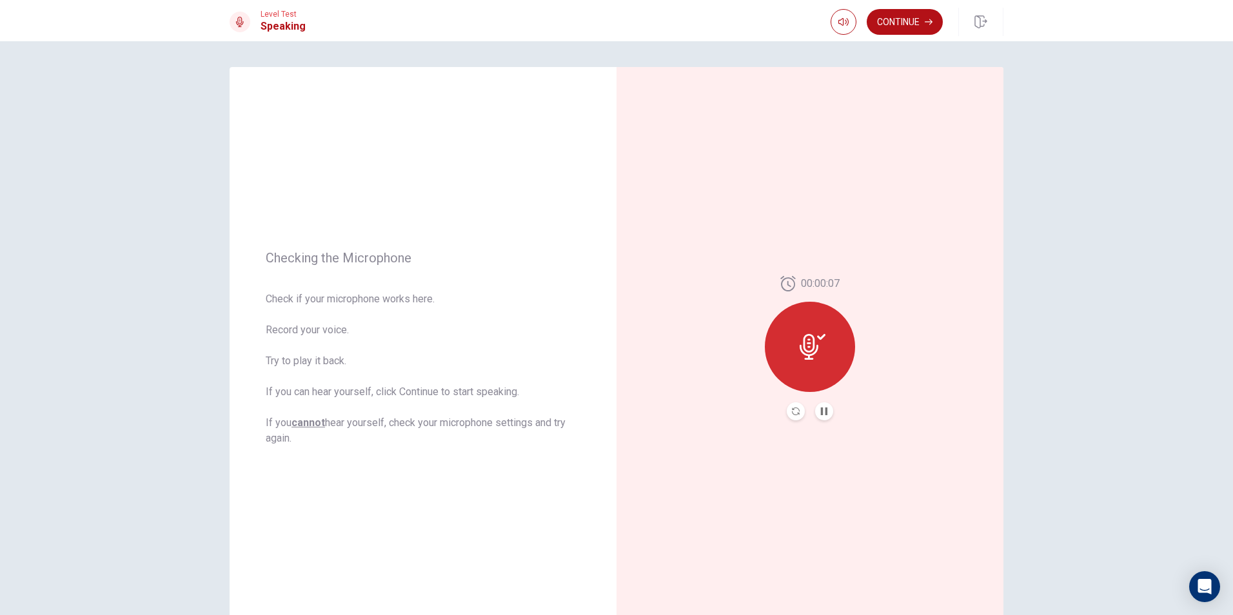
click at [797, 415] on button "Record Again" at bounding box center [796, 411] width 18 height 18
click at [824, 367] on span "Stop Recording" at bounding box center [810, 371] width 48 height 21
click at [821, 413] on icon "Play Audio" at bounding box center [824, 412] width 6 height 8
click at [894, 22] on button "Continue" at bounding box center [905, 22] width 76 height 26
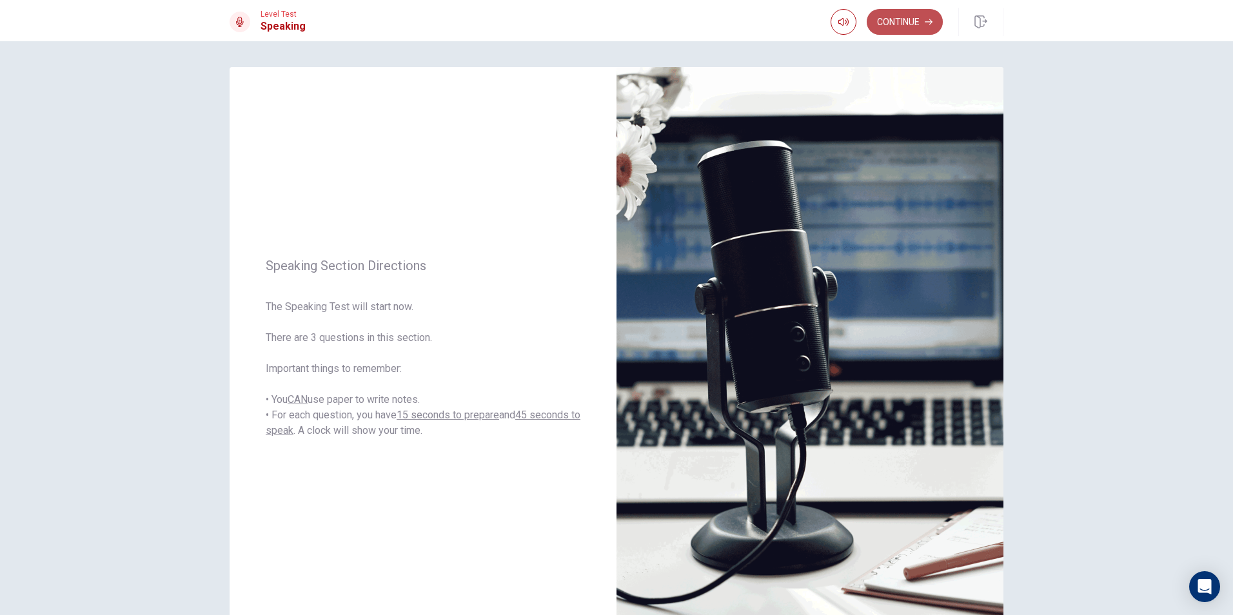
click at [911, 24] on button "Continue" at bounding box center [905, 22] width 76 height 26
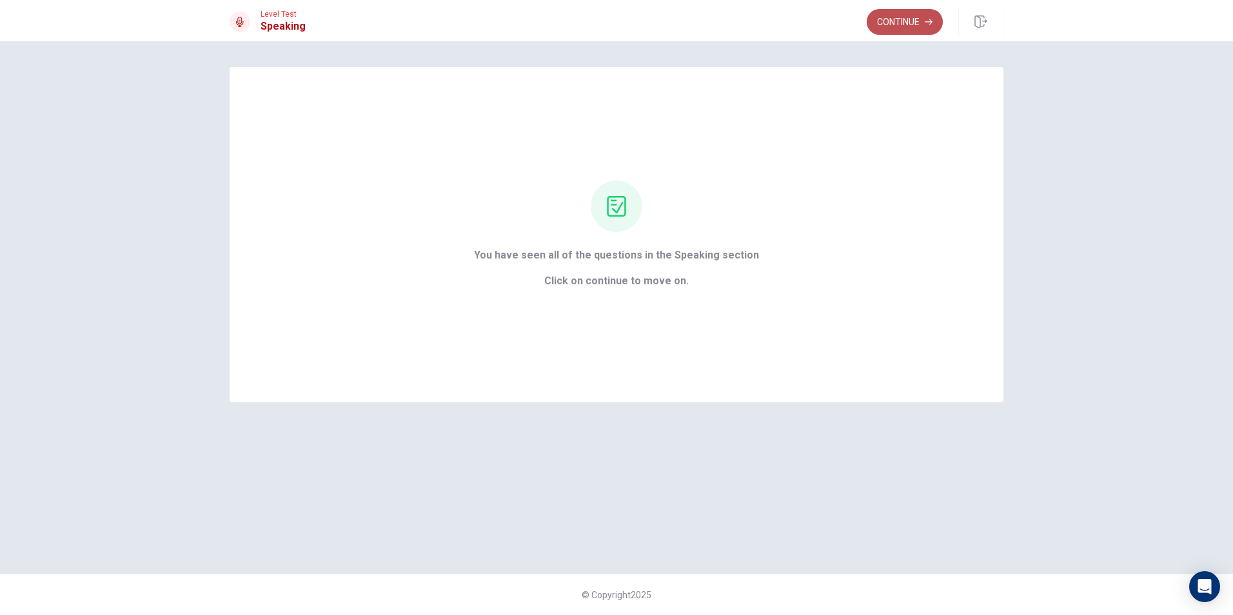
click at [889, 18] on button "Continue" at bounding box center [905, 22] width 76 height 26
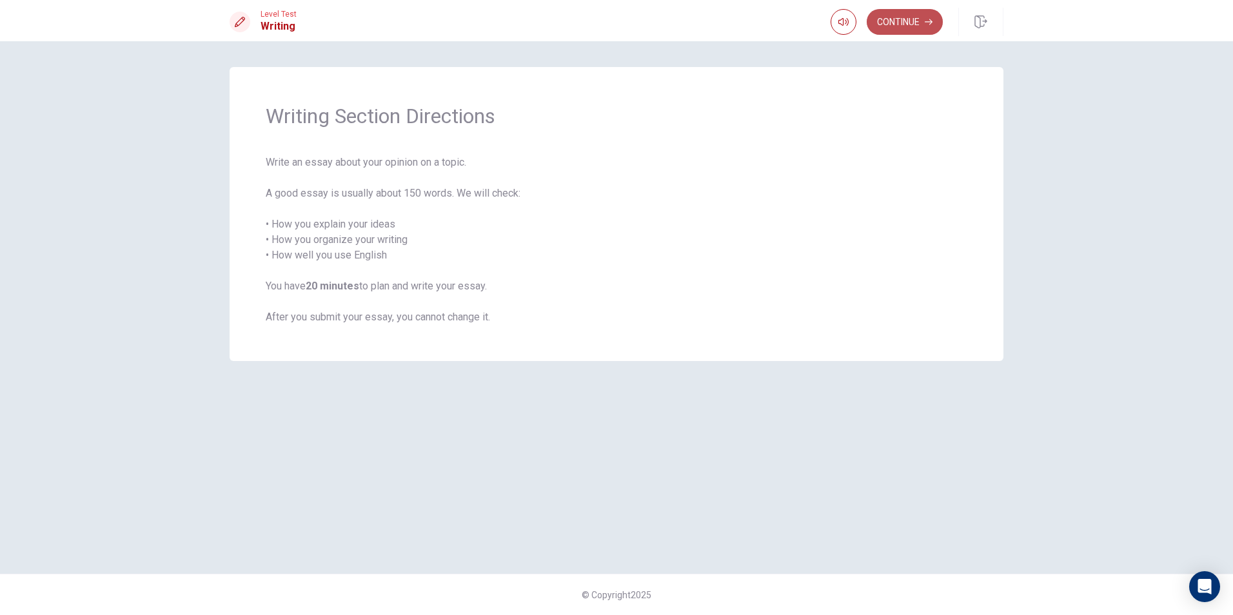
click at [896, 14] on button "Continue" at bounding box center [905, 22] width 76 height 26
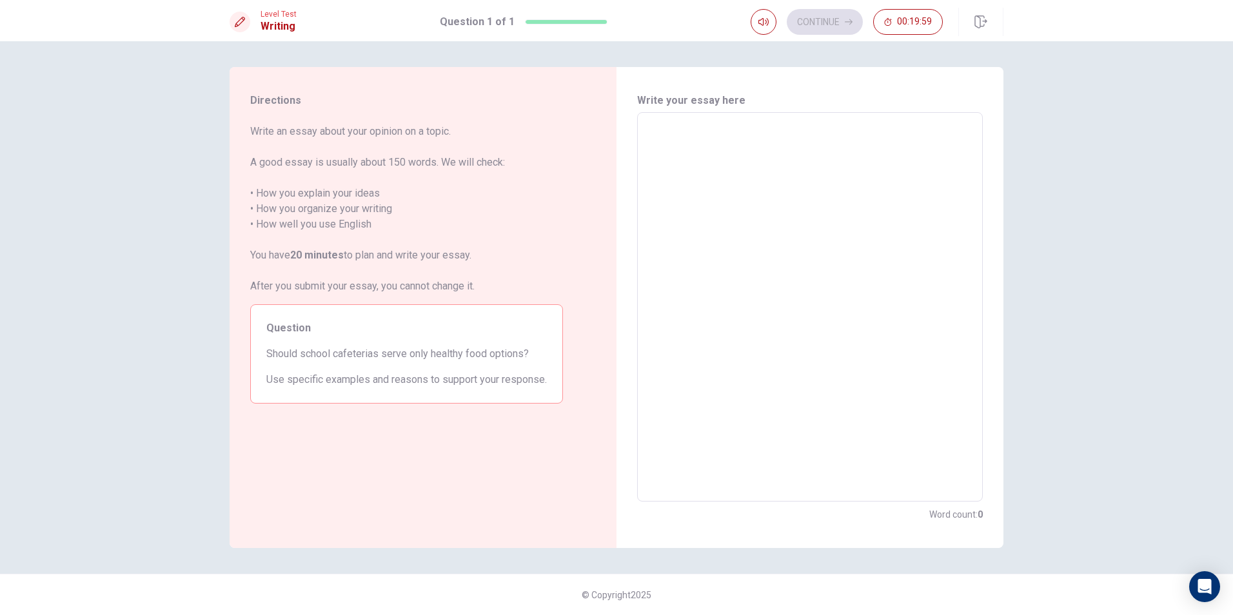
click at [689, 145] on textarea at bounding box center [810, 307] width 328 height 368
type textarea "f"
type textarea "x"
type textarea "fo"
type textarea "x"
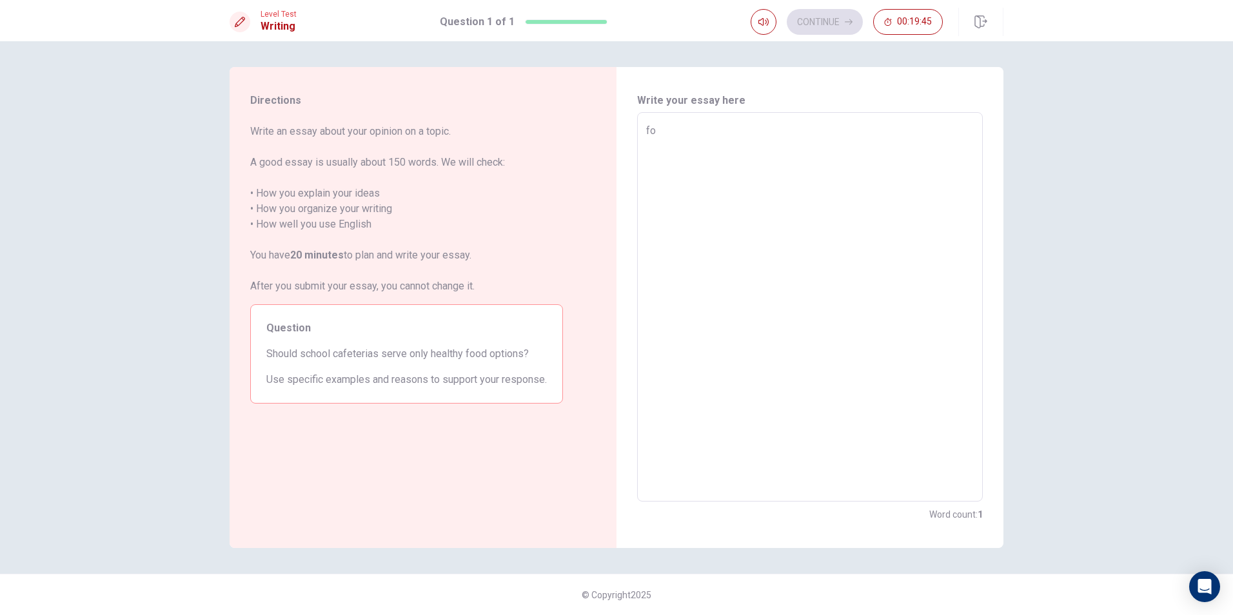
type textarea "fot"
type textarea "x"
type textarea "fo"
type textarea "x"
type textarea "f"
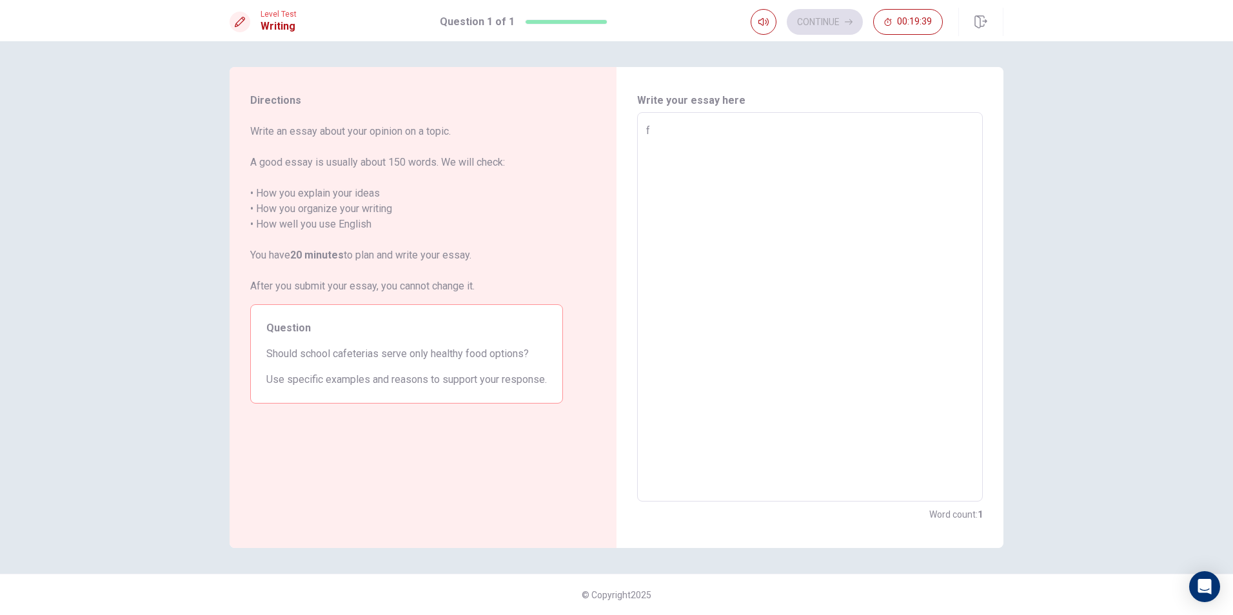
type textarea "x"
type textarea "s"
type textarea "x"
type textarea "sh"
type textarea "x"
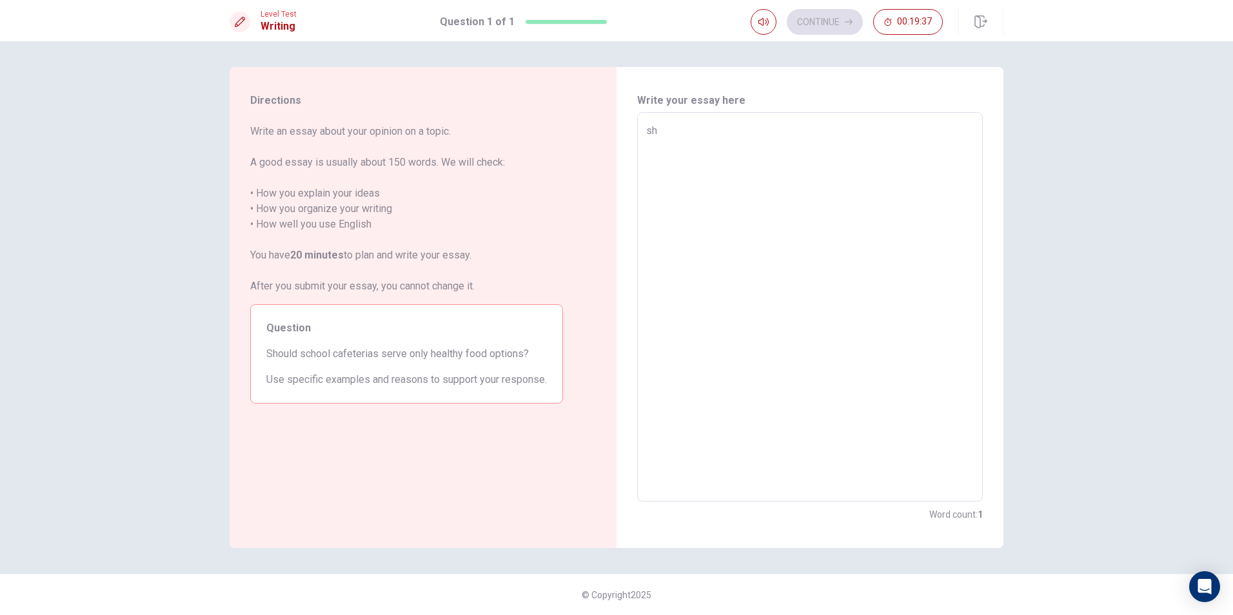
type textarea "sho"
type textarea "x"
type textarea "shou"
type textarea "x"
type textarea "shoul"
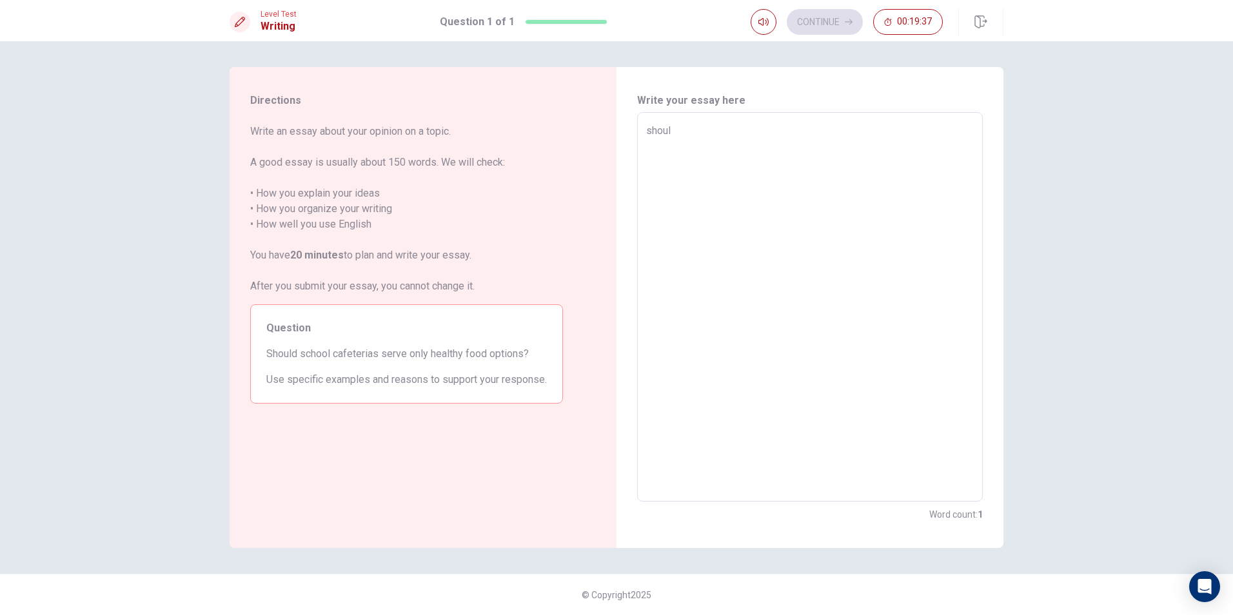
type textarea "x"
type textarea "should"
type textarea "x"
type textarea "should"
type textarea "x"
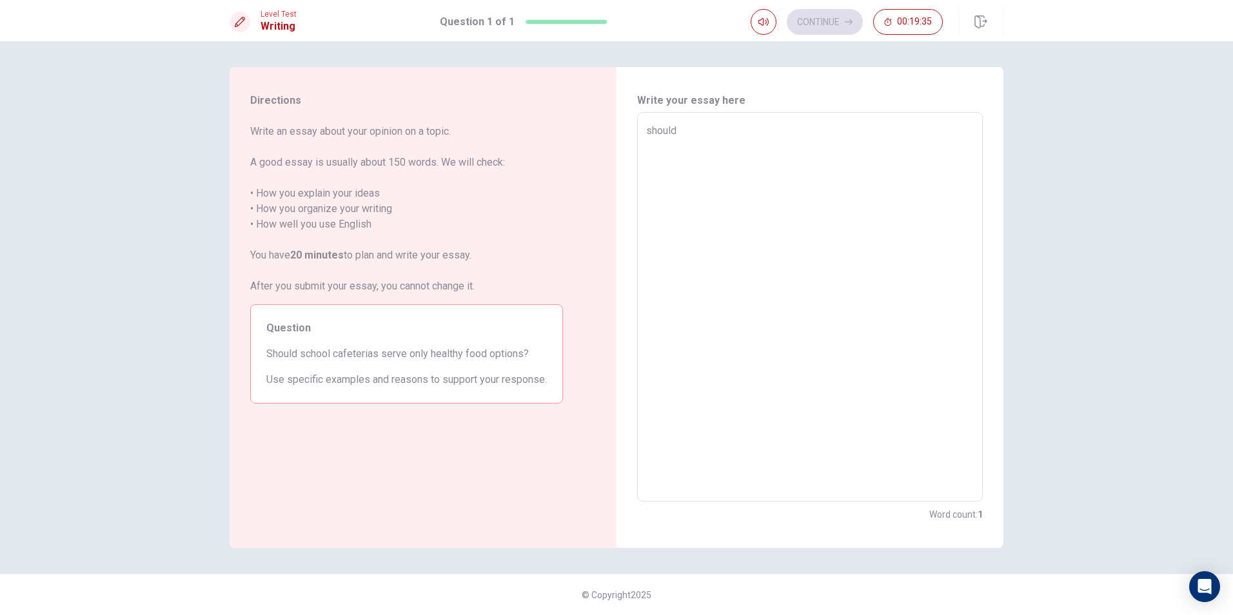
type textarea "should s"
type textarea "x"
type textarea "should sc"
type textarea "x"
type textarea "should sch"
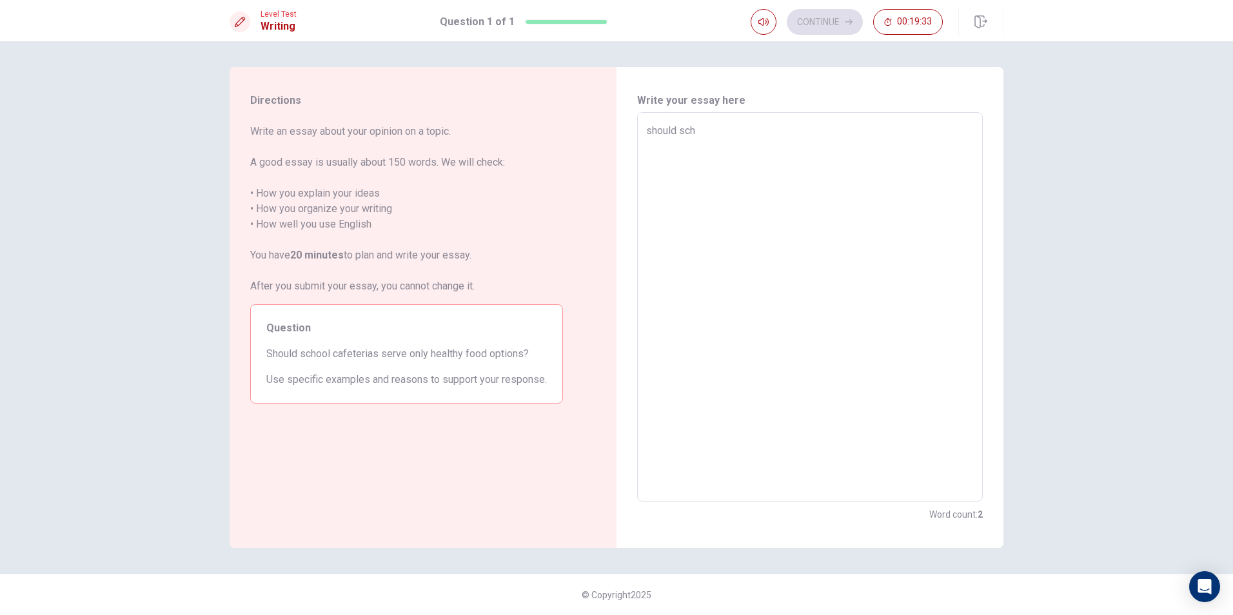
type textarea "x"
type textarea "should scho"
type textarea "x"
type textarea "should schoo"
type textarea "x"
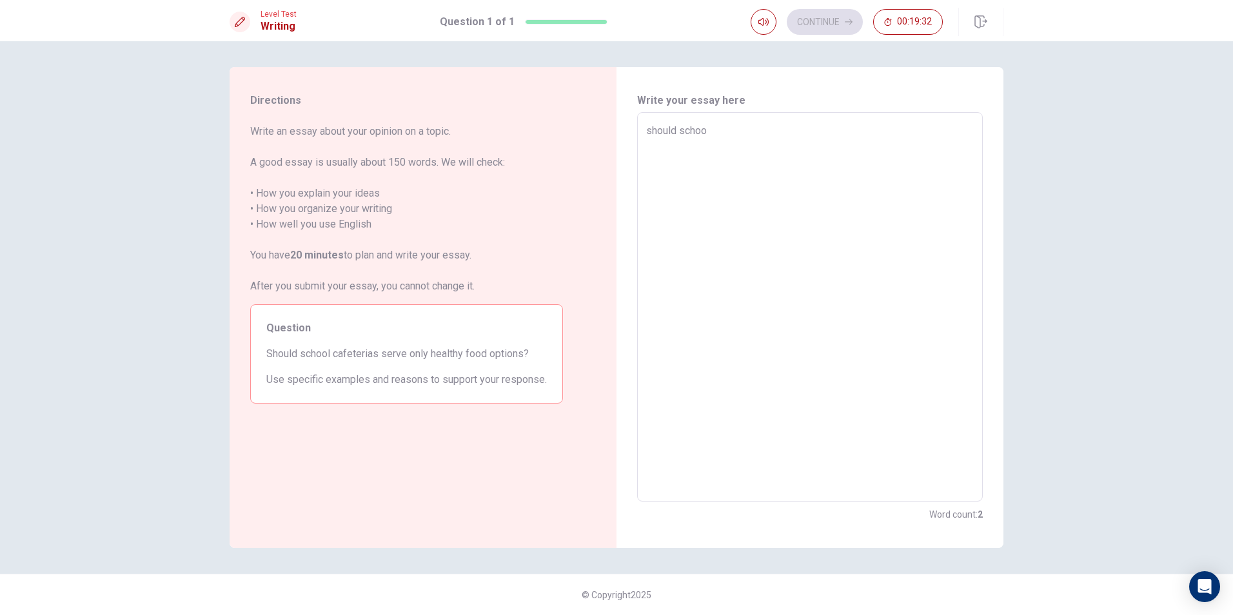
type textarea "should school"
type textarea "x"
type textarea "should school"
type textarea "x"
type textarea "should school o"
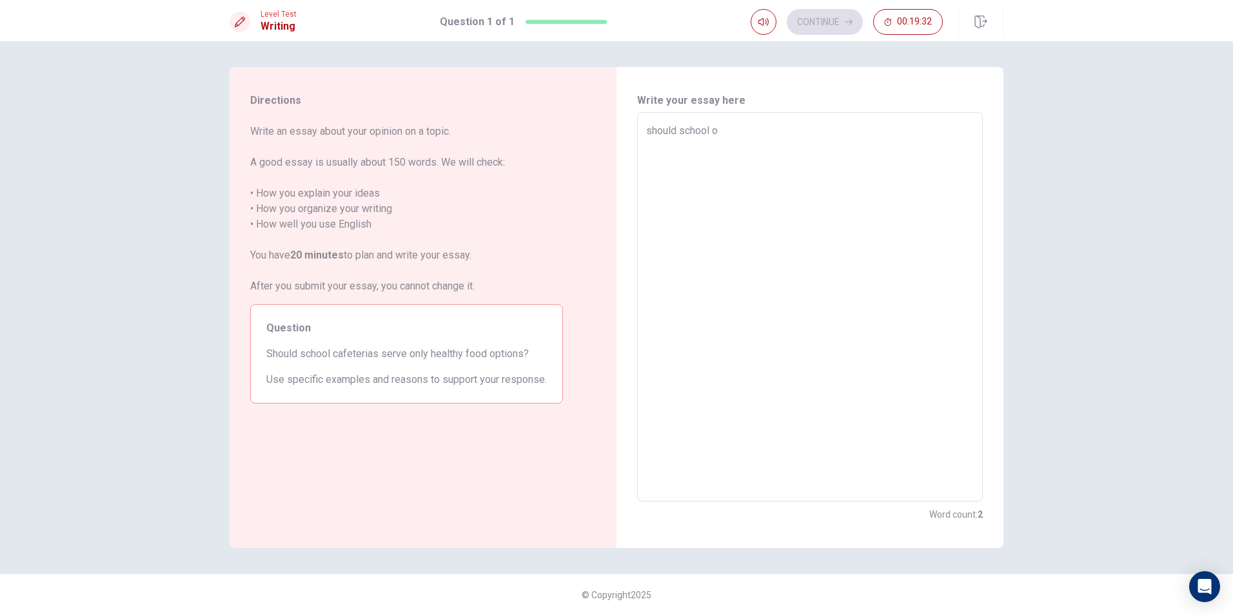
type textarea "x"
type textarea "should school on"
type textarea "x"
type textarea "should school onl"
type textarea "x"
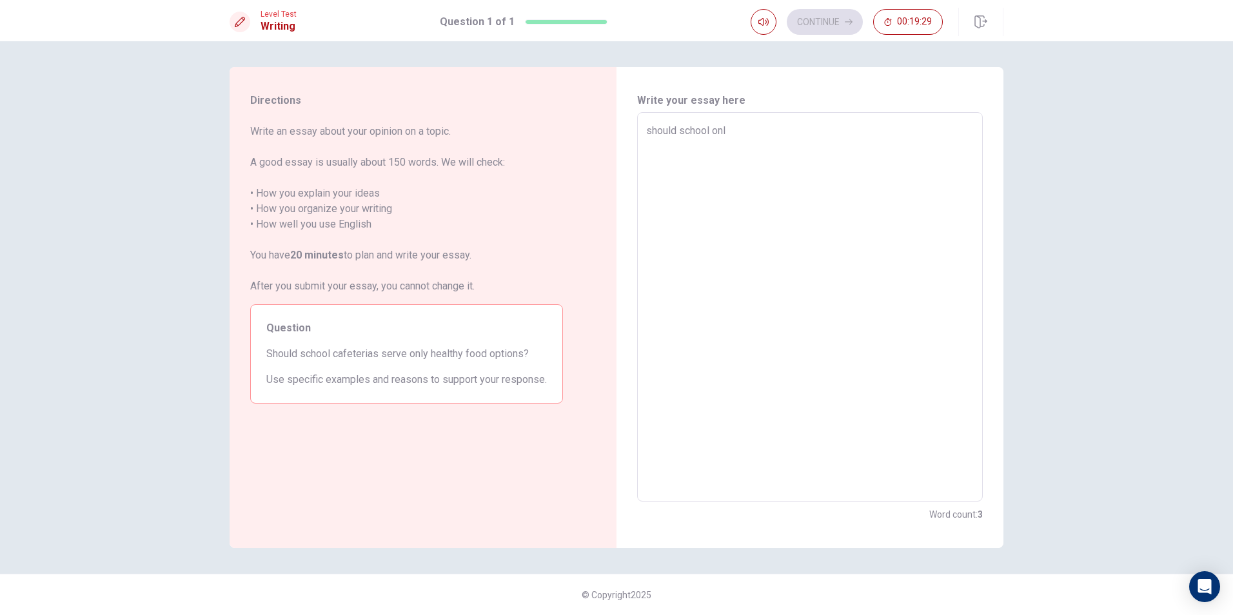
type textarea "should school only"
type textarea "x"
type textarea "should school only"
type textarea "x"
type textarea "should school only s"
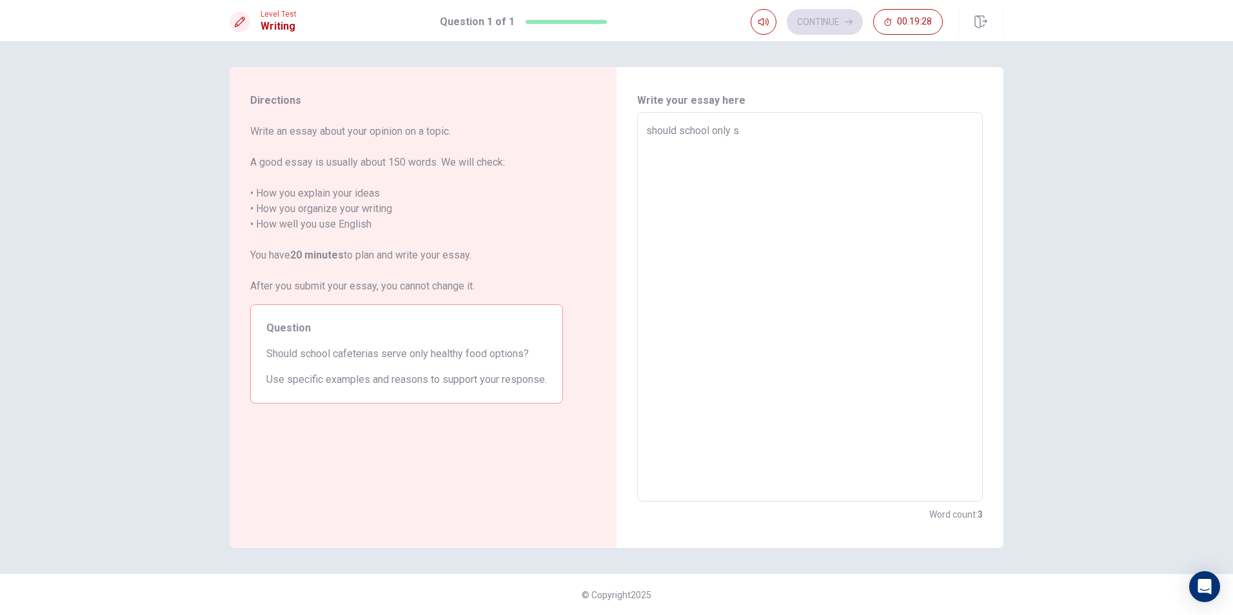
type textarea "x"
type textarea "should school only se"
type textarea "x"
type textarea "should school only ser"
type textarea "x"
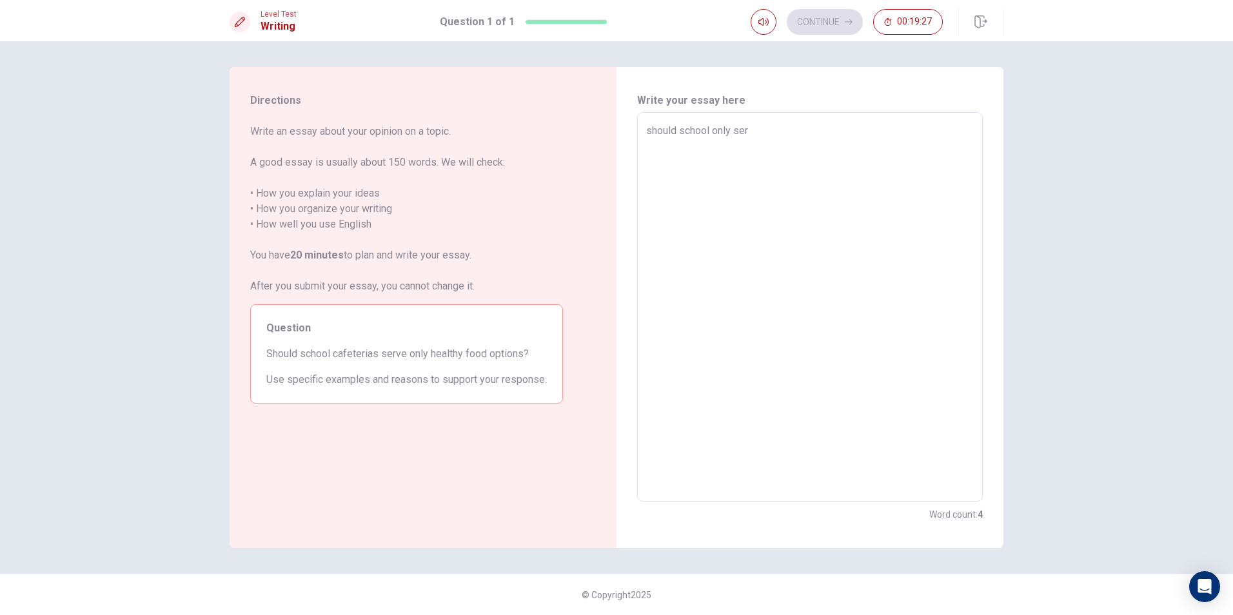
type textarea "should school only serv"
type textarea "x"
type textarea "should school only serve"
type textarea "x"
type textarea "should school only serve"
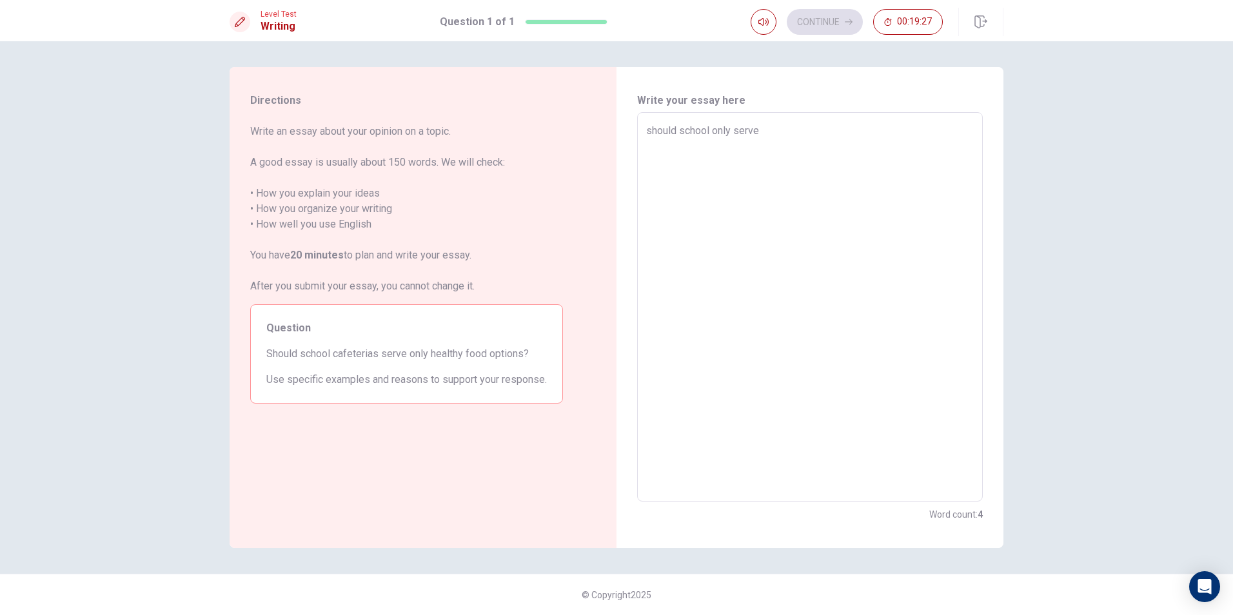
type textarea "x"
type textarea "should school only serve h"
type textarea "x"
type textarea "should school only serve he"
type textarea "x"
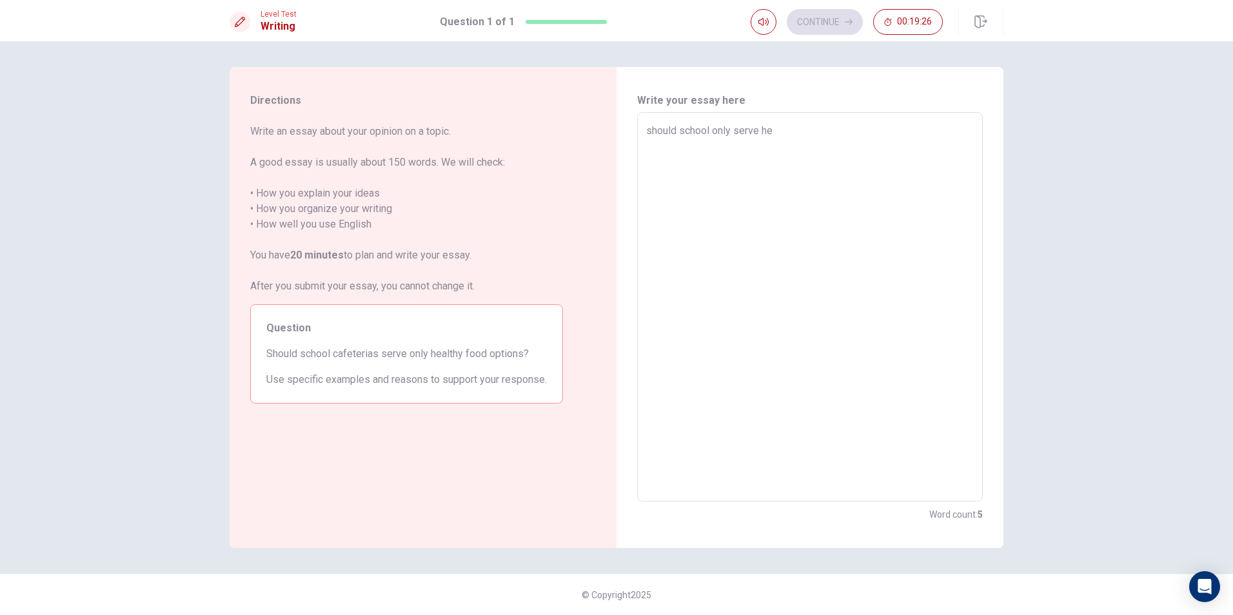
type textarea "should school only serve hea"
type textarea "x"
type textarea "should school only serve heal"
type textarea "x"
type textarea "should school only serve [PERSON_NAME]"
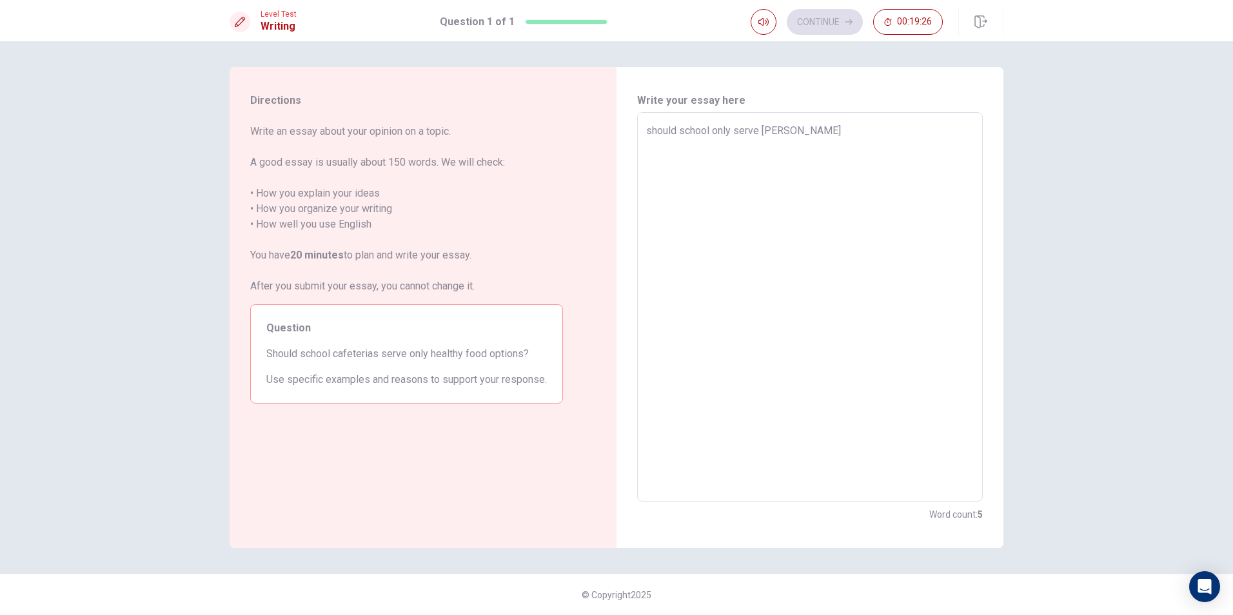
type textarea "x"
type textarea "should school only serve heal"
type textarea "x"
type textarea "should school only serve healt"
type textarea "x"
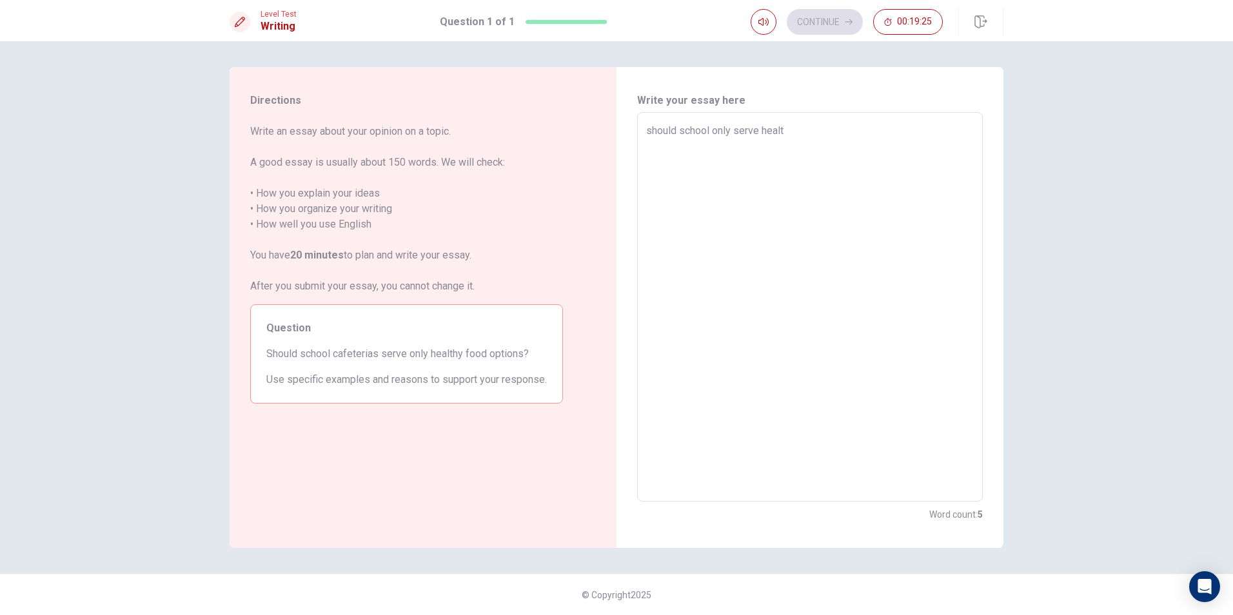
type textarea "should school only serve health"
type textarea "x"
type textarea "should school only serve healthy"
type textarea "x"
type textarea "should school only serve healthy"
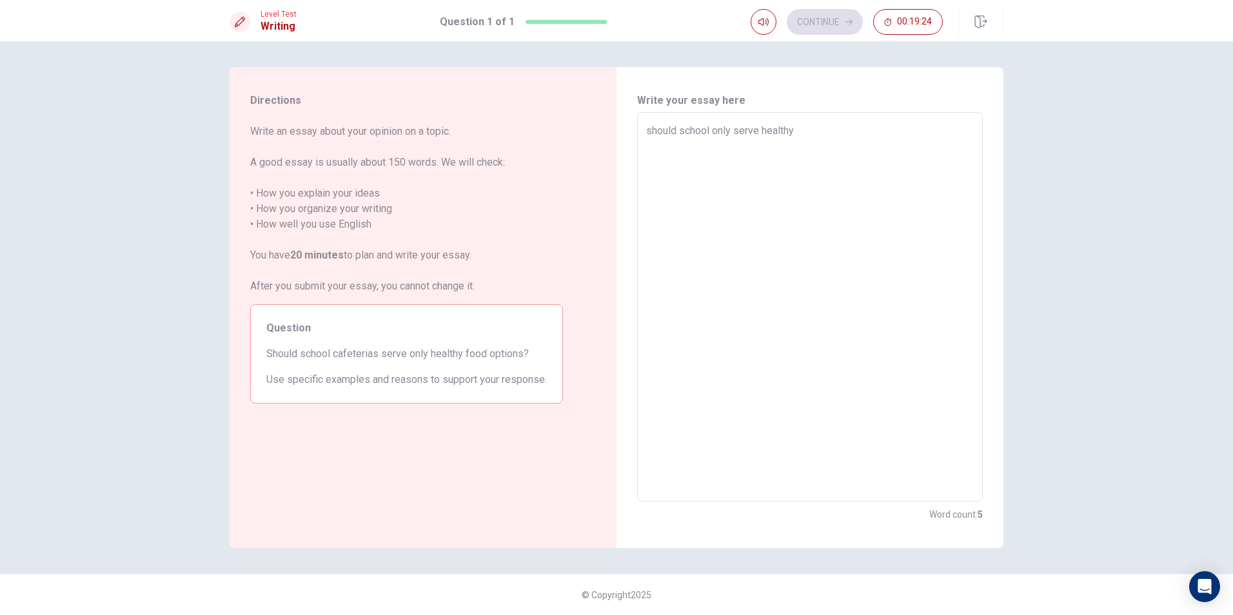
type textarea "x"
type textarea "should school only serve healthy f"
type textarea "x"
type textarea "should school only serve healthy fo"
type textarea "x"
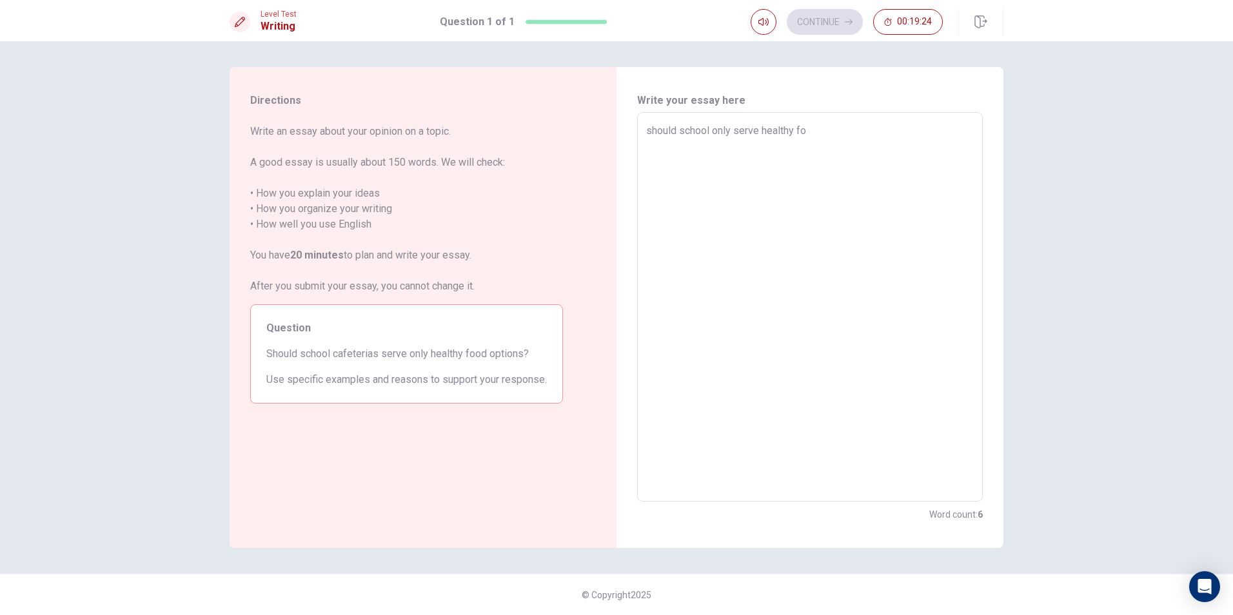
type textarea "should school only serve healthy foo"
type textarea "x"
type textarea "should school only serve healthy food"
type textarea "x"
type textarea "should school only serve healthy food"
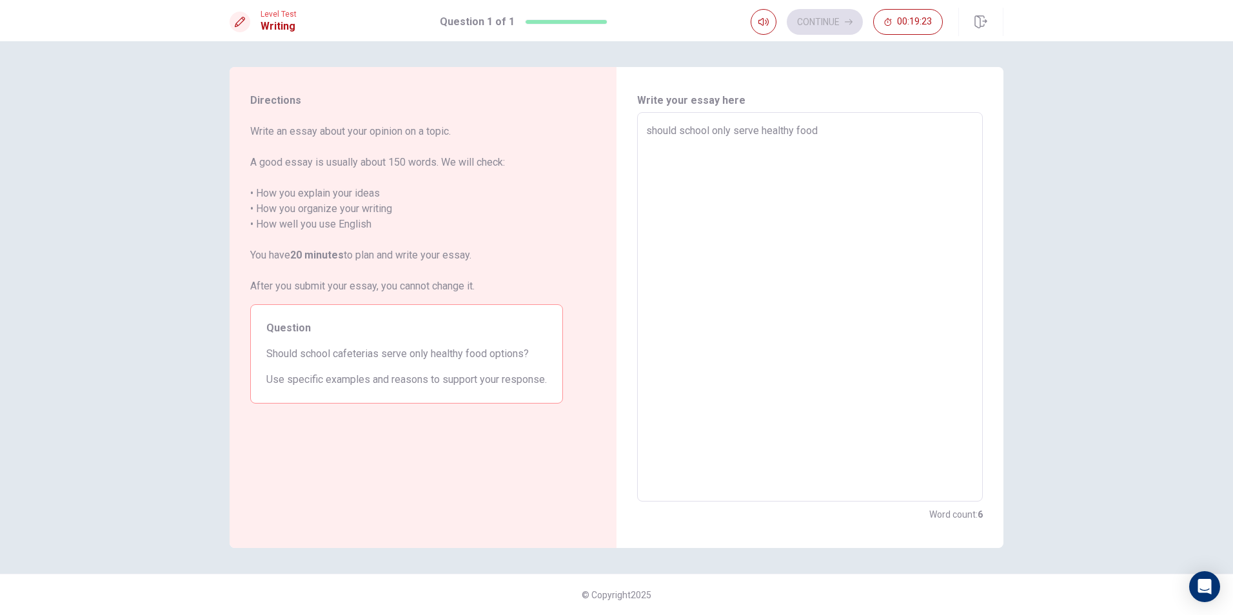
type textarea "x"
type textarea "should school only serve healthy food f"
type textarea "x"
type textarea "should school only serve healthy food"
type textarea "x"
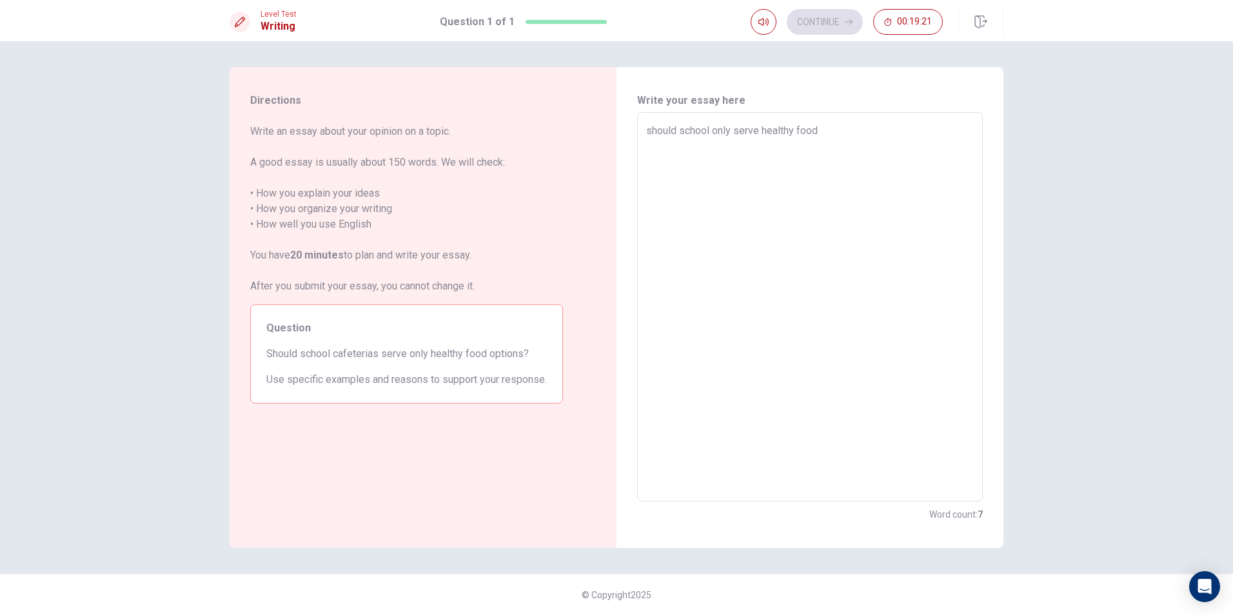
type textarea "should school only serve healthy food"
type textarea "x"
type textarea "should school only serve healthy food?"
type textarea "x"
type textarea "should school only serve healthy food?"
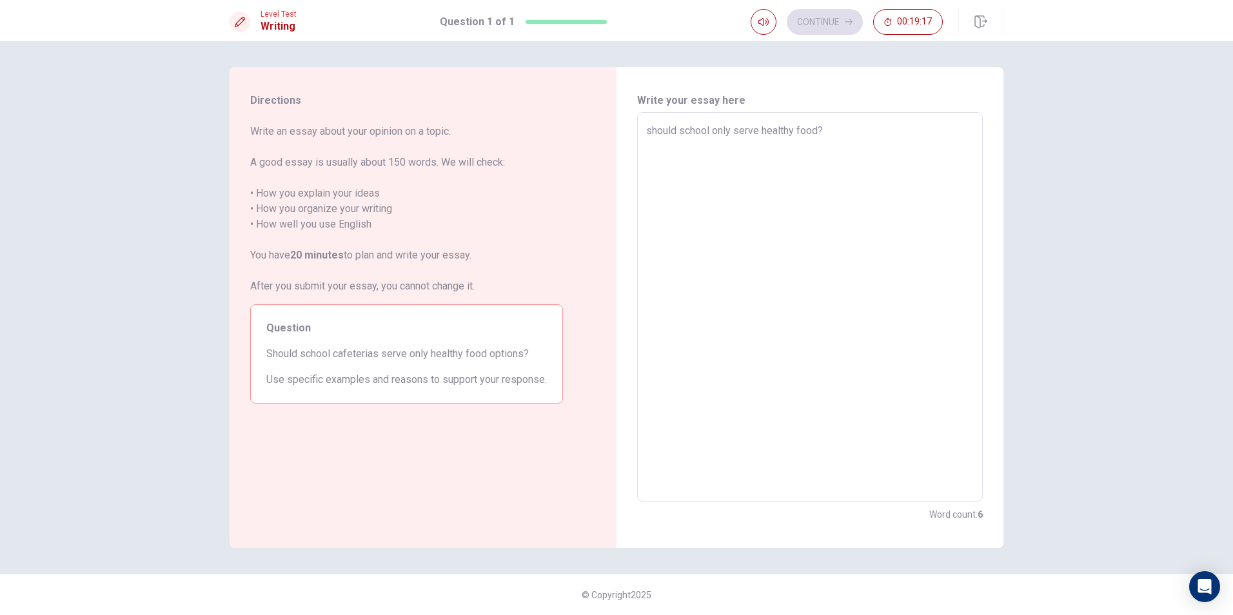
type textarea "x"
type textarea "should school only serve healthy food? f"
type textarea "x"
type textarea "should school only serve healthy food? fo"
type textarea "x"
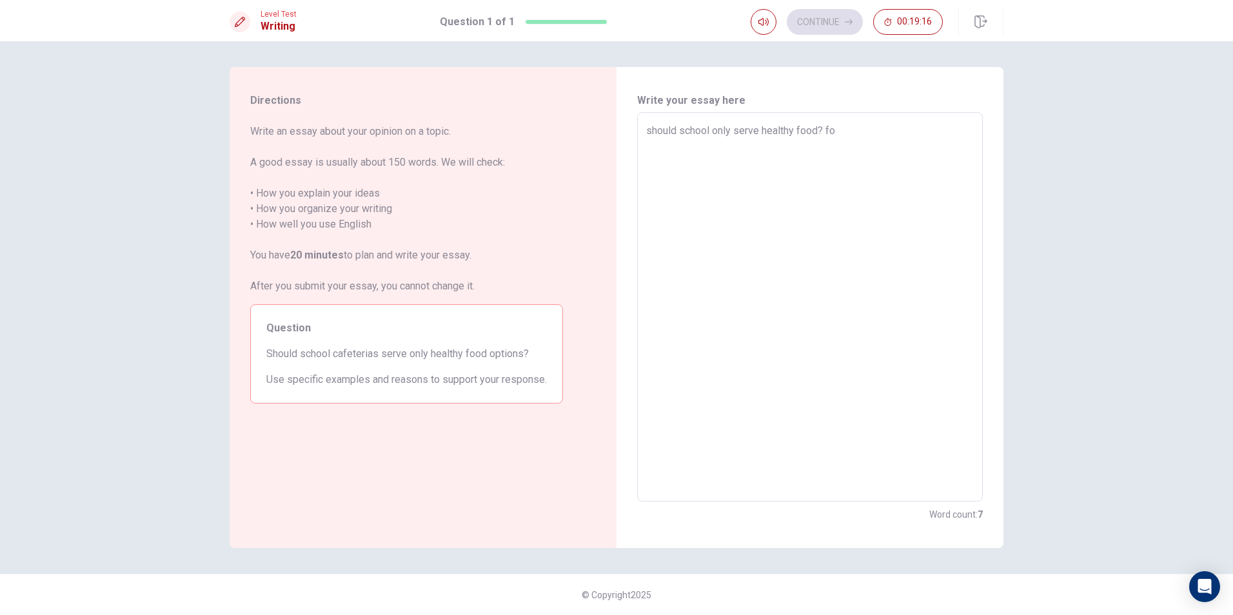
type textarea "should school only serve healthy food? f"
type textarea "x"
type textarea "should school only serve healthy food?"
type textarea "x"
type textarea "should school only serve healthy food?"
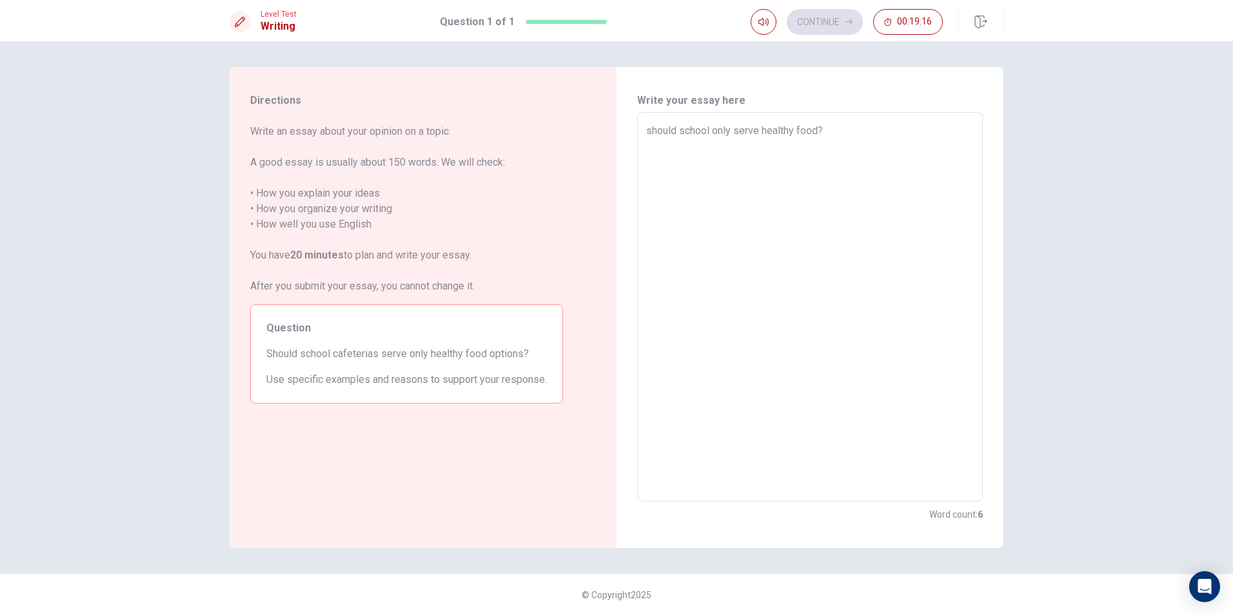
type textarea "x"
type textarea "should school only serve healthy food"
type textarea "x"
type textarea "should school only serve healthy food."
type textarea "x"
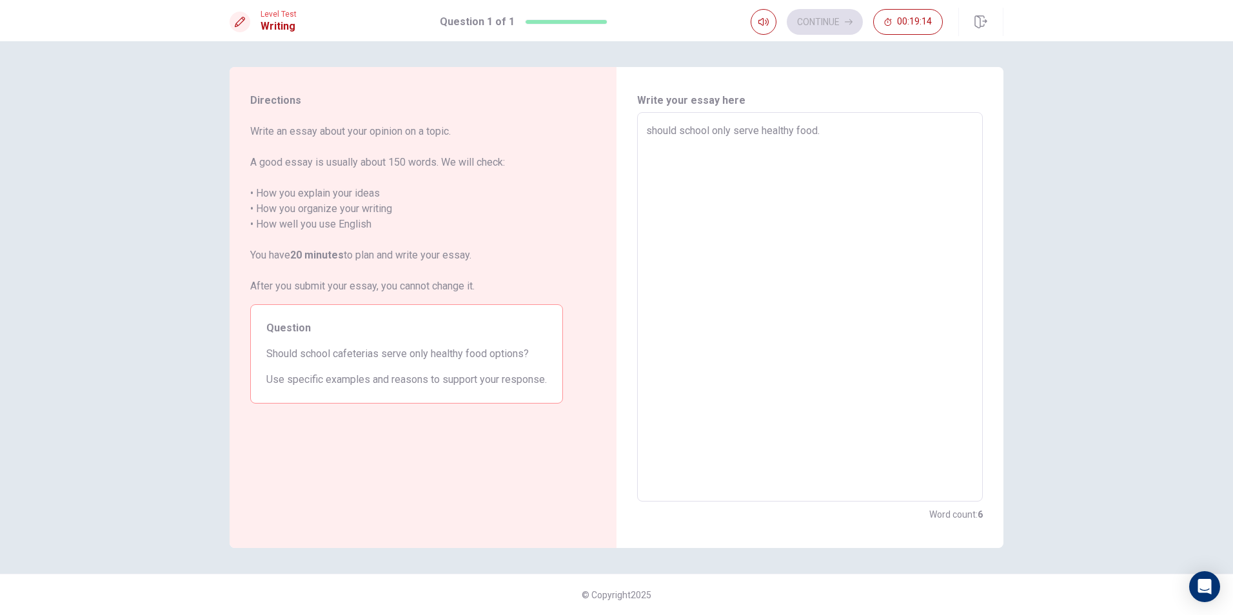
type textarea "should school only serve healthy food."
type textarea "x"
type textarea "should school only serve healthy food. f"
type textarea "x"
type textarea "should school only serve healthy food. fo"
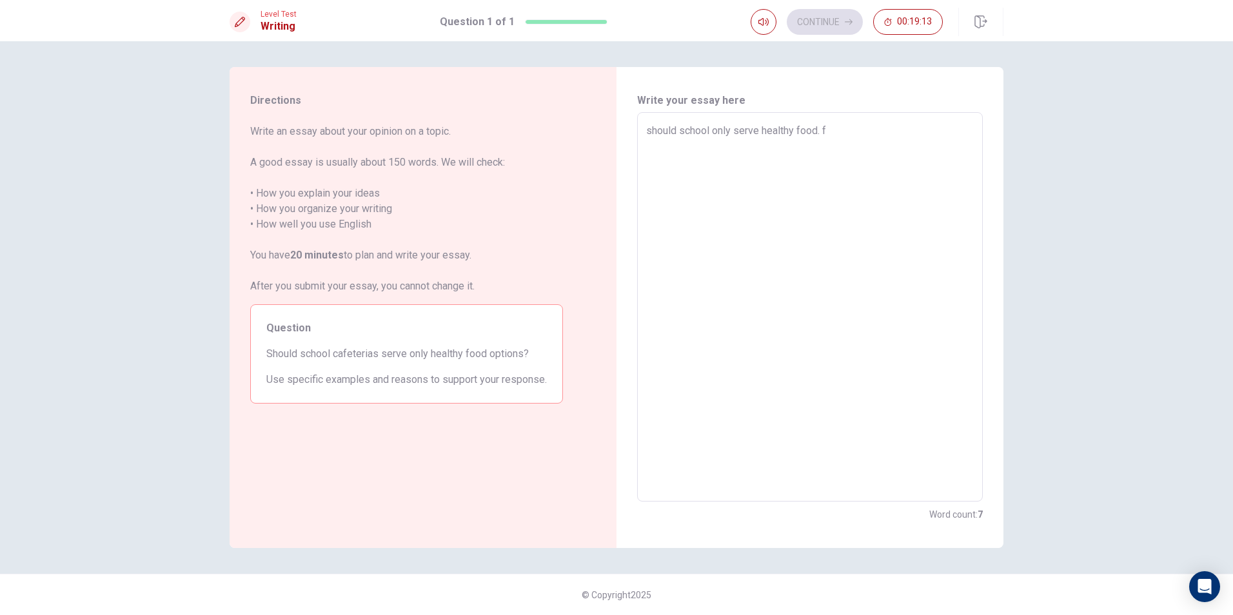
type textarea "x"
type textarea "should school only serve healthy food. for"
type textarea "x"
type textarea "should school only serve healthy food. for"
type textarea "x"
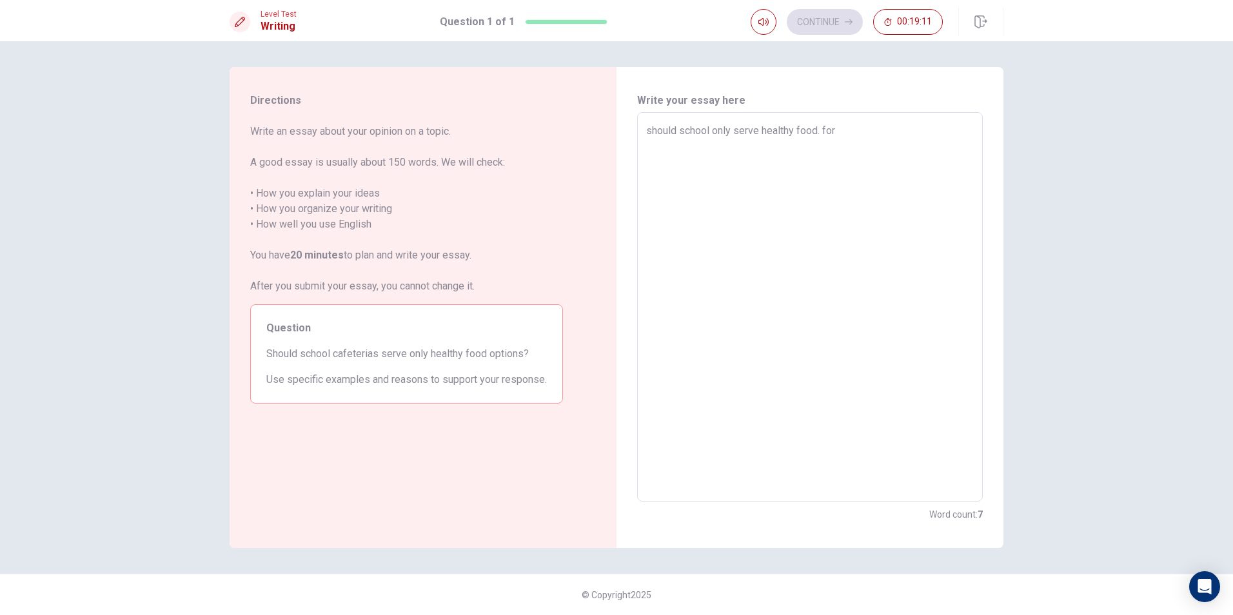
type textarea "should school only serve healthy food. for m"
type textarea "x"
type textarea "should school only serve healthy food. for me"
type textarea "x"
type textarea "should school only serve healthy food. for me"
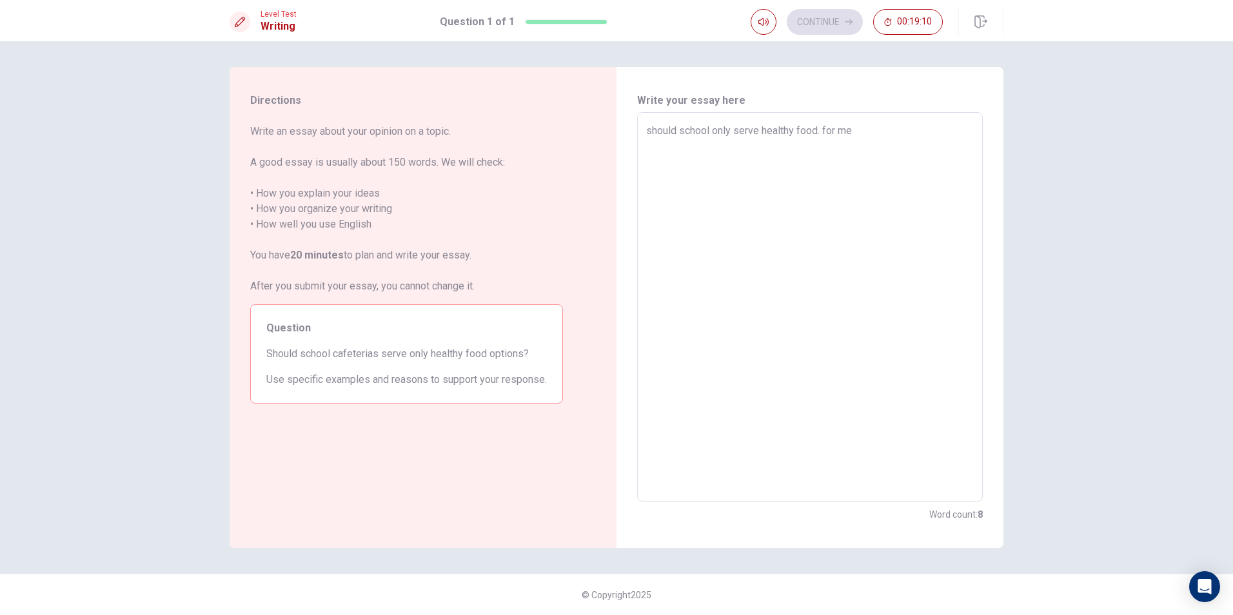
type textarea "x"
type textarea "should school only serve healthy food. for me i"
type textarea "x"
type textarea "should school only serve healthy food. for me i"
type textarea "x"
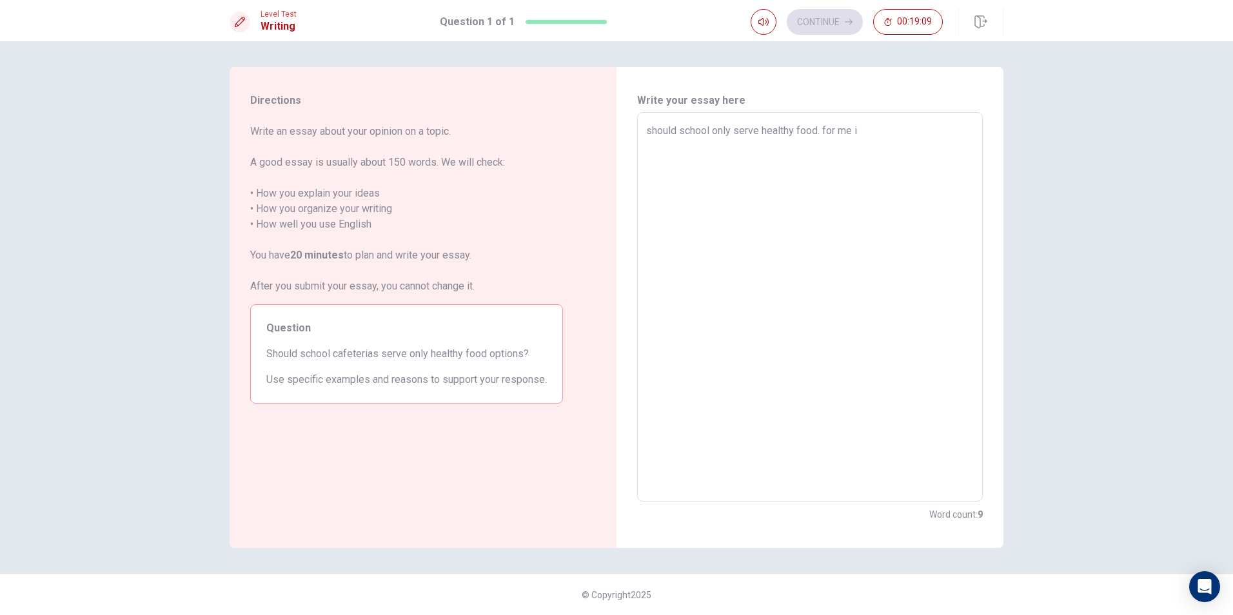
type textarea "should school only serve healthy food. for me i t"
type textarea "x"
type textarea "should school only serve healthy food. for me i th"
type textarea "x"
type textarea "should school only serve healthy food. for me i thi"
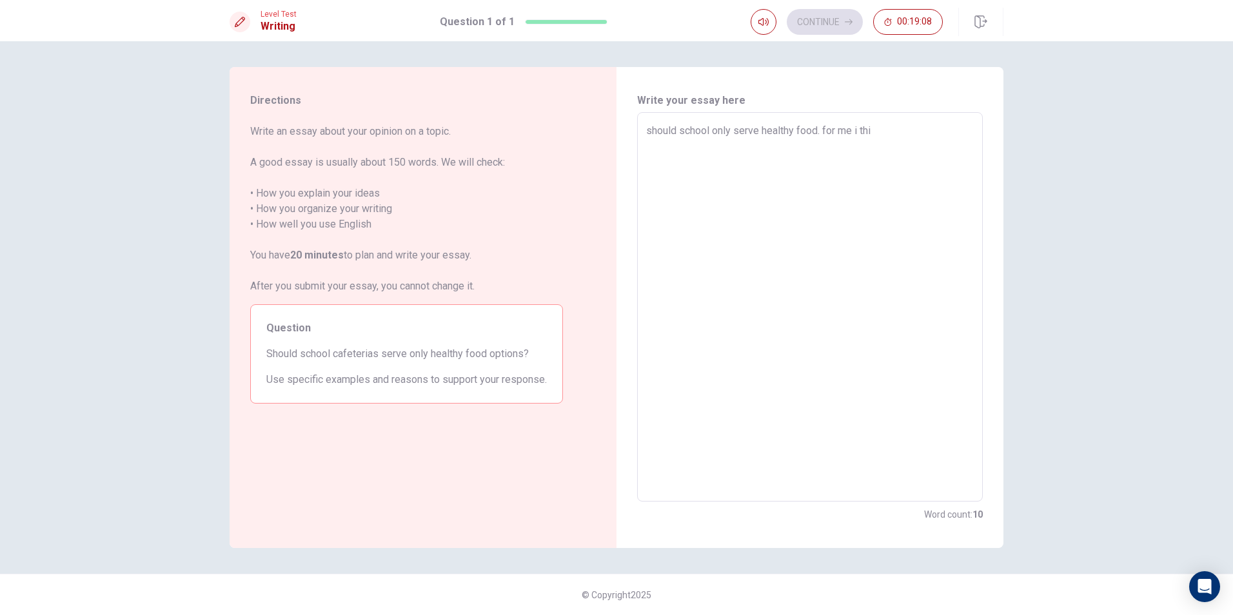
type textarea "x"
type textarea "should school only serve healthy food. for me i thin"
type textarea "x"
type textarea "should school only serve healthy food. for me i think"
type textarea "x"
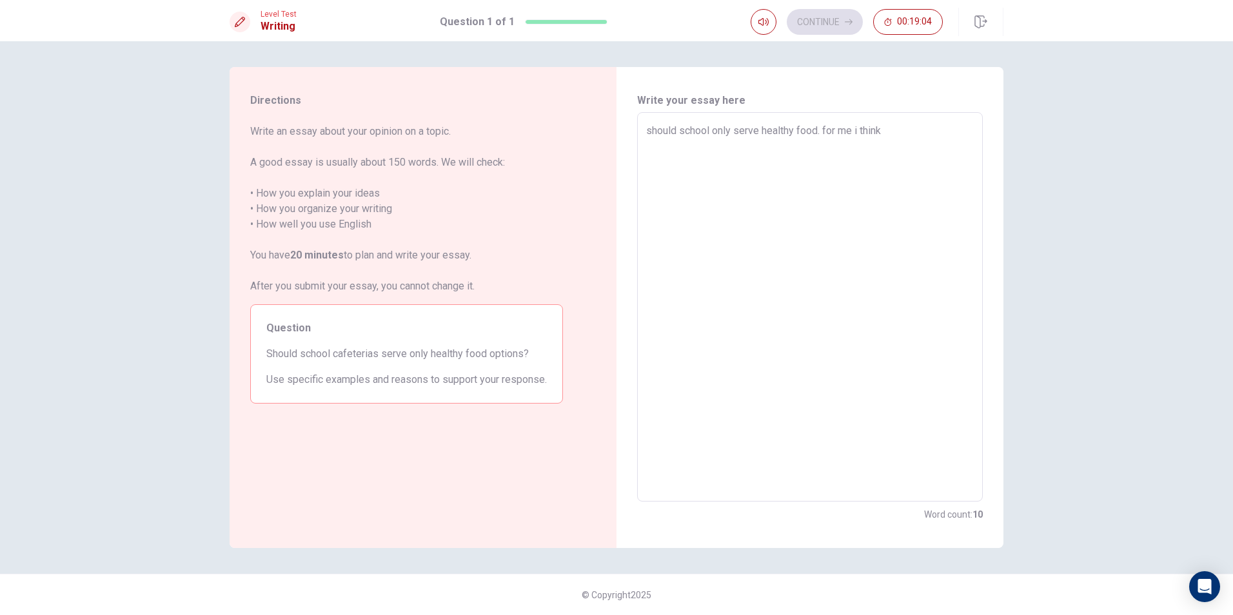
type textarea "should school only serve healthy food. for me i think"
type textarea "x"
type textarea "should school only serve healthy food. for me i think m"
type textarea "x"
type textarea "should school only serve healthy food. for me i think mo"
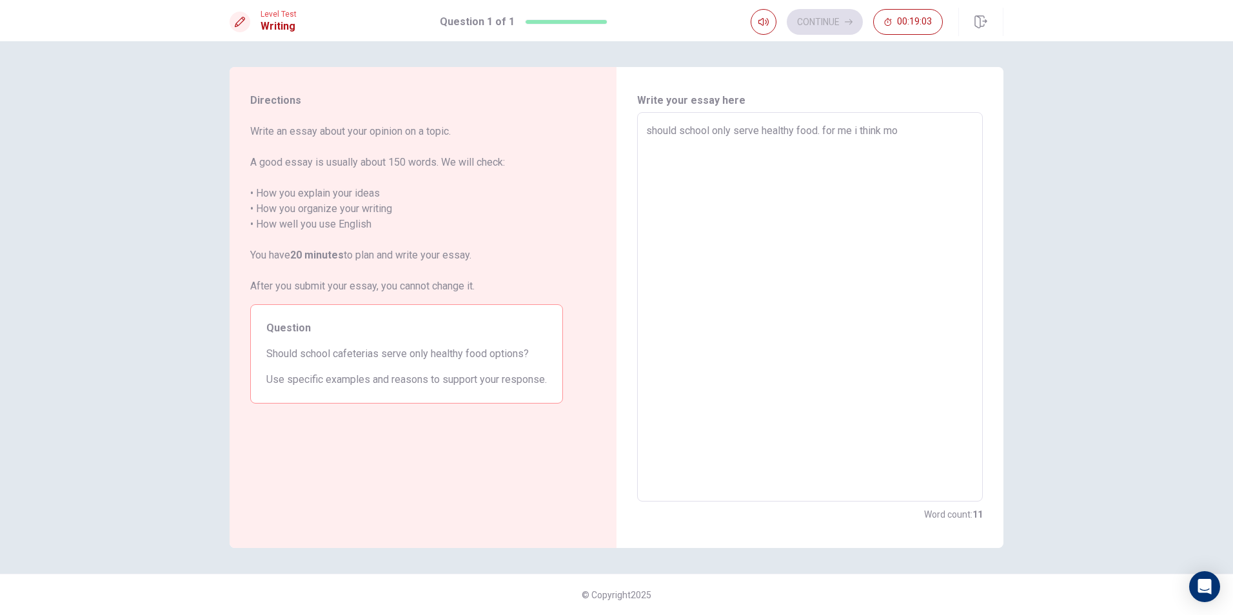
type textarea "x"
type textarea "should school only serve healthy food. for me i think mos"
type textarea "x"
type textarea "should school only serve healthy food. for me i think most"
type textarea "x"
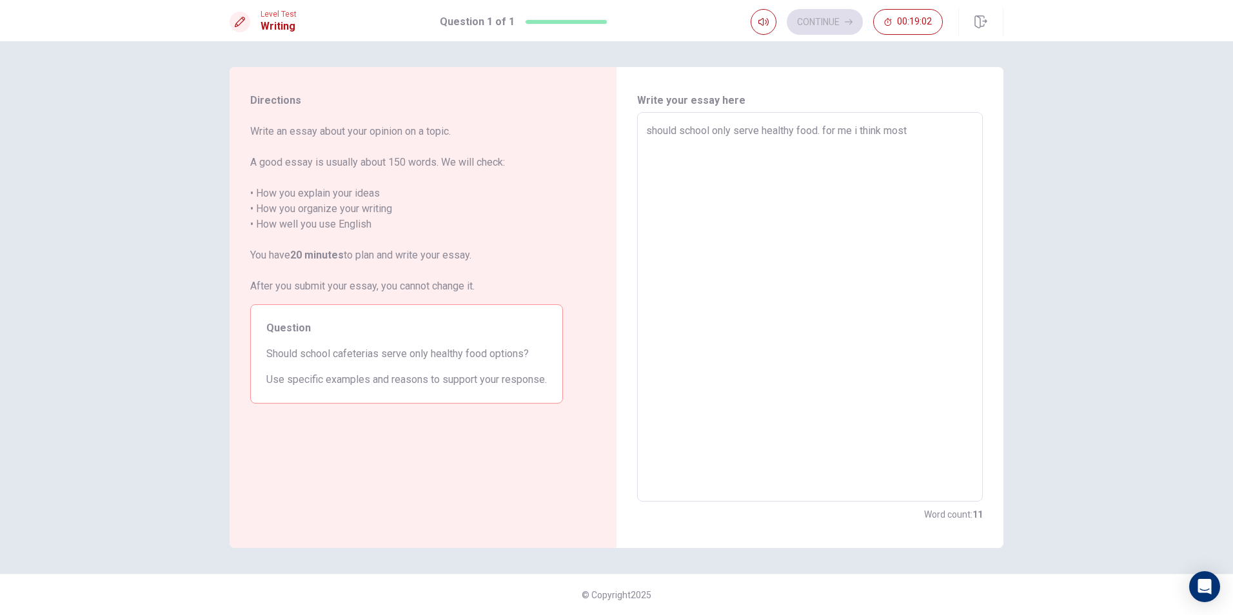
type textarea "should school only serve healthy food. for me i think mostl"
type textarea "x"
type textarea "should school only serve healthy food. for me i think mostly"
type textarea "x"
type textarea "should school only serve healthy food. for me i think mostly"
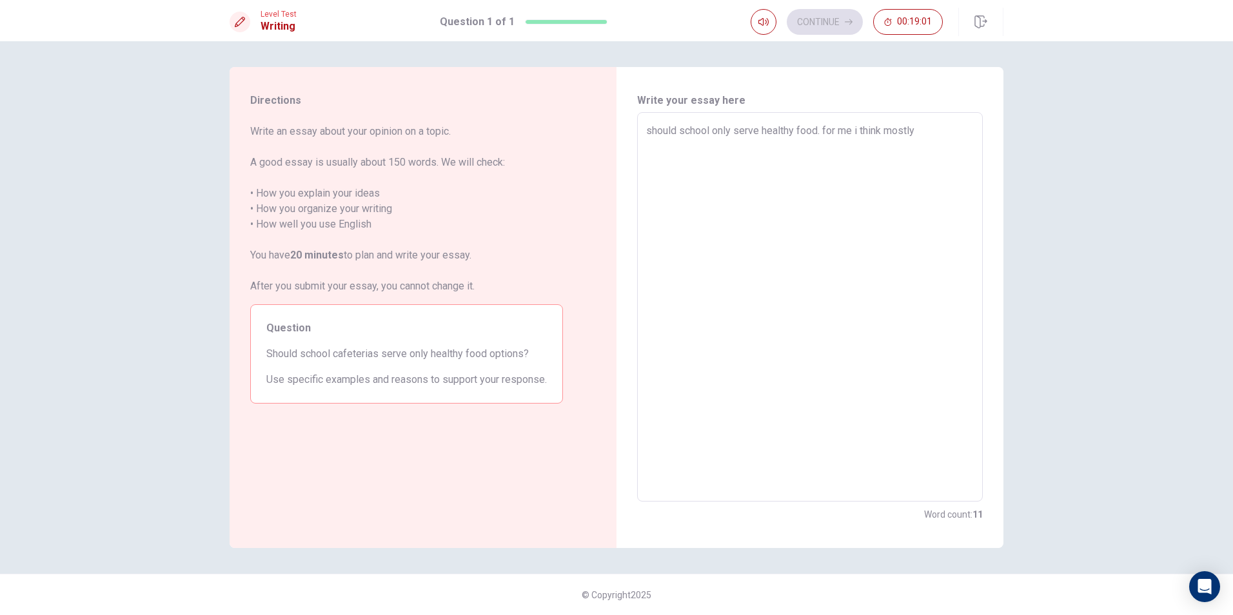
type textarea "x"
type textarea "should school only serve healthy food. for me i think mostly t"
type textarea "x"
type textarea "should school only serve healthy food. for me i think mostly th"
type textarea "x"
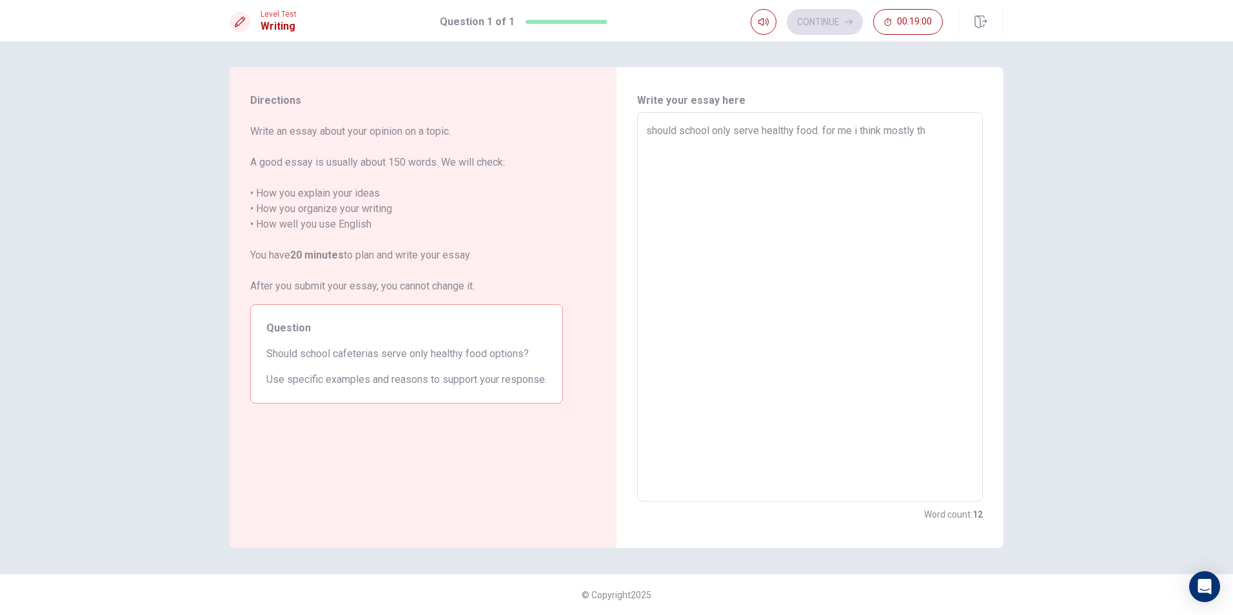
type textarea "should school only serve healthy food. for me i think mostly the"
type textarea "x"
type textarea "should school only serve healthy food. for me i think mostly they"
type textarea "x"
type textarea "should school only serve healthy food. for me i think mostly they"
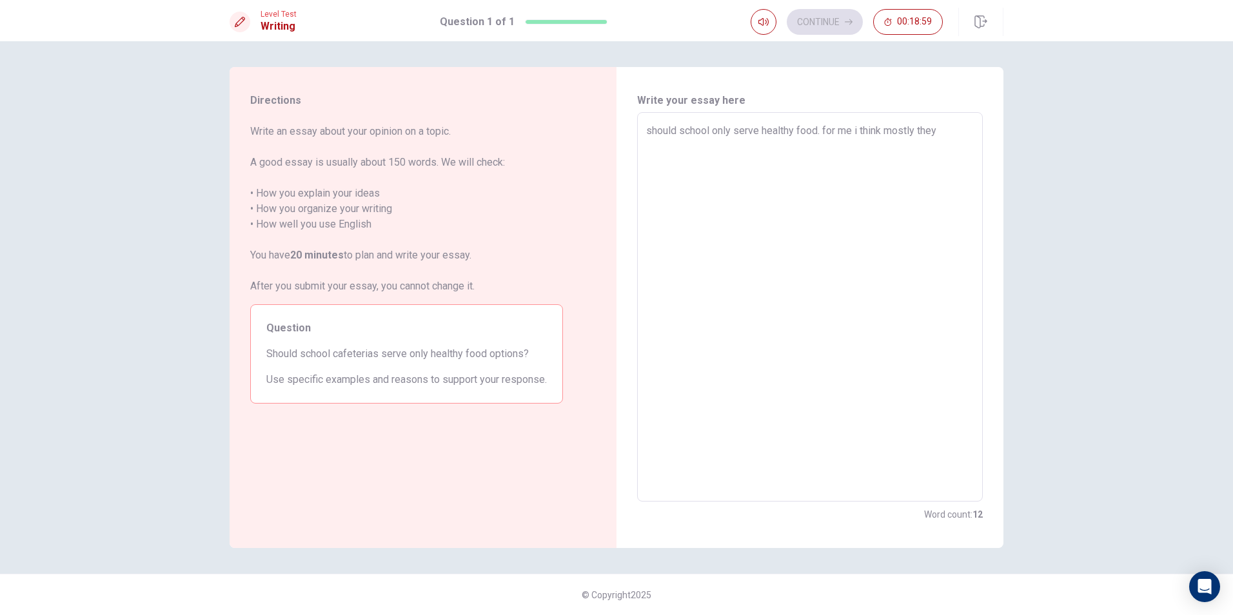
type textarea "x"
type textarea "should school only serve healthy food. for me i think mostly they s"
type textarea "x"
type textarea "should school only serve healthy food. for me i think mostly they sh"
type textarea "x"
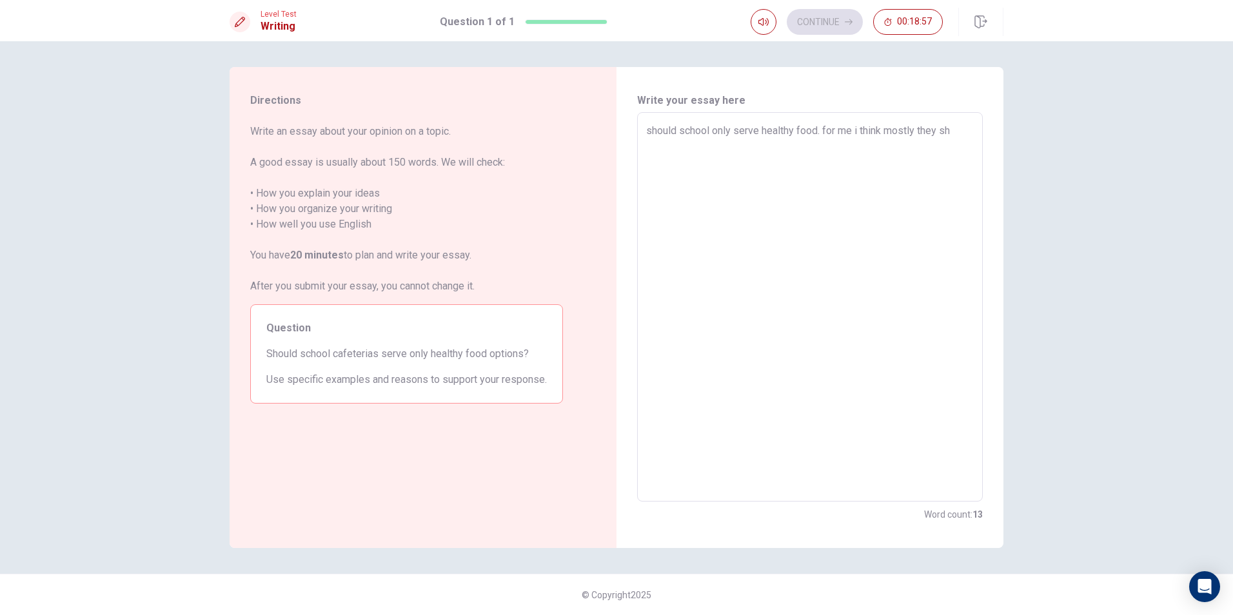
type textarea "should school only serve healthy food. for me i think mostly they sho"
type textarea "x"
type textarea "should school only serve healthy food. for me i think mostly they shou"
type textarea "x"
type textarea "should school only serve healthy food. for me i think mostly they shoul"
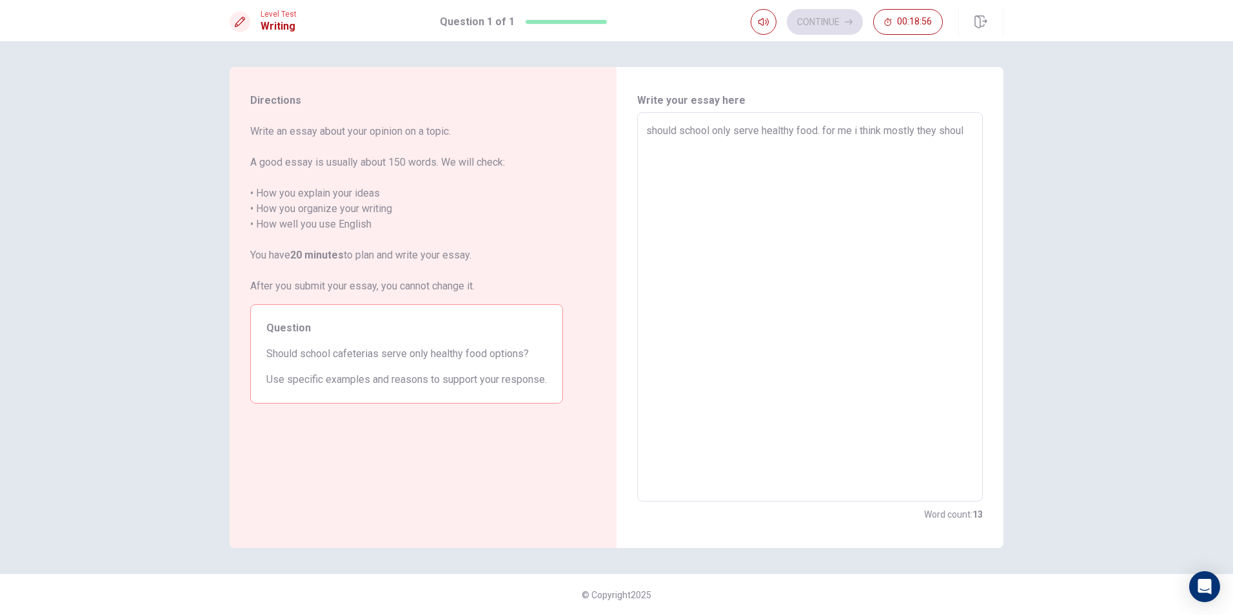
type textarea "x"
type textarea "should school only serve healthy food. for me i think mostly they should"
type textarea "x"
type textarea "should school only serve healthy food. for me i think mostly they should"
type textarea "x"
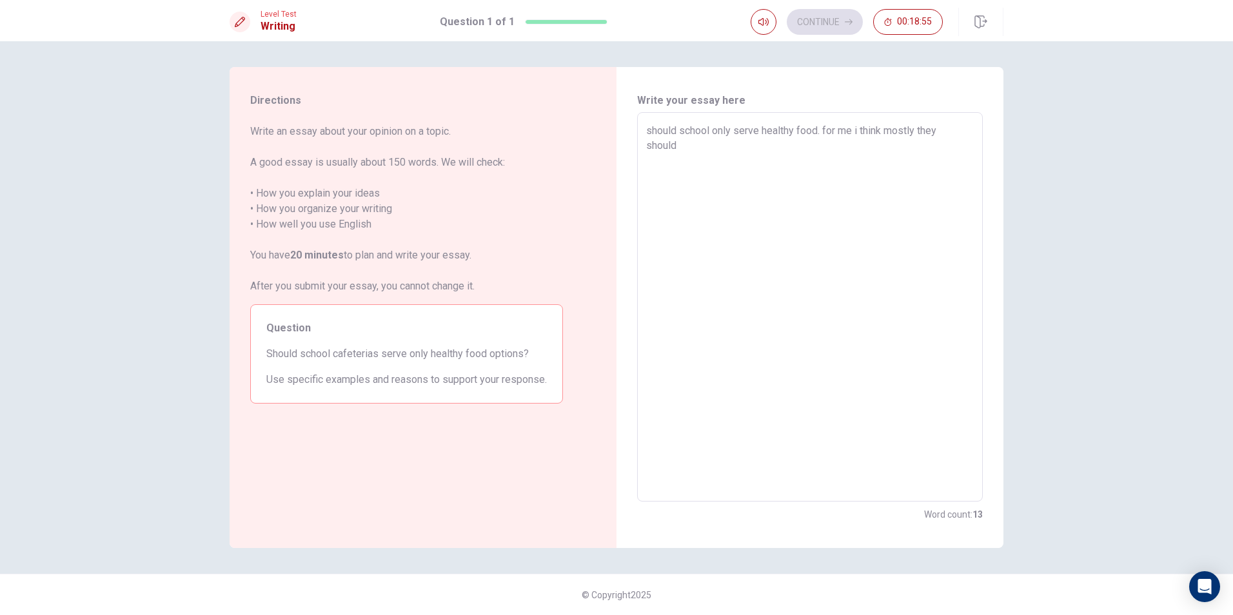
type textarea "should school only serve healthy food. for me i think mostly they should b"
type textarea "x"
type textarea "should school only serve healthy food. for me i think mostly they should be"
type textarea "x"
type textarea "should school only serve healthy food. for me i think mostly they should bec"
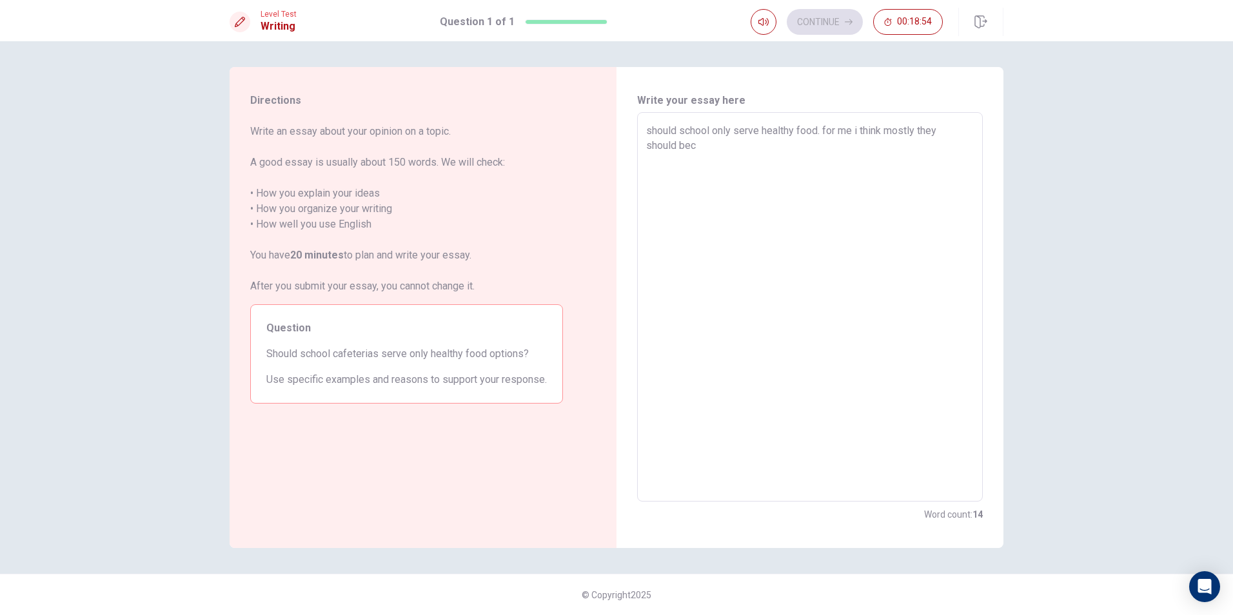
type textarea "x"
type textarea "should school only serve healthy food. for me i think mostly they should beca"
type textarea "x"
type textarea "should school only serve healthy food. for me i think mostly they should becau"
type textarea "x"
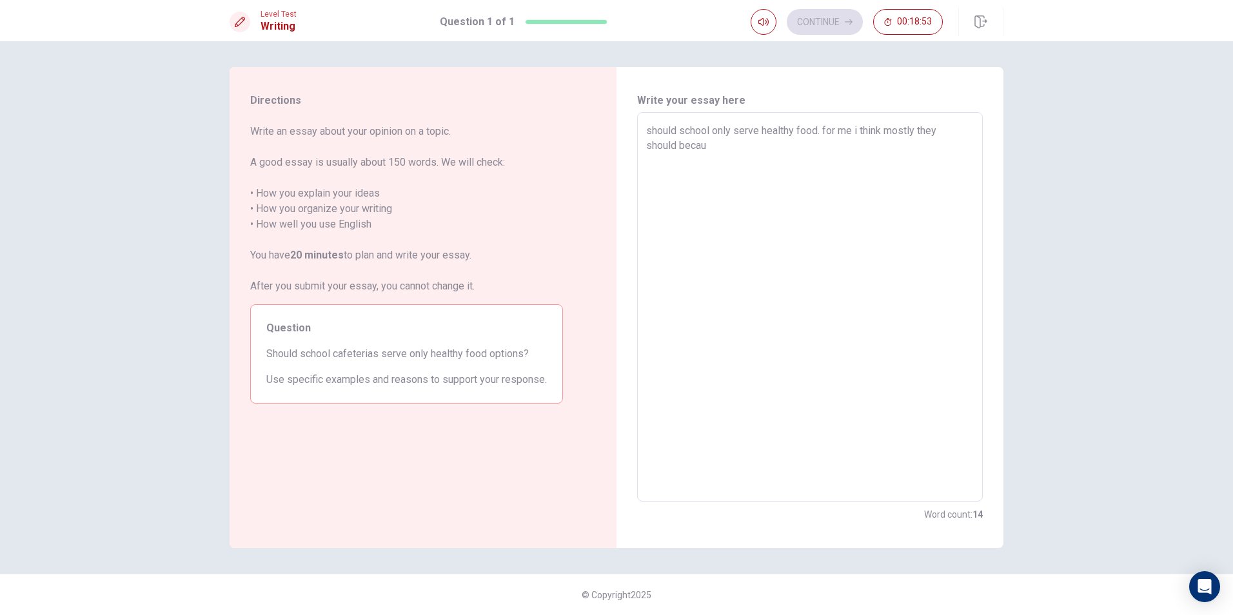
type textarea "should school only serve healthy food. for me i think mostly they should becaus"
type textarea "x"
type textarea "should school only serve healthy food. for me i think mostly they should because"
type textarea "x"
type textarea "should school only serve healthy food. for me i think mostly they should because"
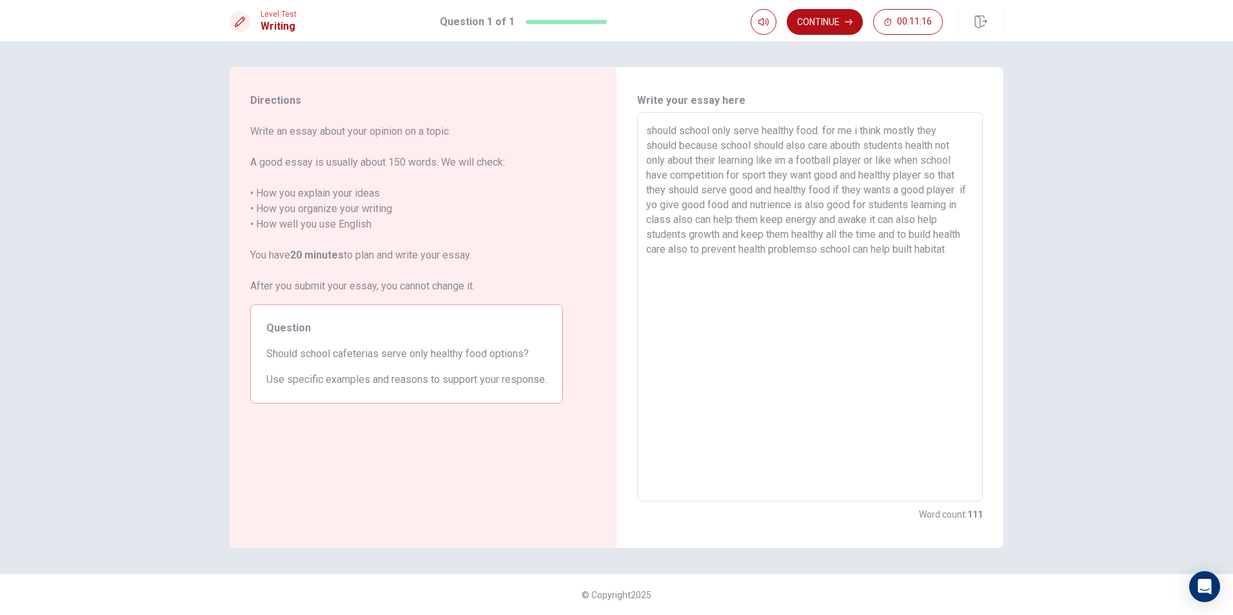
drag, startPoint x: 917, startPoint y: 130, endPoint x: 887, endPoint y: 129, distance: 29.7
click at [887, 129] on textarea "should school only serve healthy food. for me i think mostly they should becaus…" at bounding box center [810, 307] width 328 height 368
click at [956, 250] on textarea "should school only serve healthy food. for me i think yes they should because s…" at bounding box center [810, 307] width 328 height 368
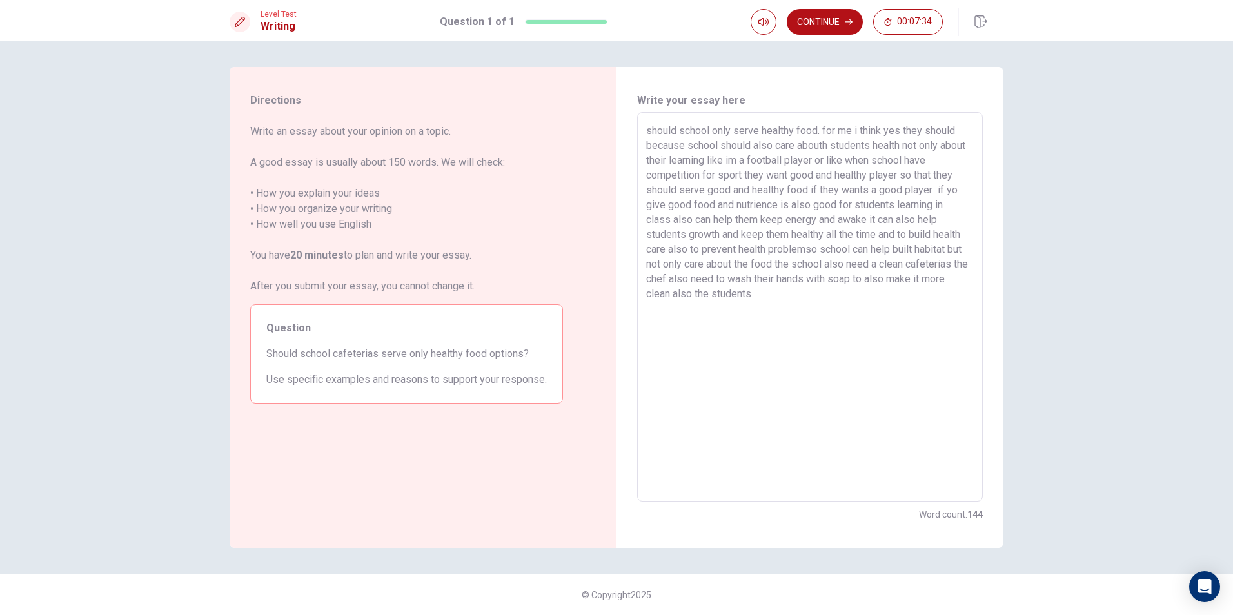
click at [902, 130] on textarea "should school only serve healthy food. for me i think yes they should because s…" at bounding box center [810, 307] width 328 height 368
click at [830, 21] on button "Continue" at bounding box center [825, 22] width 76 height 26
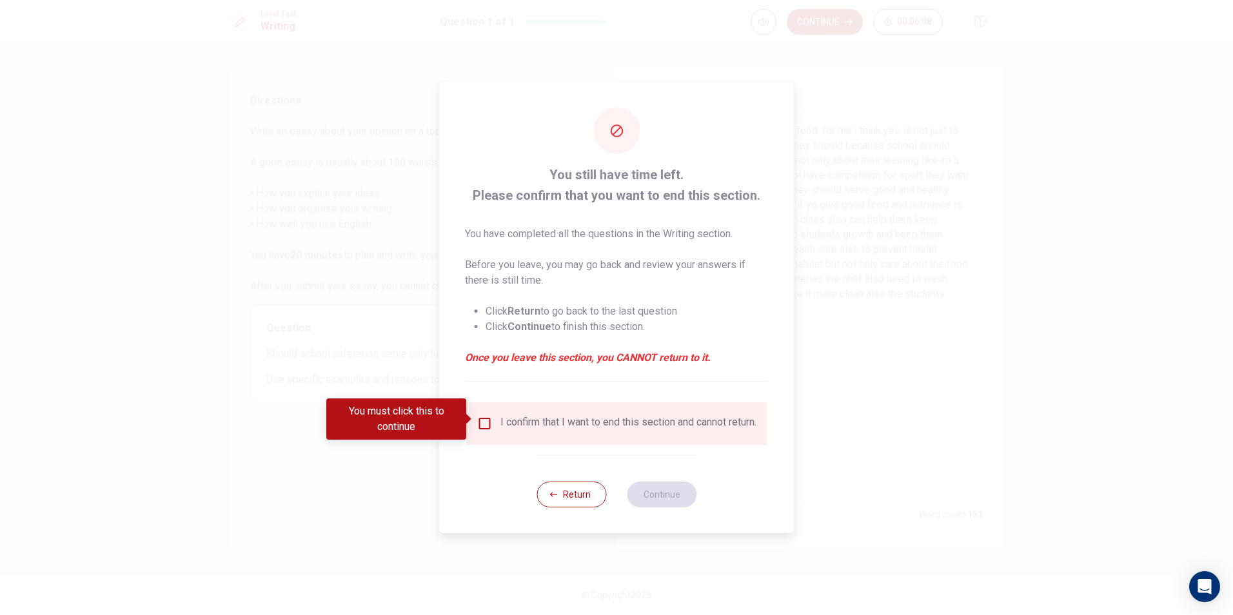
click at [488, 421] on input "You must click this to continue" at bounding box center [484, 423] width 15 height 15
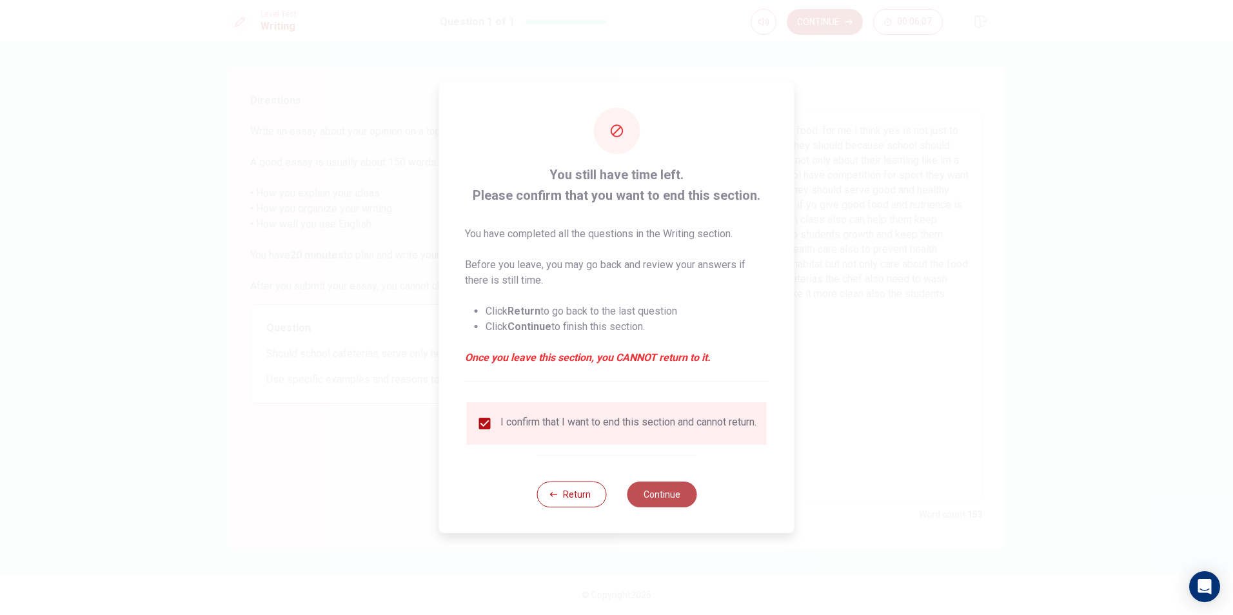
click at [674, 495] on button "Continue" at bounding box center [662, 495] width 70 height 26
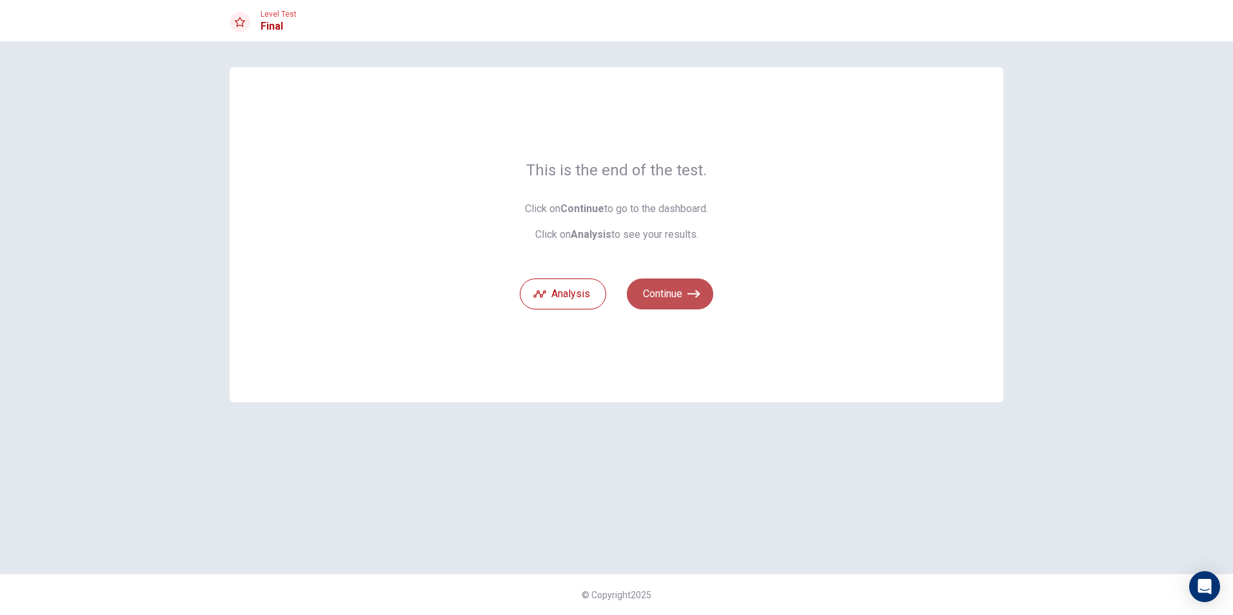
click at [686, 286] on button "Continue" at bounding box center [670, 294] width 86 height 31
